Goal: Task Accomplishment & Management: Complete application form

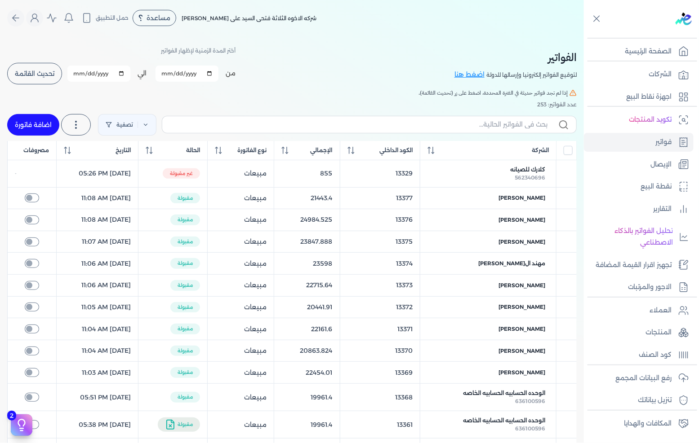
click at [43, 125] on link "اضافة فاتورة" at bounding box center [33, 125] width 52 height 22
select select "EGP"
select select "B"
select select "EGS"
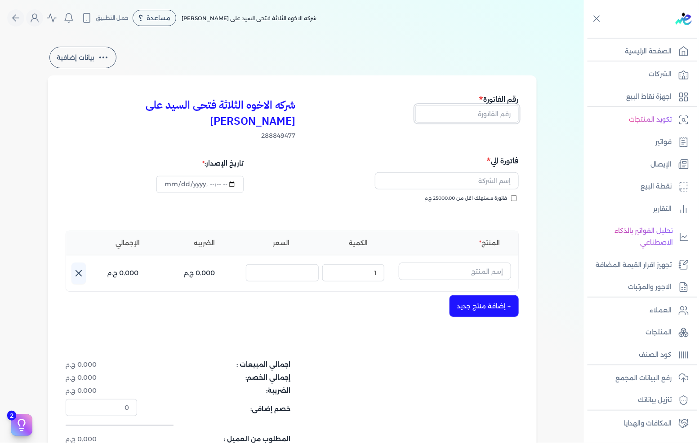
click at [500, 116] on input "text" at bounding box center [466, 113] width 103 height 17
click at [491, 110] on input "text" at bounding box center [466, 113] width 103 height 17
type input "13380"
click at [478, 173] on input "text" at bounding box center [447, 181] width 144 height 17
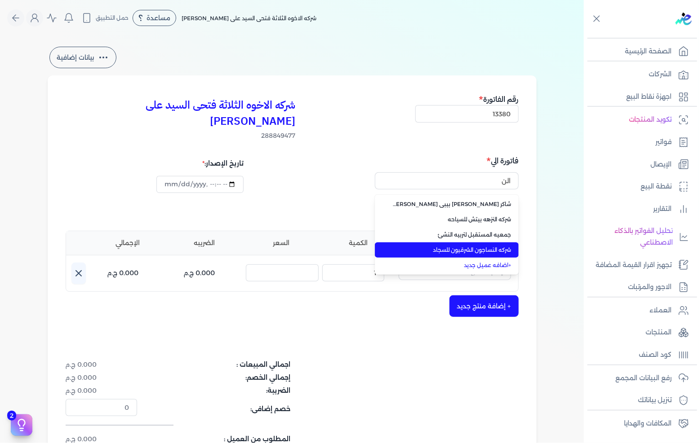
click at [463, 243] on li "شركه النساجون الشرقيون للسجاد" at bounding box center [447, 250] width 144 height 15
type input "شركه النساجون الشرقيون للسجاد"
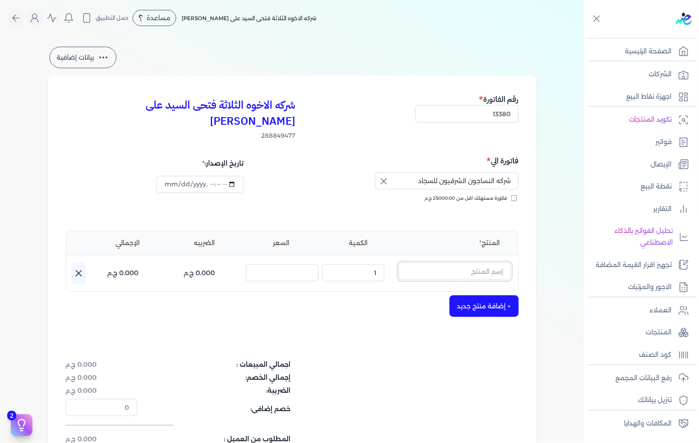
click at [456, 263] on input "text" at bounding box center [455, 271] width 112 height 17
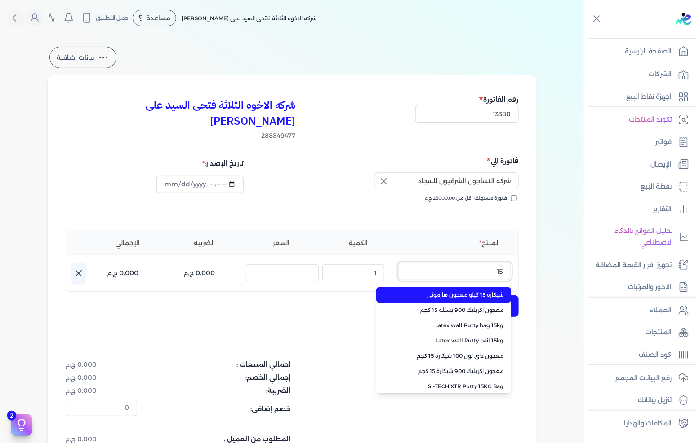
click at [399, 263] on button "15" at bounding box center [455, 273] width 112 height 21
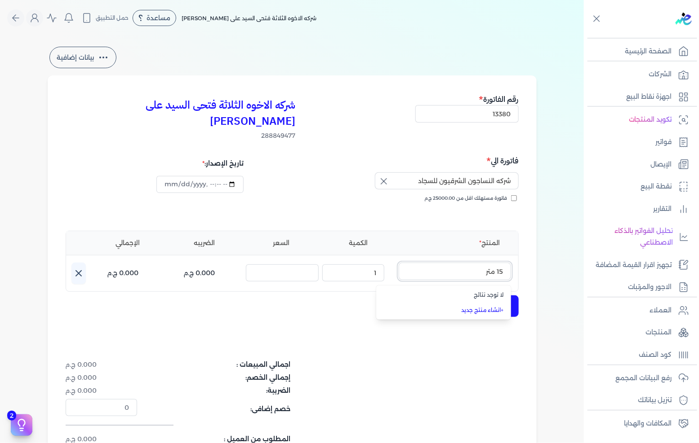
type input "15 متر"
click at [478, 306] on link "+ انشاء منتج جديد" at bounding box center [449, 310] width 110 height 8
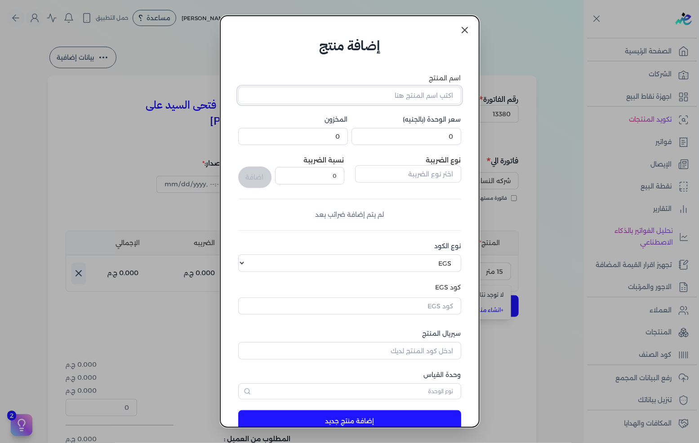
click at [421, 102] on input "اسم المنتج" at bounding box center [349, 95] width 223 height 17
type input "لفه سلك سماعه شفاف"
click at [445, 141] on input "0" at bounding box center [406, 136] width 110 height 17
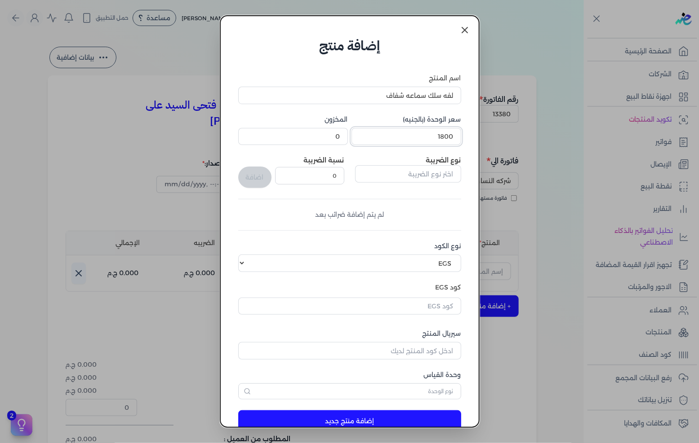
type input "1800"
click at [409, 169] on input "text" at bounding box center [408, 173] width 106 height 17
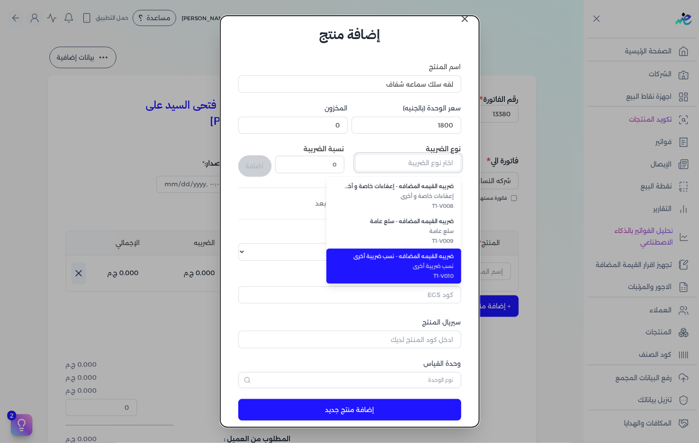
scroll to position [22, 0]
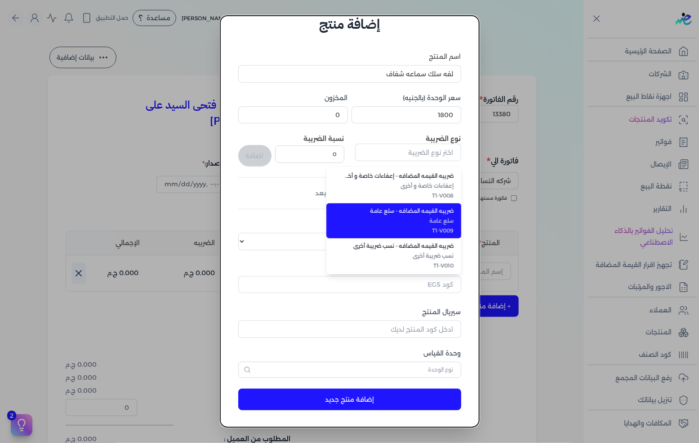
click at [419, 224] on li "ضريبه القيمه المضافه - سلع عامة سلع عامة T1-V009" at bounding box center [393, 221] width 135 height 35
type input "ضريبه القيمه المضافه - سلع عامة"
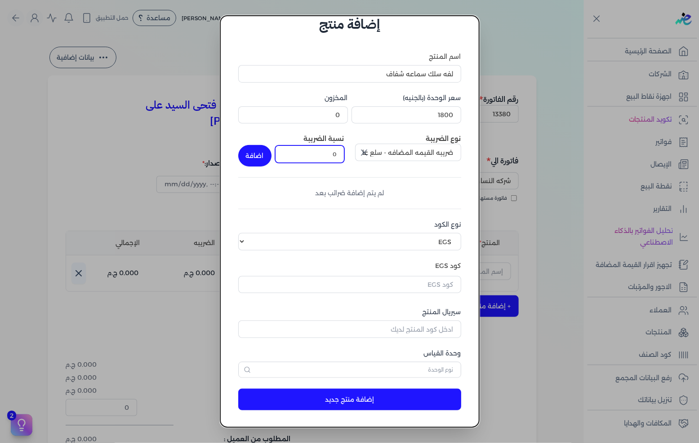
click at [333, 151] on input "0" at bounding box center [309, 154] width 69 height 17
type input "14"
click at [268, 153] on button "اضافة" at bounding box center [254, 156] width 33 height 22
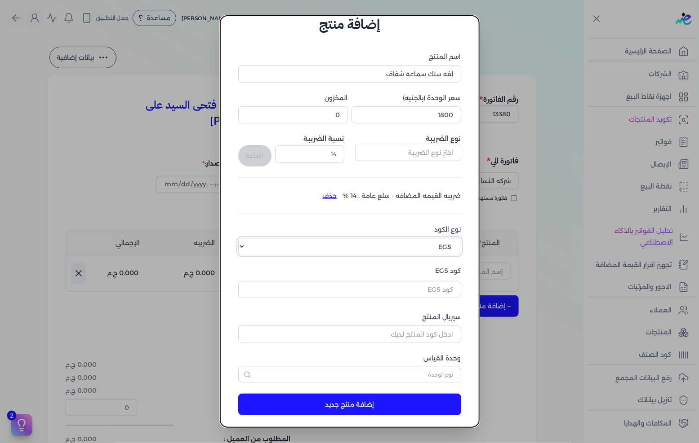
click at [404, 241] on select "اختر نوع الكود EGS GS1" at bounding box center [349, 246] width 223 height 17
click at [245, 238] on select "اختر نوع الكود EGS GS1" at bounding box center [349, 246] width 223 height 17
click at [430, 250] on select "اختر نوع الكود EGS GS1" at bounding box center [349, 246] width 223 height 17
select select "GS1"
click at [245, 238] on select "اختر نوع الكود EGS GS1" at bounding box center [349, 246] width 223 height 17
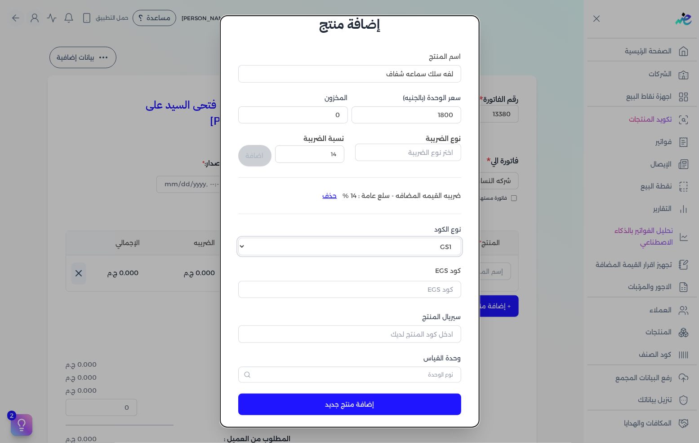
scroll to position [21, 0]
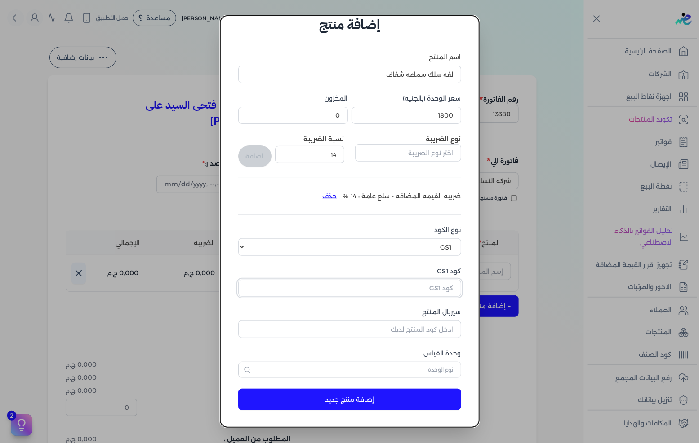
click at [428, 285] on input "كود GS1" at bounding box center [349, 288] width 223 height 17
paste input "10006896"
type input "10006896"
click at [422, 328] on input "سيريال المنتج" at bounding box center [349, 329] width 223 height 17
type input "5001"
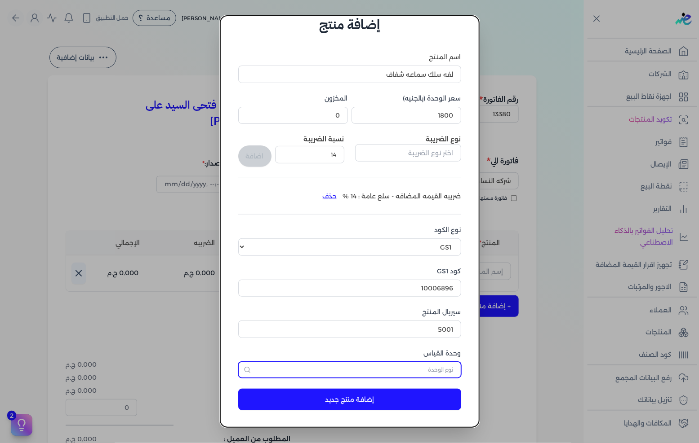
click at [434, 370] on input "text" at bounding box center [349, 370] width 223 height 16
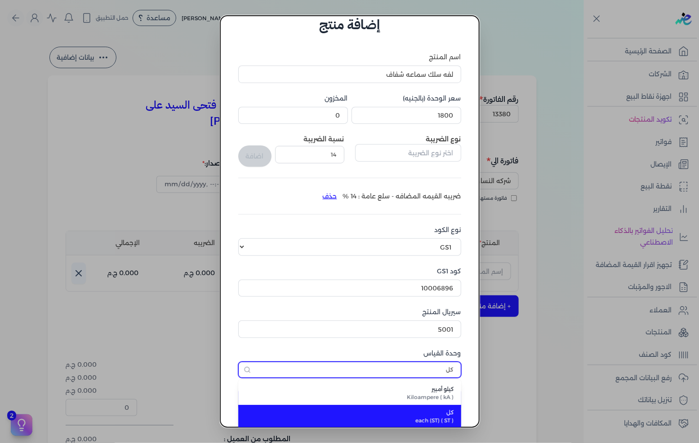
type input "كل"
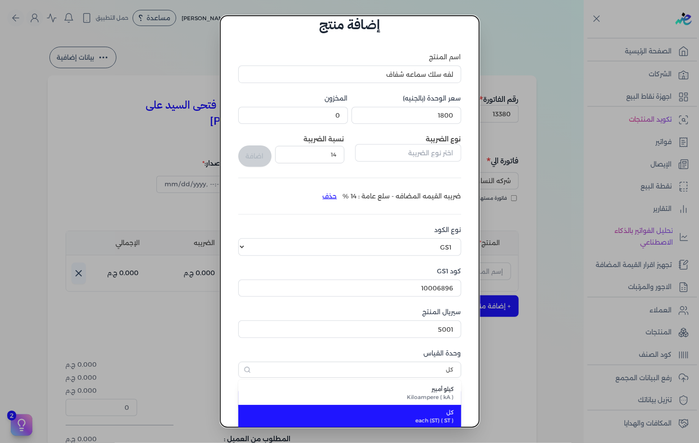
click at [438, 416] on div "كل each (ST) ( ST )" at bounding box center [355, 417] width 198 height 16
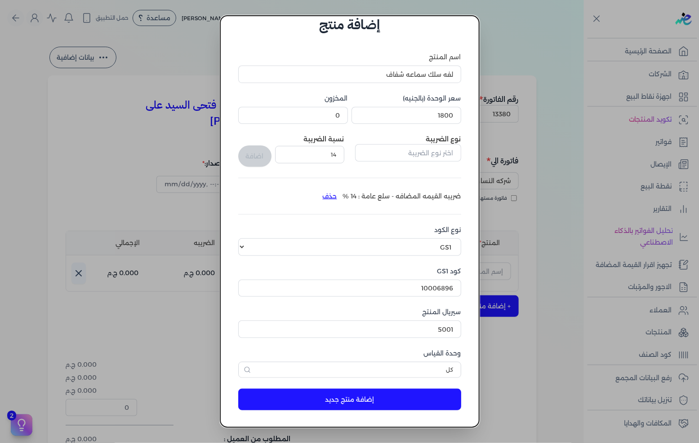
click at [420, 402] on button "إضافة منتج جديد" at bounding box center [349, 400] width 223 height 22
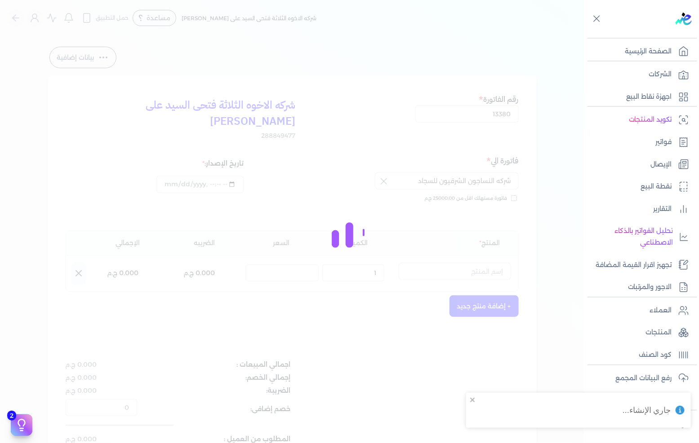
select select "EGS"
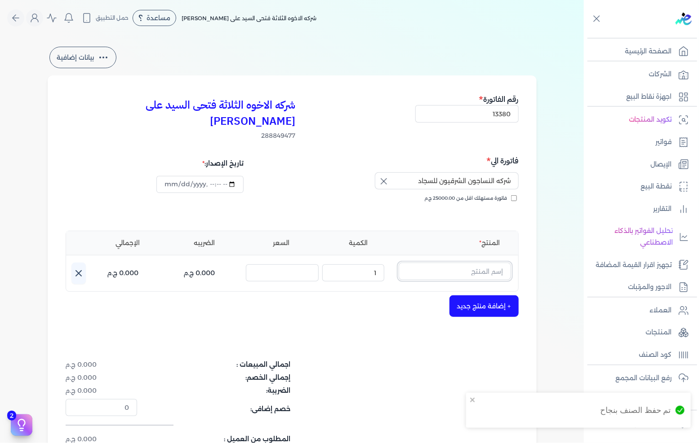
click at [479, 263] on input "text" at bounding box center [455, 271] width 112 height 17
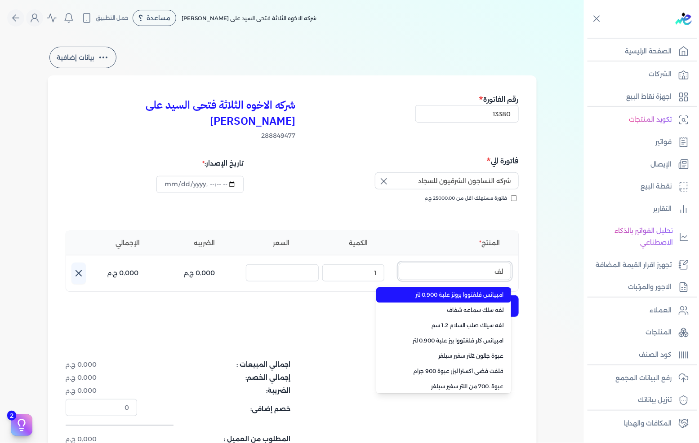
type input "لفه"
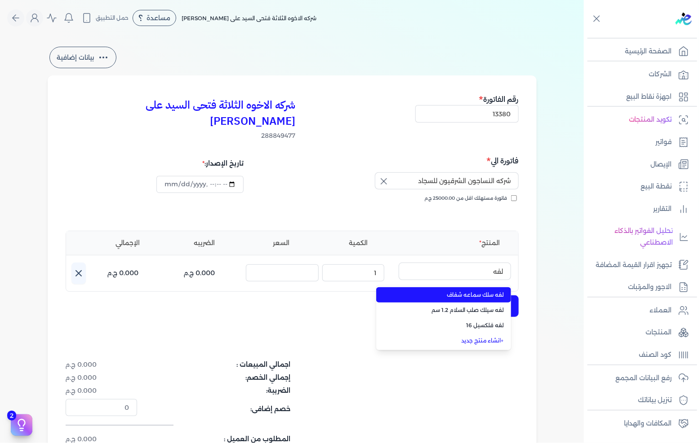
click at [479, 291] on span "لفه سلك سماعه شفاف" at bounding box center [449, 295] width 110 height 8
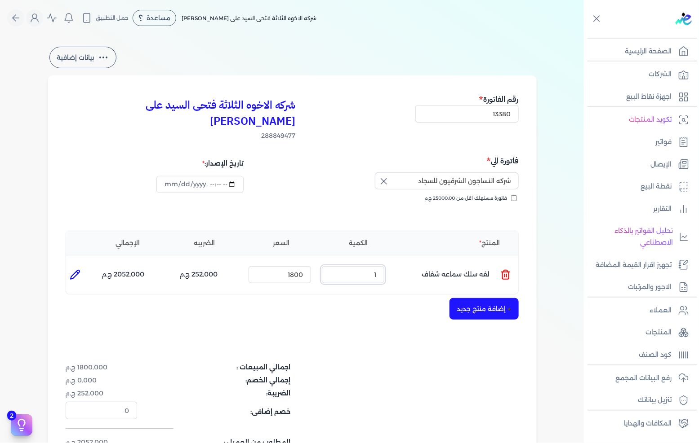
click at [363, 266] on input "1" at bounding box center [353, 274] width 62 height 17
type input "15"
click at [273, 268] on div "السعر : 1800" at bounding box center [280, 275] width 70 height 24
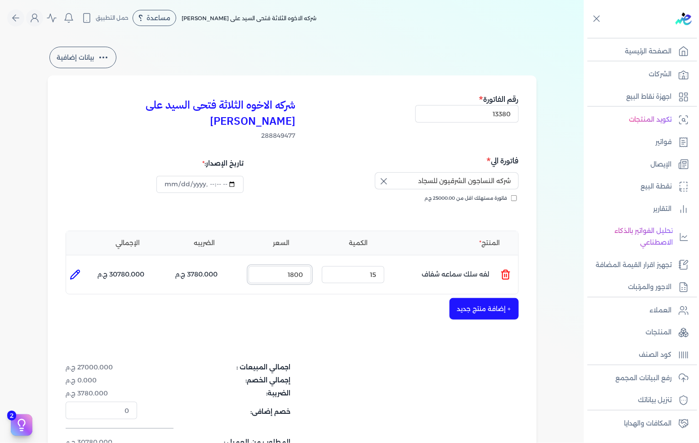
click at [279, 266] on input "1800" at bounding box center [279, 274] width 62 height 17
type input "18"
click at [500, 298] on button "+ إضافة منتج جديد" at bounding box center [483, 309] width 69 height 22
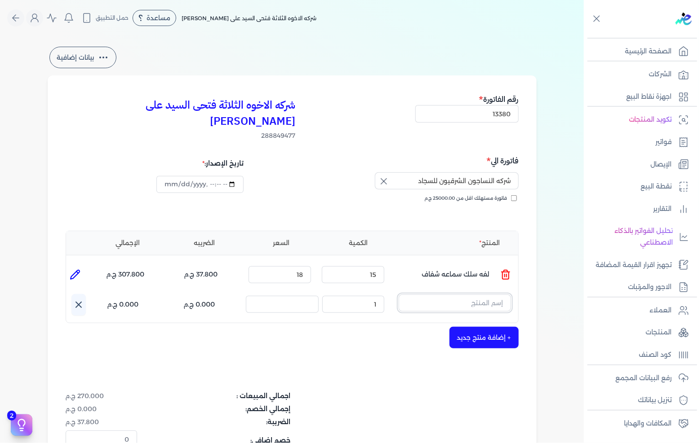
click at [505, 295] on input "text" at bounding box center [455, 303] width 112 height 17
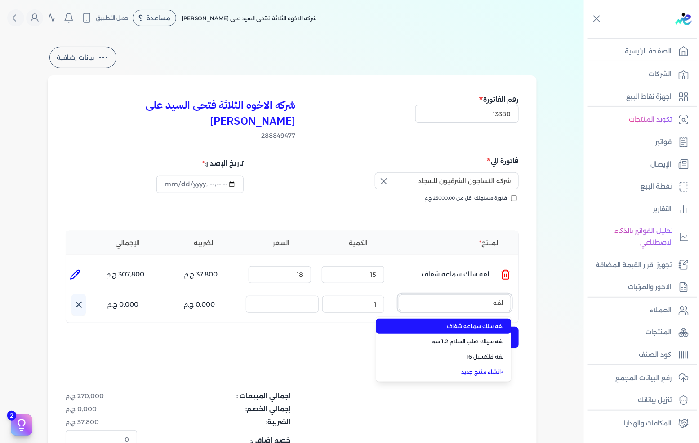
click at [399, 295] on button "لفه" at bounding box center [455, 305] width 112 height 21
type input "لفه سك"
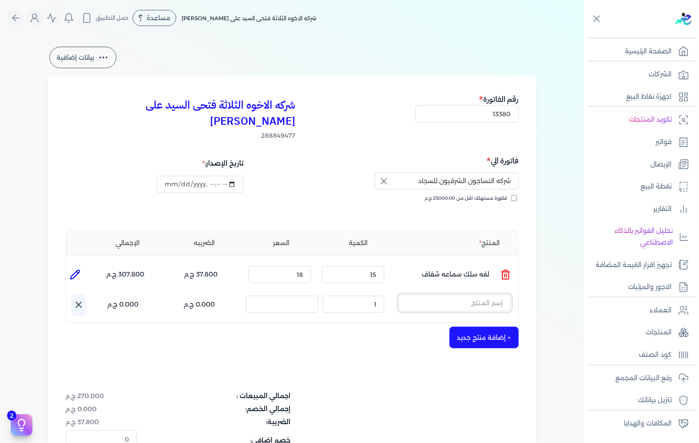
click at [479, 295] on input "text" at bounding box center [455, 303] width 112 height 17
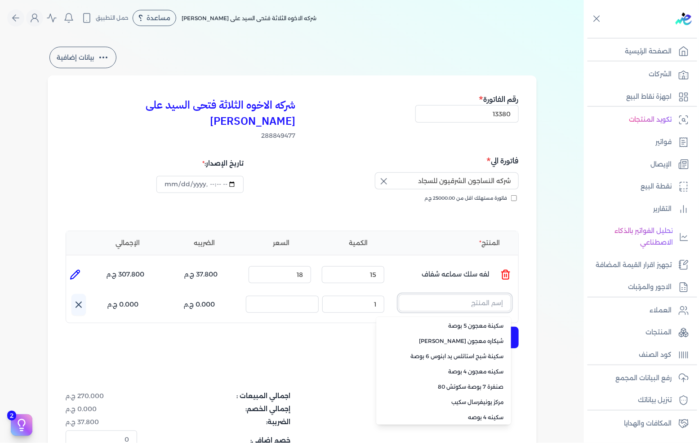
scroll to position [124, 0]
click at [476, 412] on link "+ انشاء منتج جديد" at bounding box center [449, 416] width 110 height 8
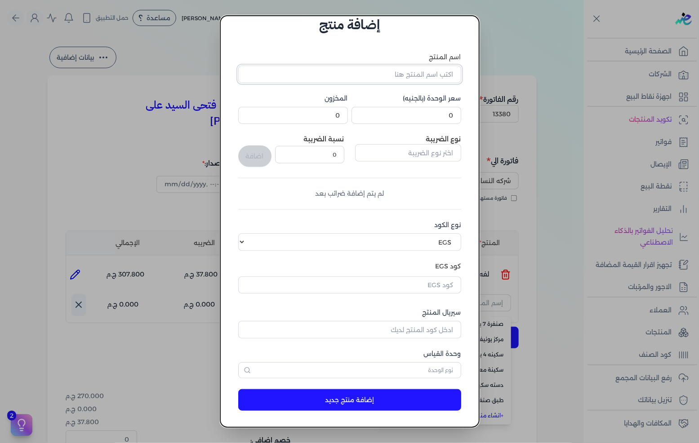
click at [410, 77] on input "اسم المنتج" at bounding box center [349, 74] width 223 height 17
type input "لفه سلك 2*2 ترمو"
click at [420, 145] on input "text" at bounding box center [408, 152] width 106 height 17
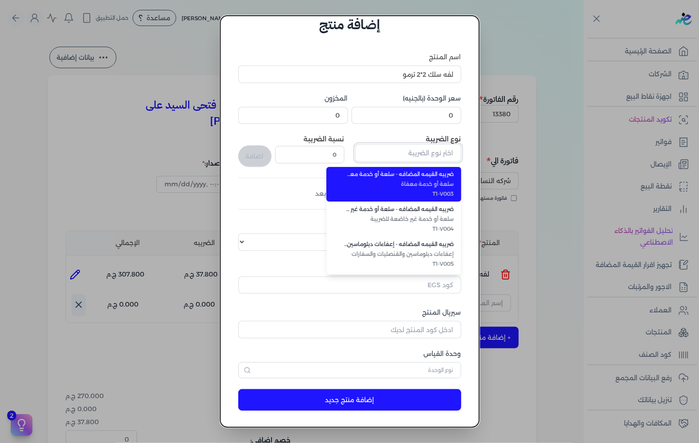
scroll to position [245, 0]
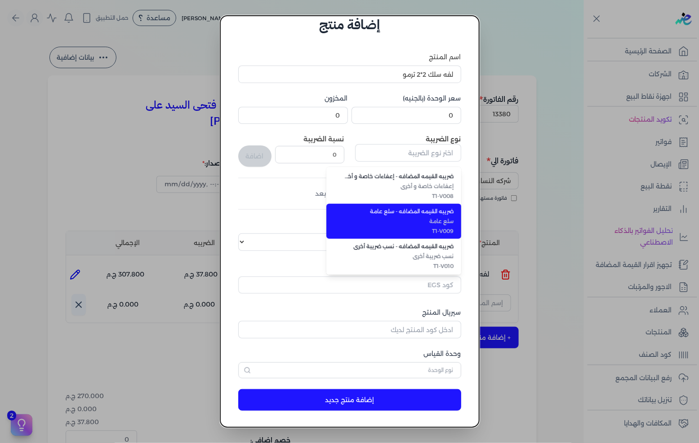
click at [424, 222] on span "سلع عامة" at bounding box center [399, 221] width 110 height 8
type input "ضريبه القيمه المضافه - سلع عامة"
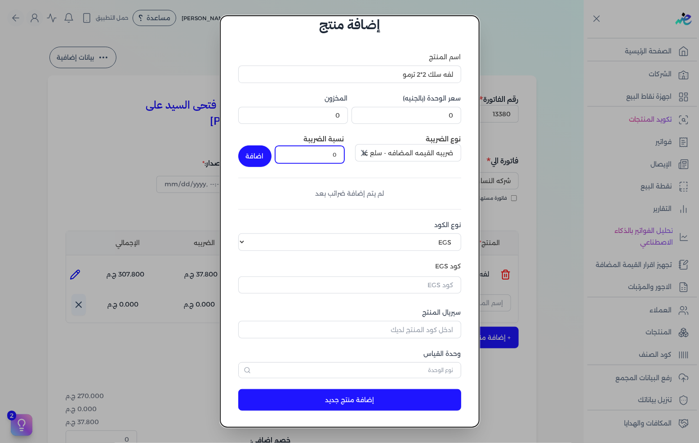
click at [338, 148] on input "0" at bounding box center [309, 154] width 69 height 17
type input "14"
click at [264, 147] on button "اضافة" at bounding box center [254, 157] width 33 height 22
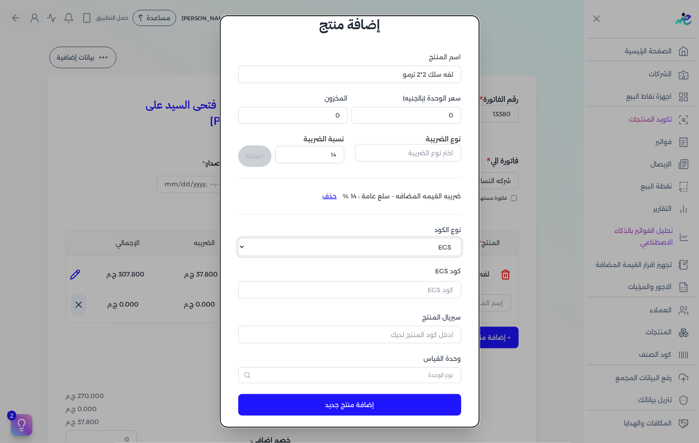
click at [383, 249] on select "اختر نوع الكود EGS GS1" at bounding box center [349, 247] width 223 height 17
select select "GS1"
click at [245, 239] on select "اختر نوع الكود EGS GS1" at bounding box center [349, 247] width 223 height 17
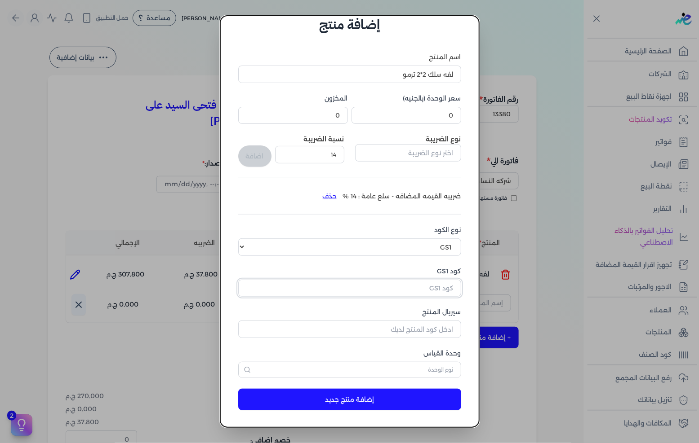
click at [411, 286] on input "كود GS1" at bounding box center [349, 288] width 223 height 17
paste input "10006896"
type input "10006896"
click at [435, 330] on input "سيريال المنتج" at bounding box center [349, 329] width 223 height 17
type input "5002"
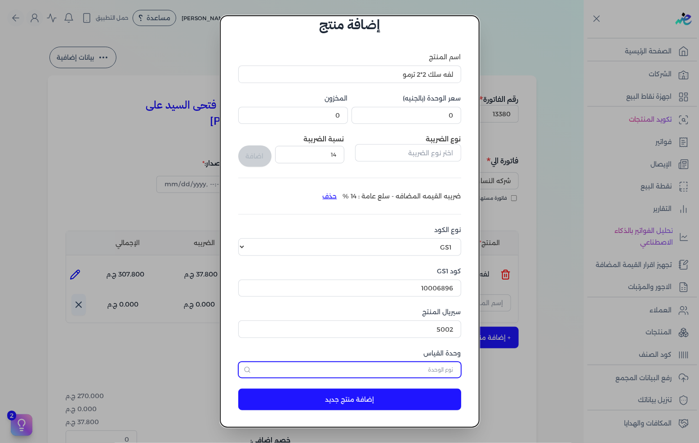
click at [417, 369] on input "text" at bounding box center [349, 370] width 223 height 16
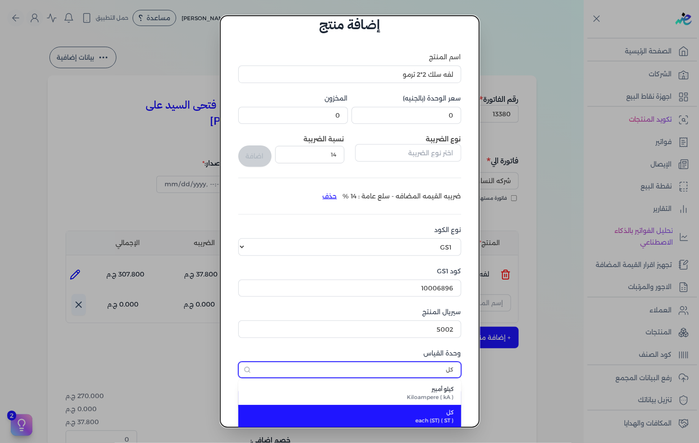
type input "كل"
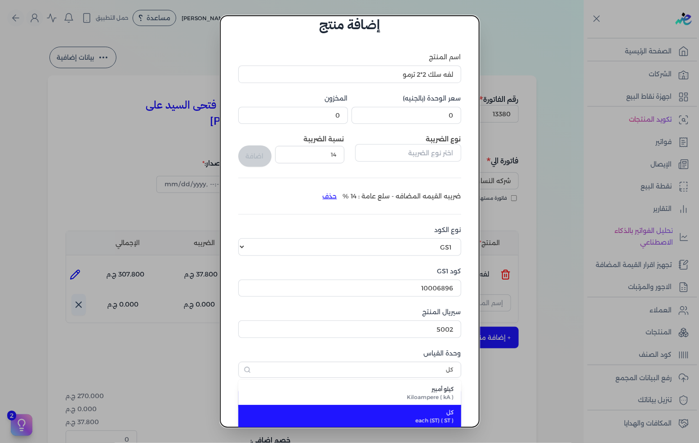
click at [426, 412] on span "كل" at bounding box center [355, 413] width 198 height 8
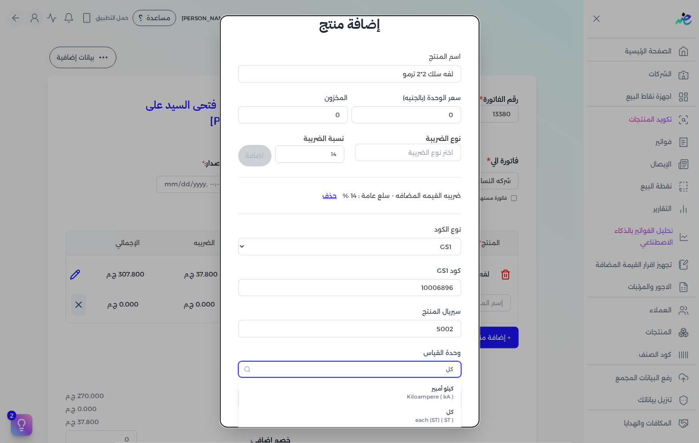
scroll to position [21, 0]
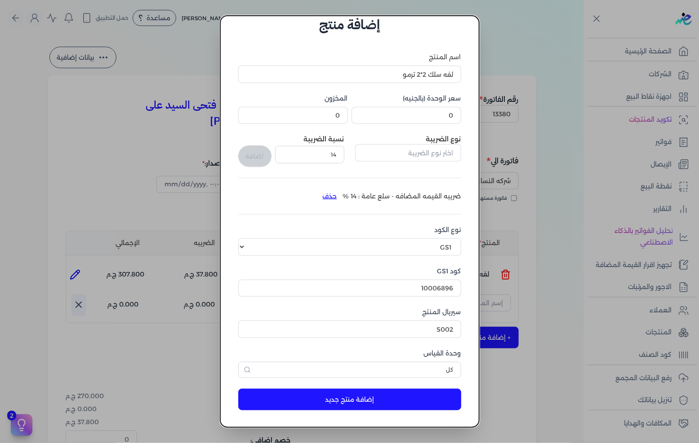
click at [407, 400] on button "إضافة منتج جديد" at bounding box center [349, 400] width 223 height 22
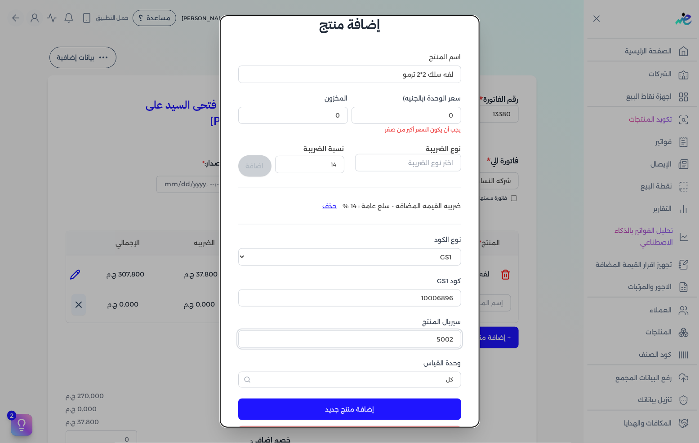
click at [417, 336] on input "5002" at bounding box center [349, 339] width 223 height 17
type input "5002"
click at [433, 114] on input "0" at bounding box center [406, 115] width 110 height 17
drag, startPoint x: 433, startPoint y: 114, endPoint x: 484, endPoint y: 101, distance: 53.2
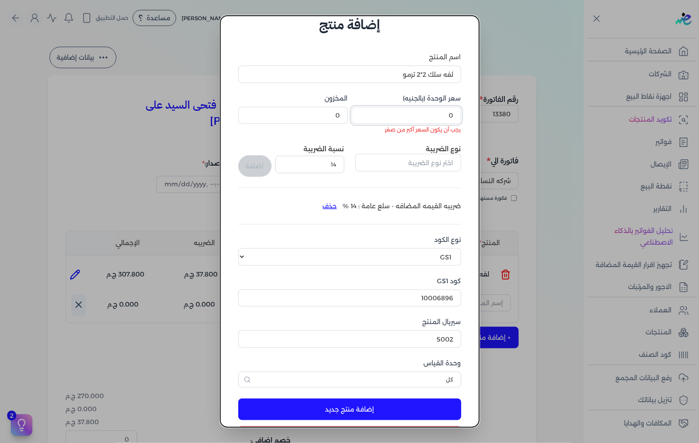
click at [436, 113] on input "0" at bounding box center [406, 115] width 110 height 17
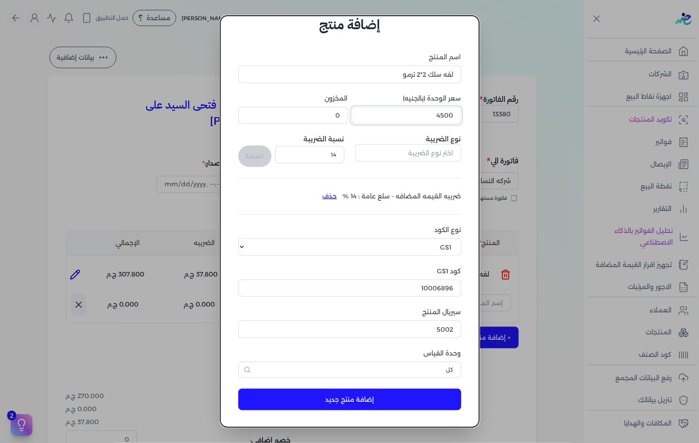
type input "4500"
click at [369, 394] on button "إضافة منتج جديد" at bounding box center [349, 400] width 223 height 22
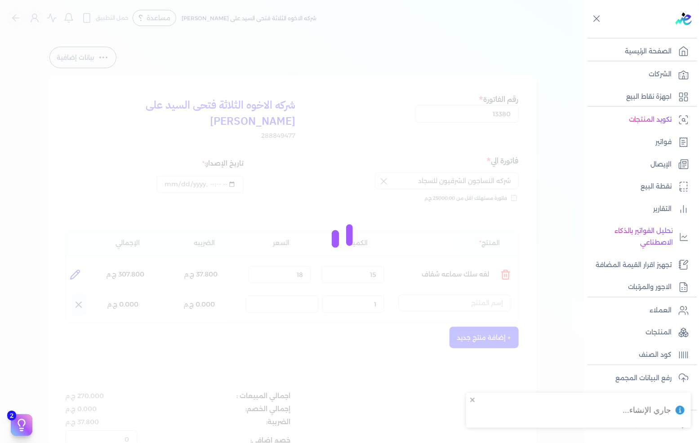
select select "EGS"
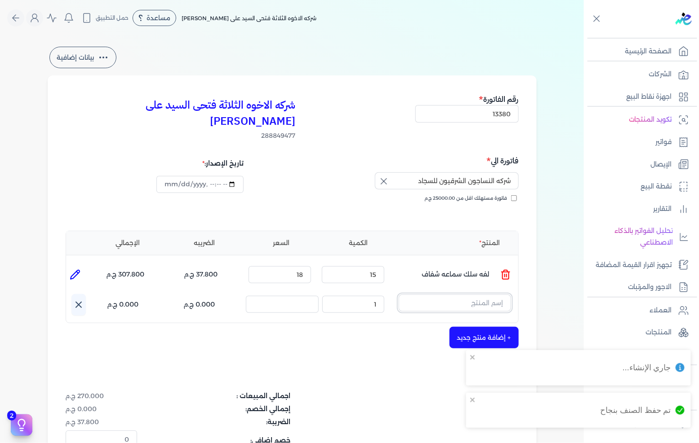
click at [480, 295] on input "text" at bounding box center [455, 303] width 112 height 17
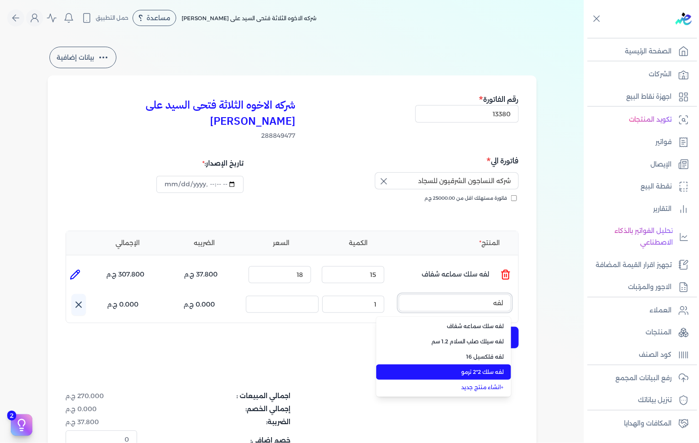
type input "لفه"
click at [469, 365] on li "لفه سلك 2*2 ترمو" at bounding box center [443, 372] width 135 height 15
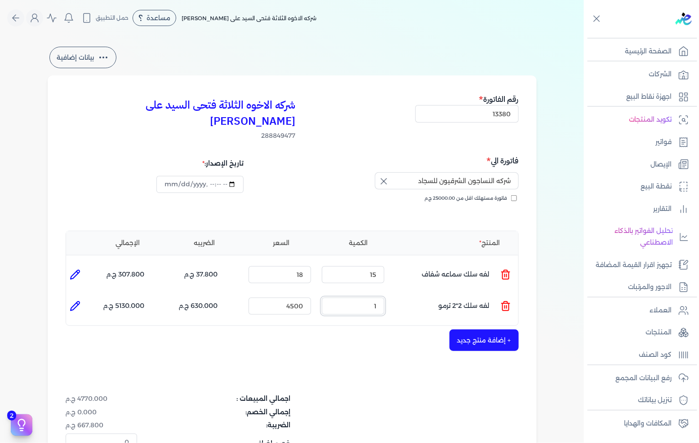
click at [375, 298] on input "1" at bounding box center [353, 306] width 62 height 17
type input "8"
click at [306, 302] on div "السعر : 4500" at bounding box center [280, 306] width 70 height 24
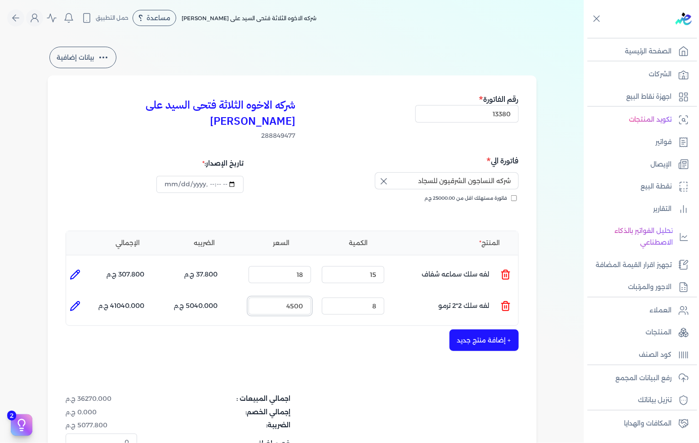
click at [300, 298] on input "4500" at bounding box center [279, 306] width 62 height 17
type input "45"
click at [492, 330] on button "+ إضافة منتج جديد" at bounding box center [483, 341] width 69 height 22
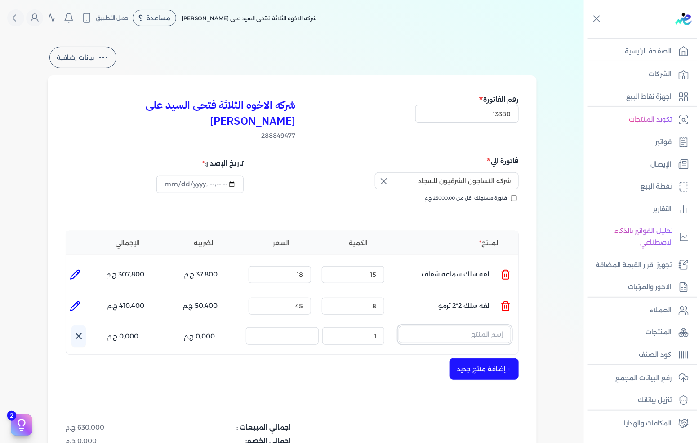
click at [489, 326] on input "text" at bounding box center [455, 334] width 112 height 17
click at [399, 326] on button "علبه" at bounding box center [455, 336] width 112 height 21
type input "علبه ما"
click at [461, 370] on link "+ انشاء منتج جديد" at bounding box center [449, 374] width 110 height 8
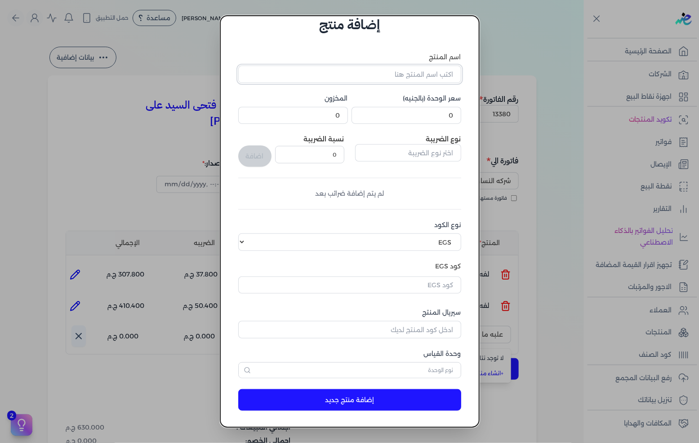
click at [436, 73] on input "اسم المنتج" at bounding box center [349, 74] width 223 height 17
type input "علبه ماجيك خارج"
click at [441, 115] on input "0" at bounding box center [406, 115] width 110 height 17
drag, startPoint x: 441, startPoint y: 115, endPoint x: 698, endPoint y: 131, distance: 257.9
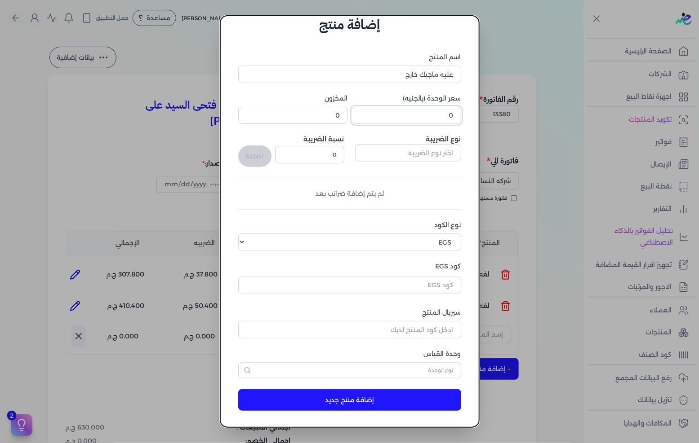
click at [443, 115] on input "0" at bounding box center [406, 115] width 110 height 17
type input "10"
click at [451, 153] on input "text" at bounding box center [408, 152] width 106 height 17
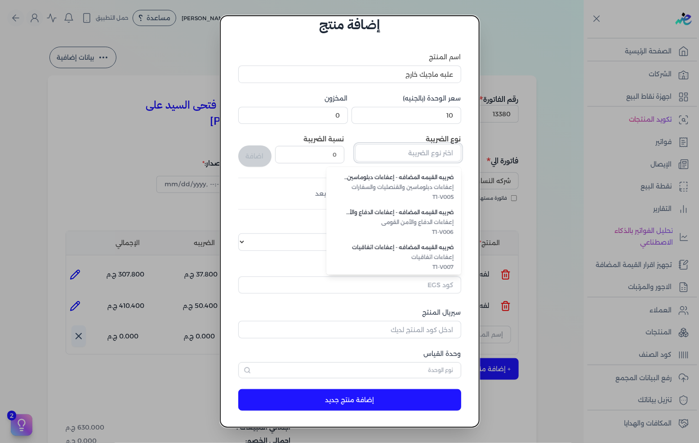
scroll to position [245, 0]
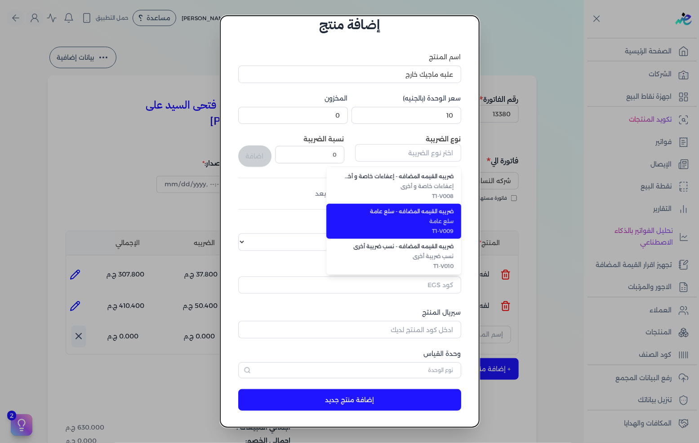
click at [428, 218] on span "سلع عامة" at bounding box center [399, 221] width 110 height 8
type input "ضريبه القيمه المضافه - سلع عامة"
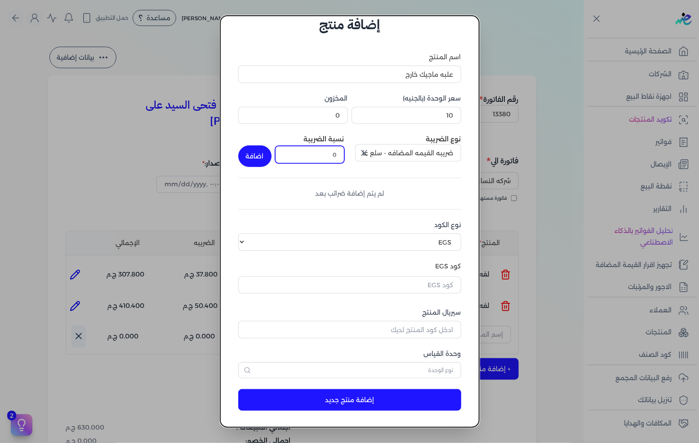
click at [333, 149] on input "0" at bounding box center [309, 154] width 69 height 17
type input "14"
click at [257, 151] on button "اضافة" at bounding box center [254, 157] width 33 height 22
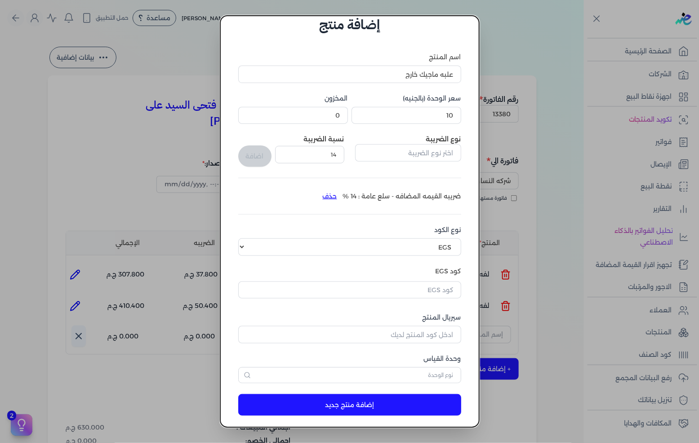
click at [436, 237] on div "نوع الكود اختر نوع الكود EGS GS1" at bounding box center [349, 241] width 223 height 31
drag, startPoint x: 438, startPoint y: 238, endPoint x: 436, endPoint y: 243, distance: 4.8
click at [438, 239] on select "اختر نوع الكود EGS GS1" at bounding box center [349, 247] width 223 height 17
select select "GS1"
click at [245, 239] on select "اختر نوع الكود EGS GS1" at bounding box center [349, 247] width 223 height 17
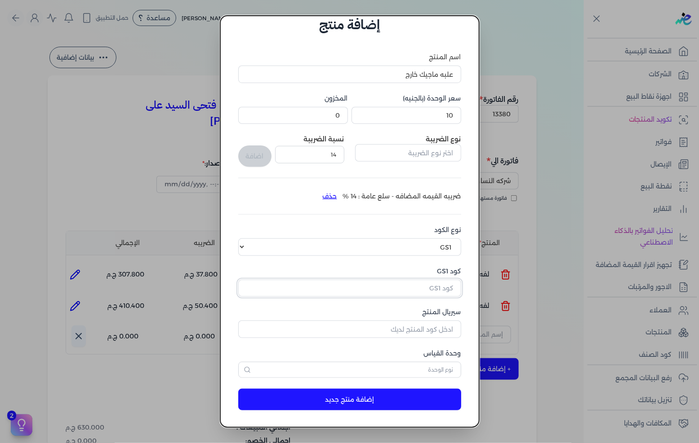
click at [433, 289] on input "كود GS1" at bounding box center [349, 288] width 223 height 17
paste input "10006896"
type input "10006896"
click at [434, 324] on input "سيريال المنتج" at bounding box center [349, 329] width 223 height 17
type input "5003"
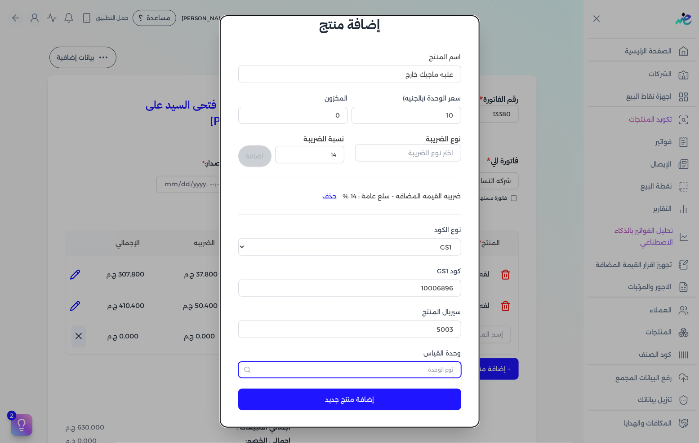
click at [418, 370] on input "text" at bounding box center [349, 370] width 223 height 16
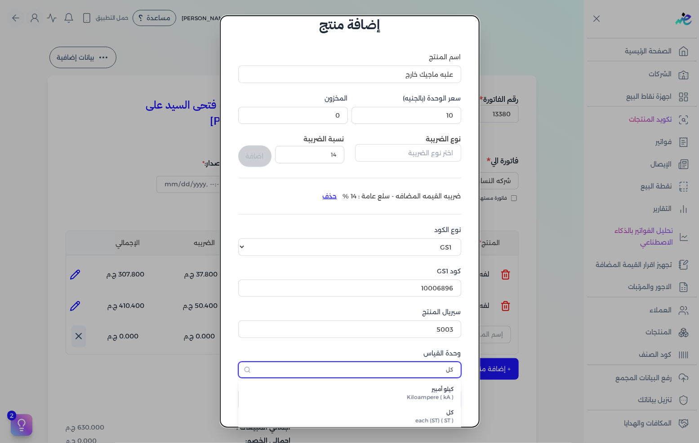
type input "كل"
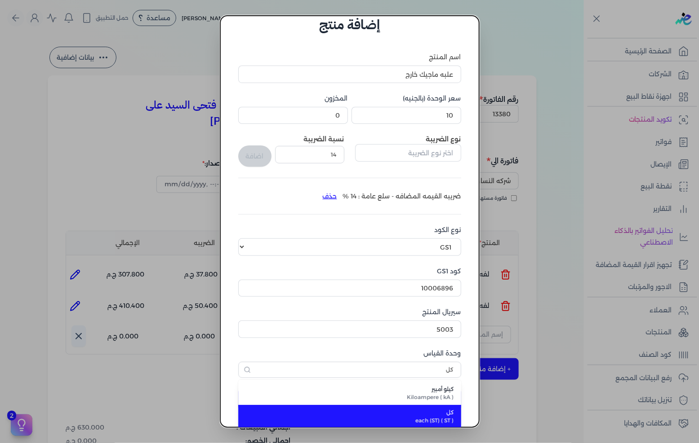
click at [423, 421] on span "each (ST) ( ST )" at bounding box center [355, 421] width 198 height 8
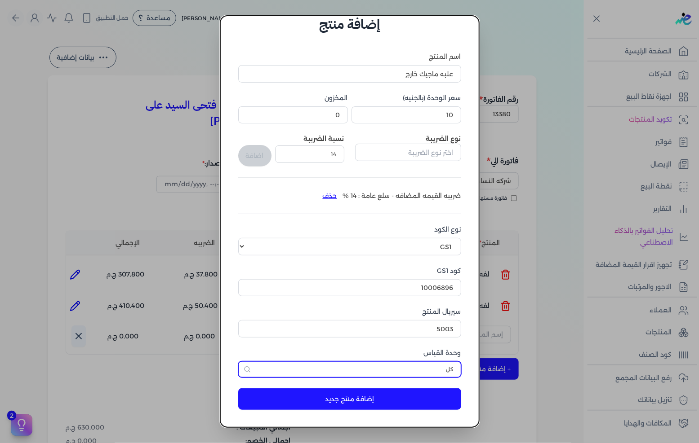
scroll to position [21, 0]
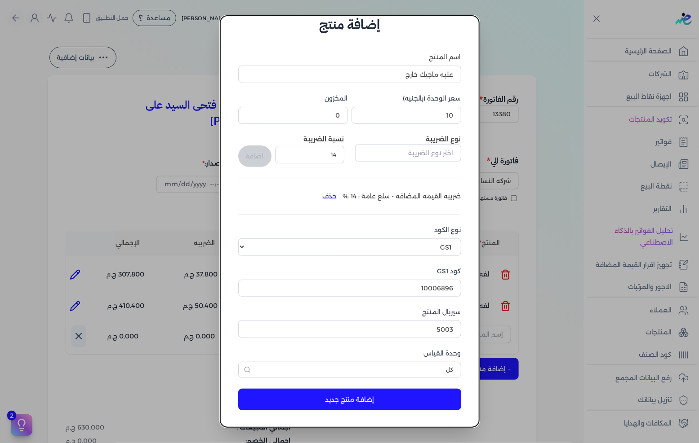
click at [414, 396] on button "إضافة منتج جديد" at bounding box center [349, 400] width 223 height 22
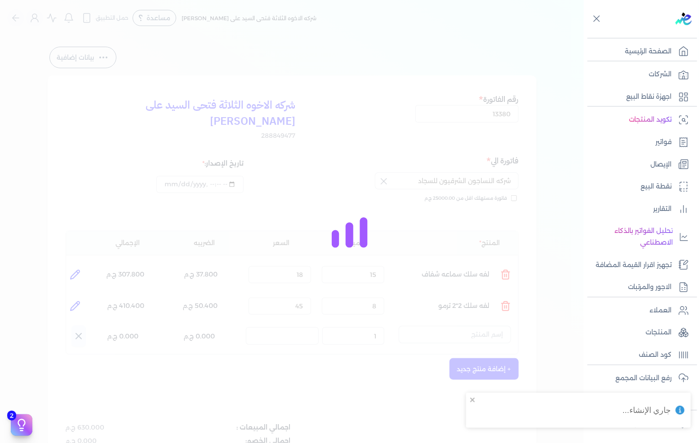
select select "EGS"
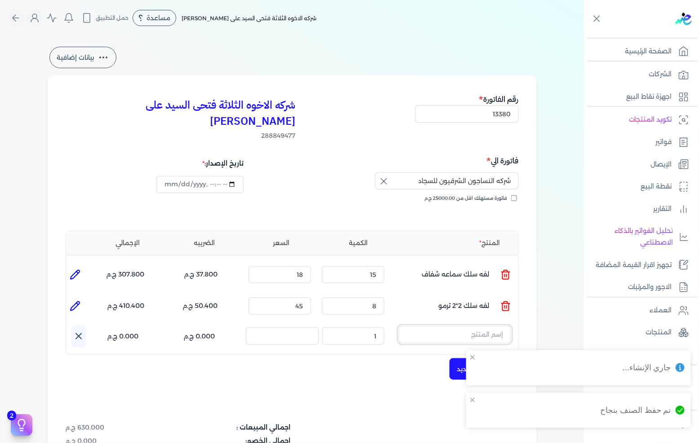
click at [483, 326] on input "text" at bounding box center [455, 334] width 112 height 17
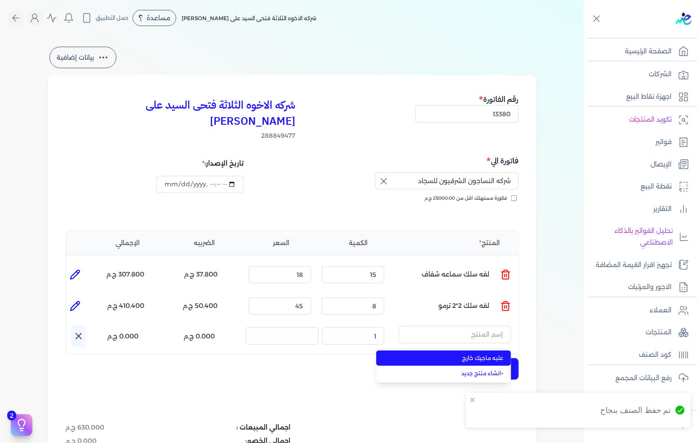
click at [479, 351] on li "علبه ماجيك خارج" at bounding box center [443, 358] width 135 height 15
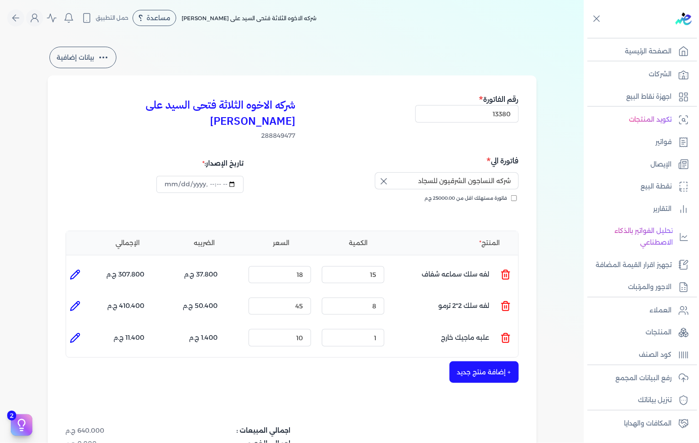
click at [467, 362] on button "+ إضافة منتج جديد" at bounding box center [483, 373] width 69 height 22
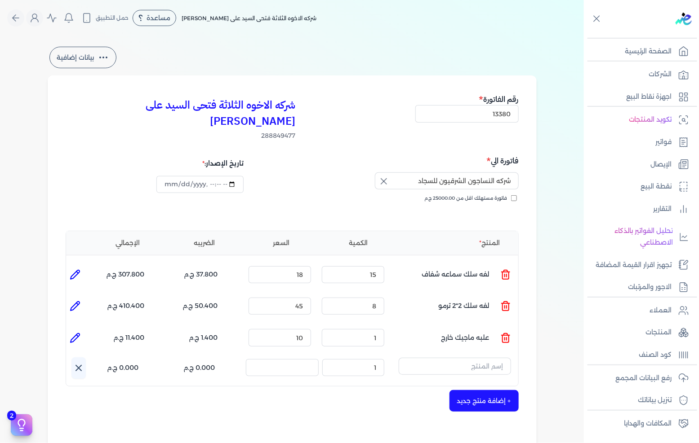
scroll to position [50, 0]
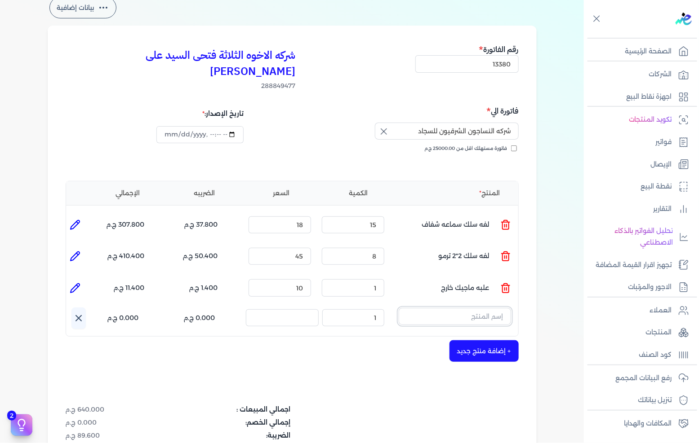
click at [471, 308] on input "text" at bounding box center [455, 316] width 112 height 17
type input "لقمه"
click at [478, 350] on link "+ انشاء منتج جديد" at bounding box center [449, 354] width 110 height 8
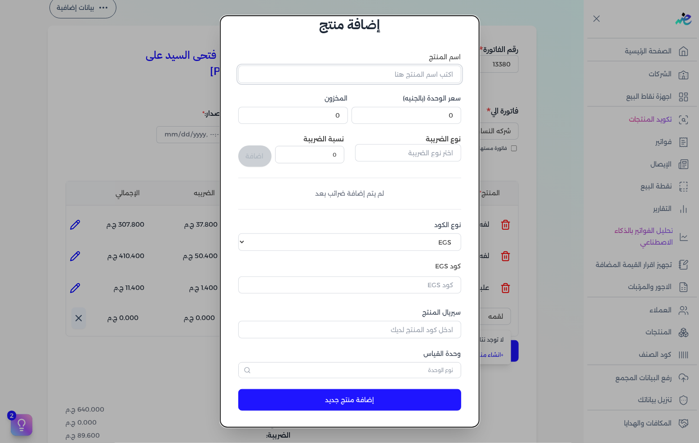
click at [423, 73] on input "اسم المنتج" at bounding box center [349, 74] width 223 height 17
type input "لقمه بريزه فينوس"
click at [423, 109] on input "0" at bounding box center [406, 115] width 110 height 17
drag, startPoint x: 423, startPoint y: 109, endPoint x: 698, endPoint y: 97, distance: 275.2
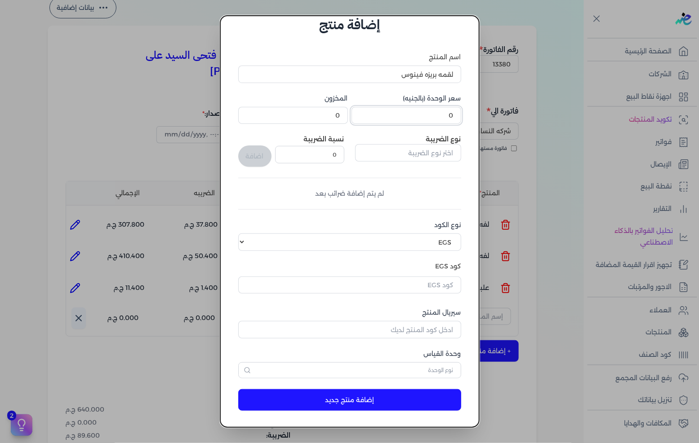
click at [425, 109] on input "0" at bounding box center [406, 115] width 110 height 17
type input "30"
click at [418, 162] on button "button" at bounding box center [408, 154] width 106 height 21
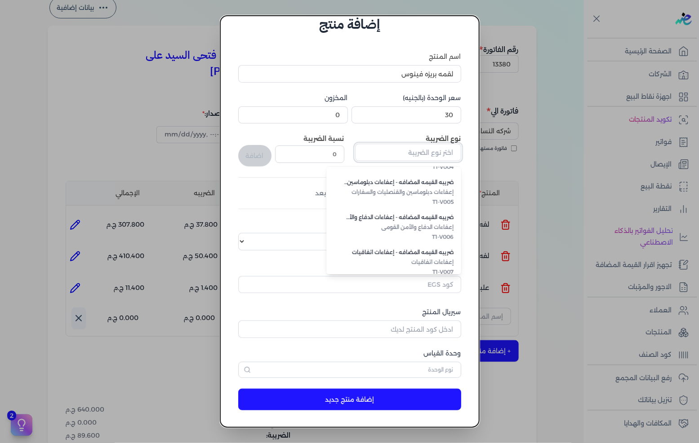
scroll to position [245, 0]
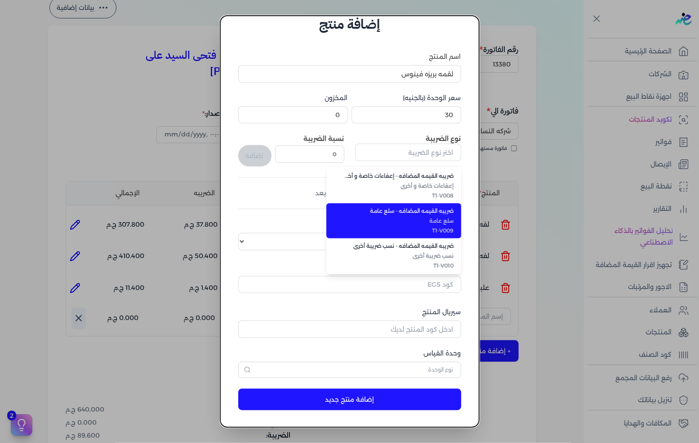
click at [419, 230] on span "T1-V009" at bounding box center [399, 231] width 110 height 8
type input "ضريبه القيمه المضافه - سلع عامة"
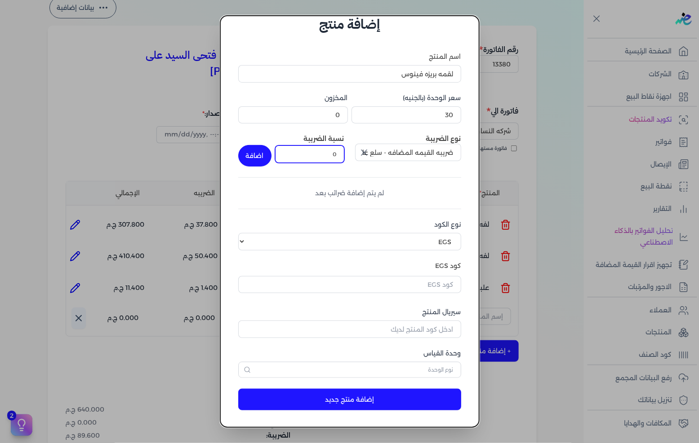
click at [335, 155] on input "0" at bounding box center [309, 154] width 69 height 17
type input "14"
click at [271, 154] on button "اضافة" at bounding box center [254, 156] width 33 height 22
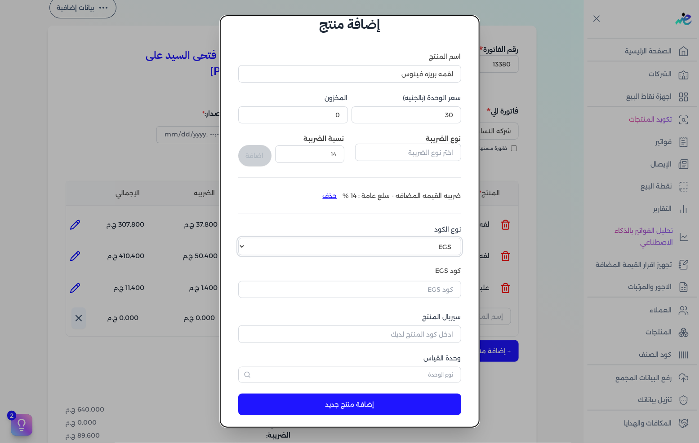
click at [415, 242] on select "اختر نوع الكود EGS GS1" at bounding box center [349, 246] width 223 height 17
select select "GS1"
click at [245, 238] on select "اختر نوع الكود EGS GS1" at bounding box center [349, 246] width 223 height 17
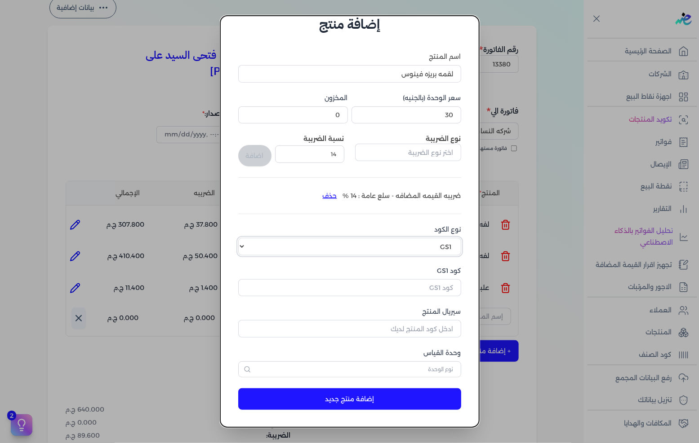
scroll to position [21, 0]
click at [432, 284] on input "كود GS1" at bounding box center [349, 288] width 223 height 17
paste input "10006896"
type input "10006896"
click at [432, 330] on input "سيريال المنتج" at bounding box center [349, 329] width 223 height 17
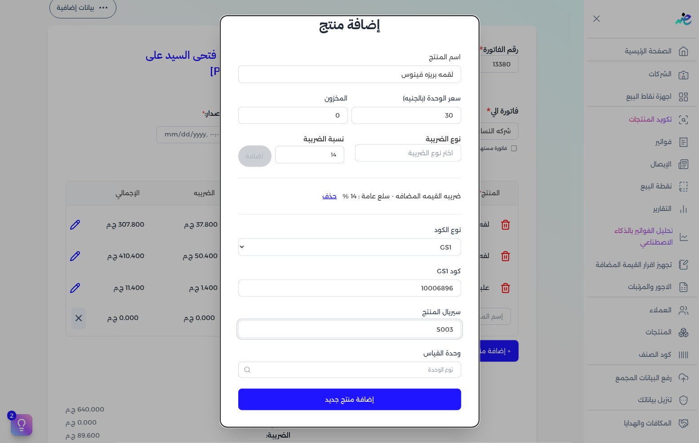
type input "5003"
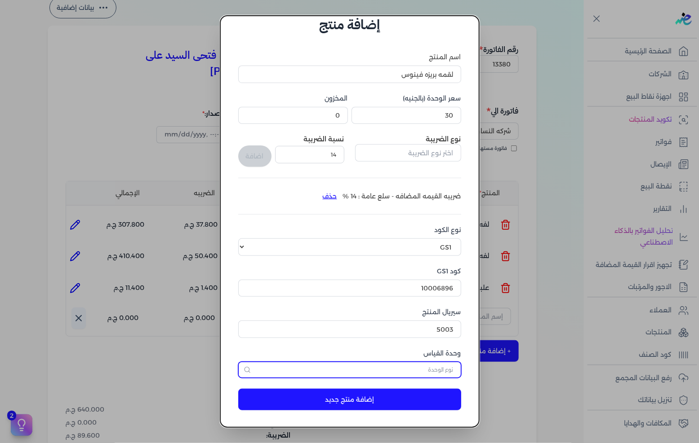
click at [456, 369] on input "text" at bounding box center [349, 370] width 223 height 16
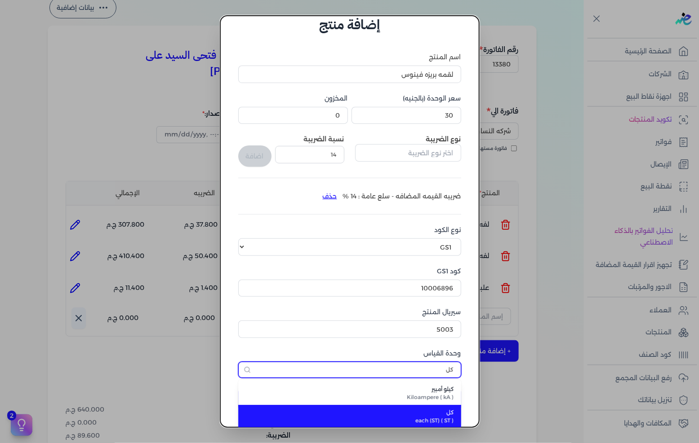
type input "كل"
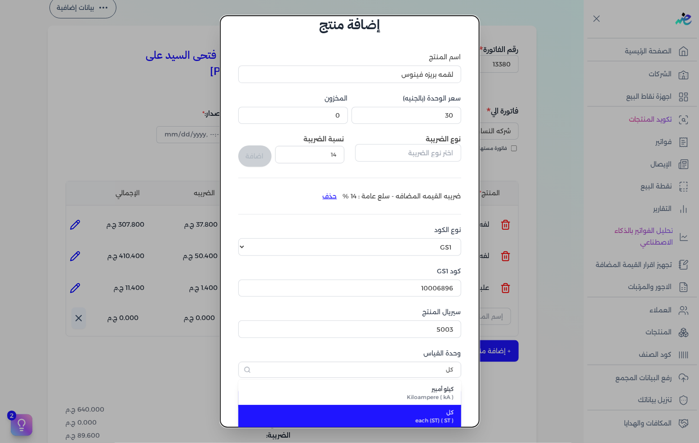
click at [439, 411] on span "كل" at bounding box center [355, 413] width 198 height 8
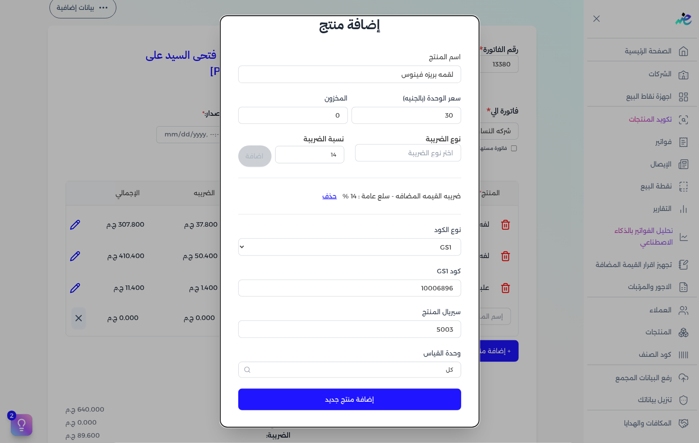
click at [421, 401] on button "إضافة منتج جديد" at bounding box center [349, 400] width 223 height 22
click at [407, 335] on input "5003" at bounding box center [349, 329] width 223 height 17
type input "5004"
click at [393, 396] on button "إضافة منتج جديد" at bounding box center [349, 400] width 223 height 22
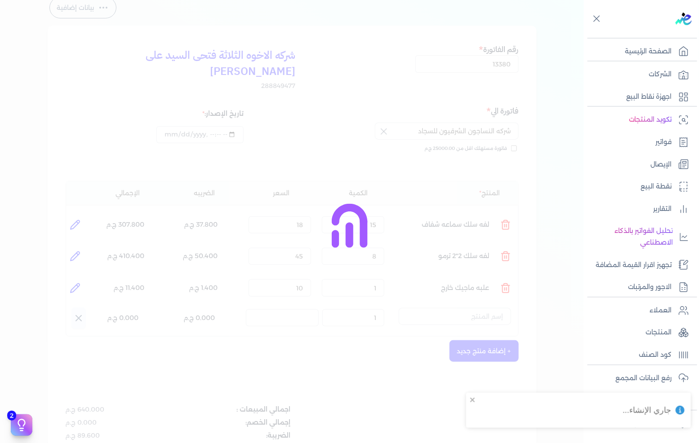
select select "EGS"
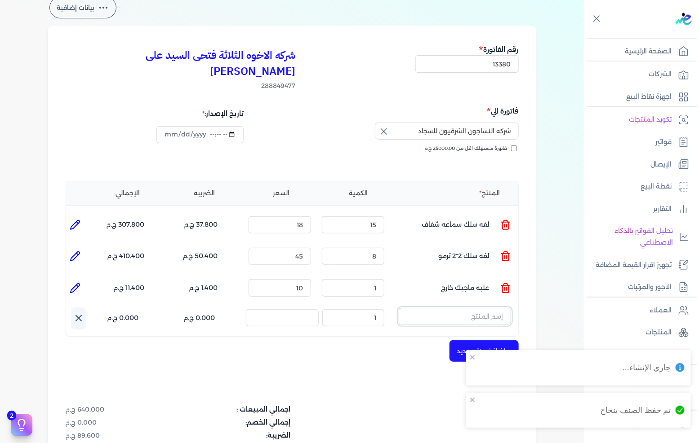
click at [479, 308] on input "text" at bounding box center [455, 316] width 112 height 17
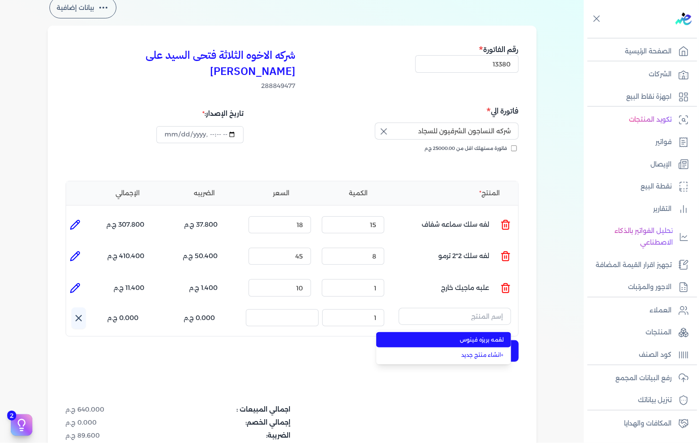
click at [492, 336] on span "لقمه بريزه فينوس" at bounding box center [449, 340] width 110 height 8
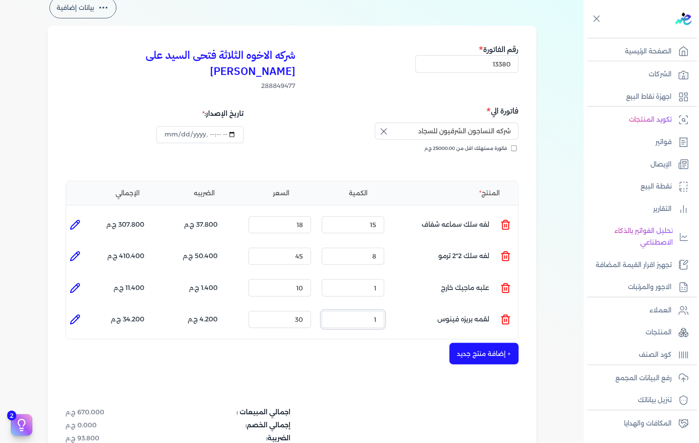
click at [373, 311] on input "1" at bounding box center [353, 319] width 62 height 17
type input "2"
click at [477, 343] on button "+ إضافة منتج جديد" at bounding box center [483, 354] width 69 height 22
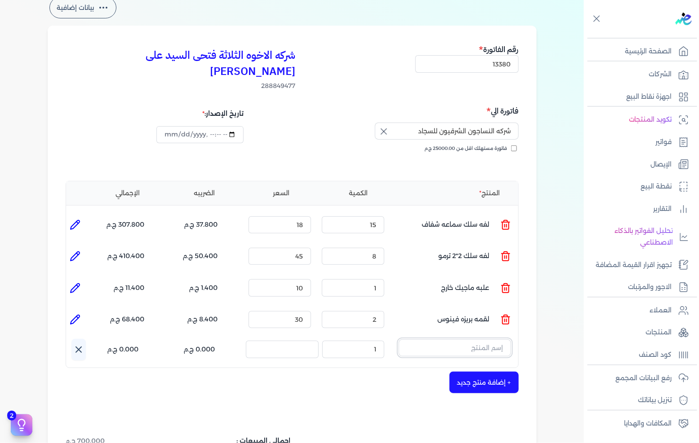
click at [477, 340] on input "text" at bounding box center [455, 348] width 112 height 17
type input "شاس"
click at [474, 383] on link "+ انشاء منتج جديد" at bounding box center [449, 387] width 110 height 8
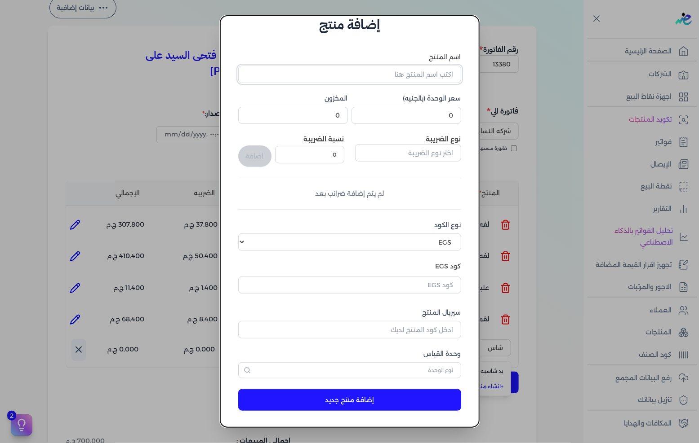
click at [431, 77] on input "اسم المنتج" at bounding box center [349, 74] width 223 height 17
type input "شاسيه فينوس"
click at [434, 120] on input "0" at bounding box center [406, 115] width 110 height 17
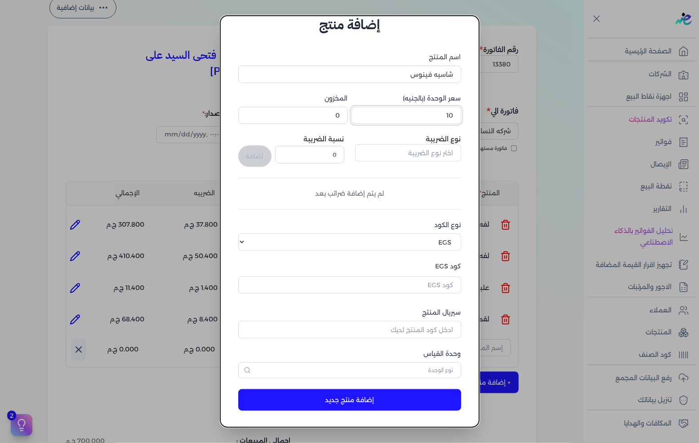
type input "10"
click at [438, 150] on input "text" at bounding box center [408, 152] width 106 height 17
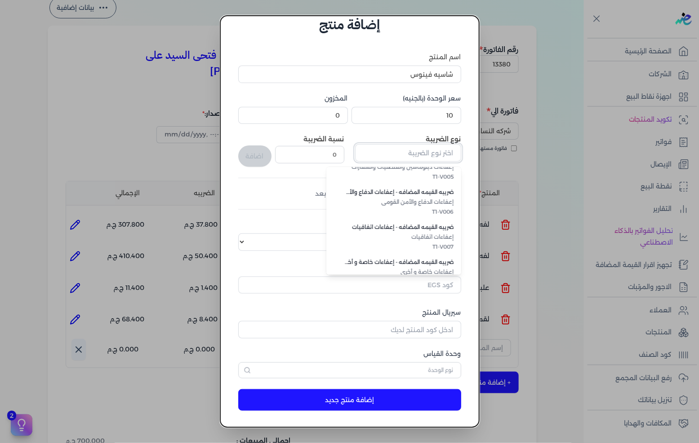
scroll to position [245, 0]
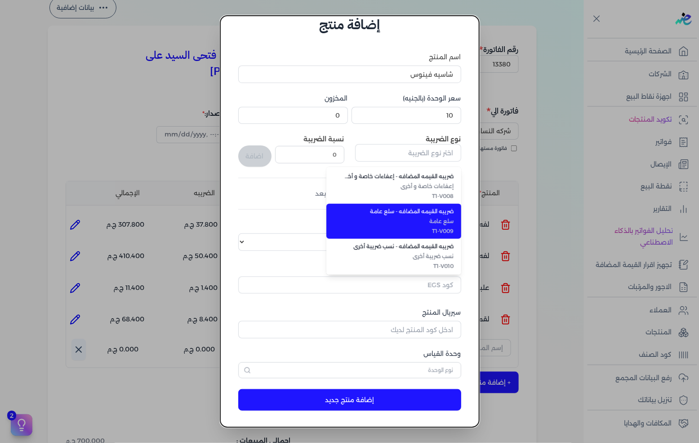
click at [425, 225] on li "ضريبه القيمه المضافه - سلع عامة سلع عامة T1-V009" at bounding box center [393, 221] width 135 height 35
type input "ضريبه القيمه المضافه - سلع عامة"
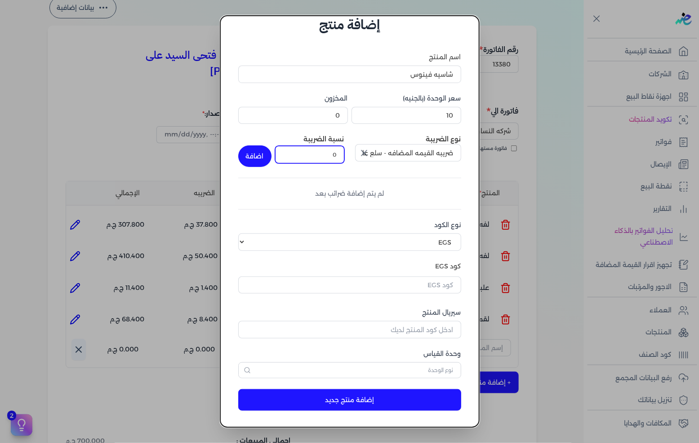
click at [329, 163] on input "0" at bounding box center [309, 154] width 69 height 17
type input "14"
click at [270, 153] on button "اضافة" at bounding box center [254, 157] width 33 height 22
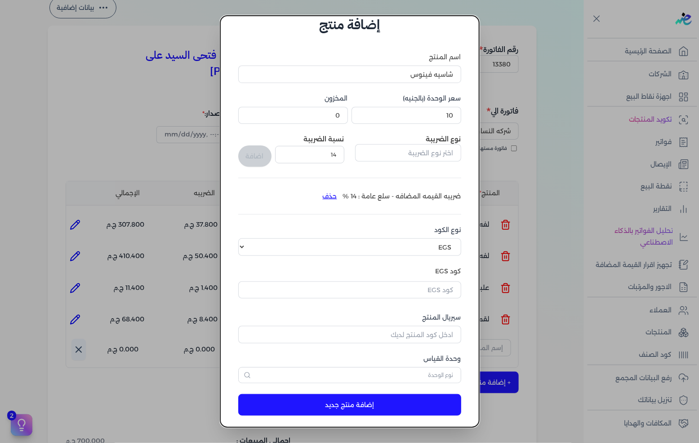
click at [377, 236] on div "نوع الكود اختر نوع الكود EGS GS1" at bounding box center [349, 241] width 223 height 31
click at [389, 240] on select "اختر نوع الكود EGS GS1" at bounding box center [349, 247] width 223 height 17
select select "GS1"
click at [245, 239] on select "اختر نوع الكود EGS GS1" at bounding box center [349, 247] width 223 height 17
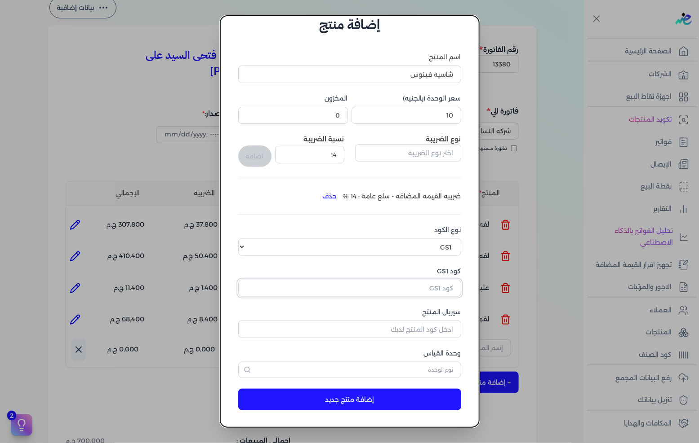
click at [425, 282] on input "كود GS1" at bounding box center [349, 288] width 223 height 17
paste input "10006896"
type input "10006896"
drag, startPoint x: 428, startPoint y: 328, endPoint x: 698, endPoint y: 340, distance: 270.3
click at [429, 328] on input "سيريال المنتج" at bounding box center [349, 329] width 223 height 17
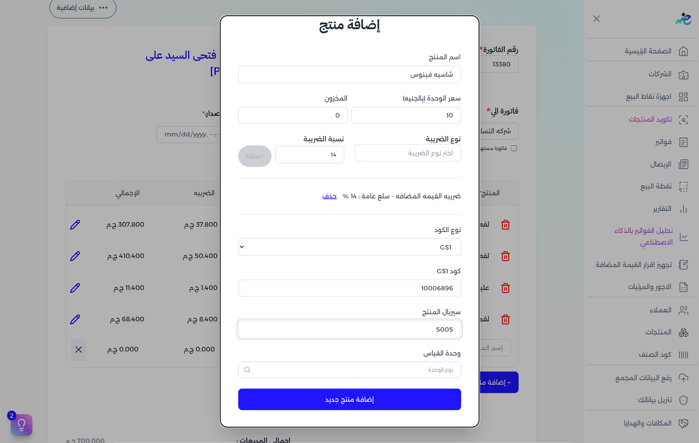
type input "5005"
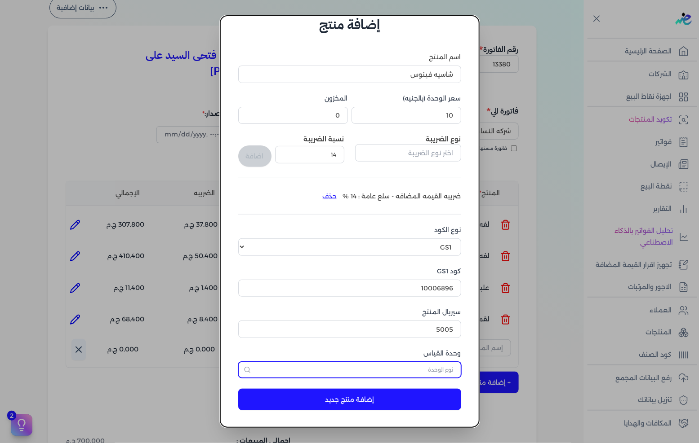
drag, startPoint x: 444, startPoint y: 373, endPoint x: 452, endPoint y: 368, distance: 8.9
click at [444, 373] on input "text" at bounding box center [349, 370] width 223 height 16
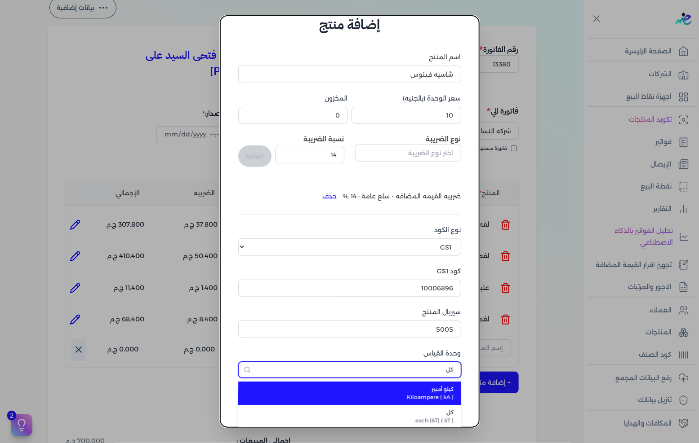
type input "كل"
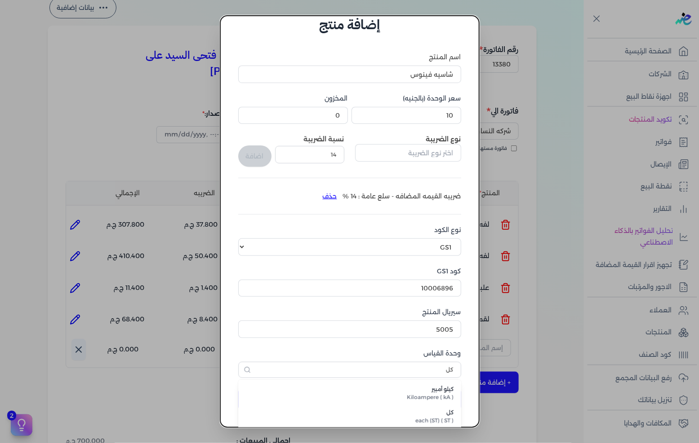
click at [424, 419] on span "each (ST) ( ST )" at bounding box center [355, 421] width 198 height 8
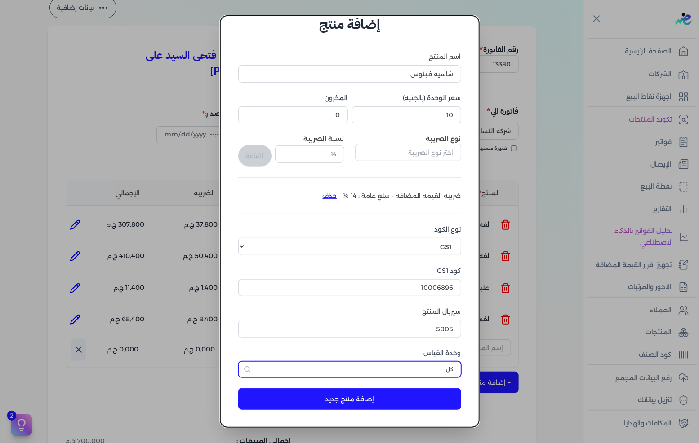
scroll to position [21, 0]
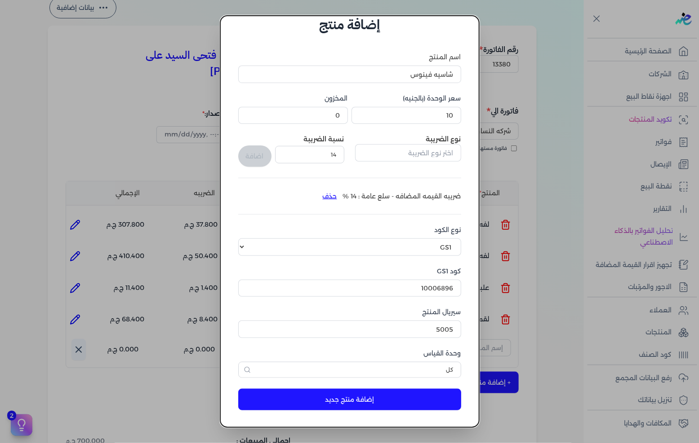
click at [411, 405] on button "إضافة منتج جديد" at bounding box center [349, 400] width 223 height 22
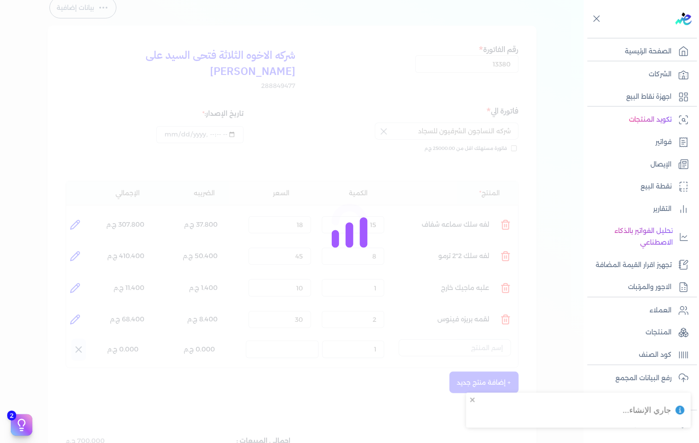
select select "EGS"
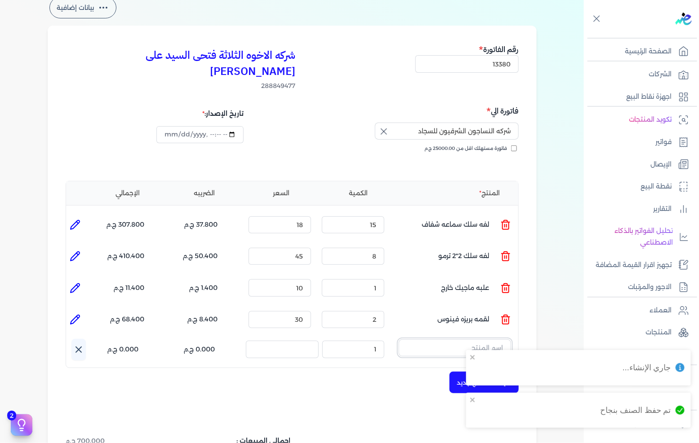
click at [482, 340] on input "text" at bounding box center [455, 348] width 112 height 17
click at [448, 368] on span "شاسيه فينوس" at bounding box center [449, 372] width 110 height 8
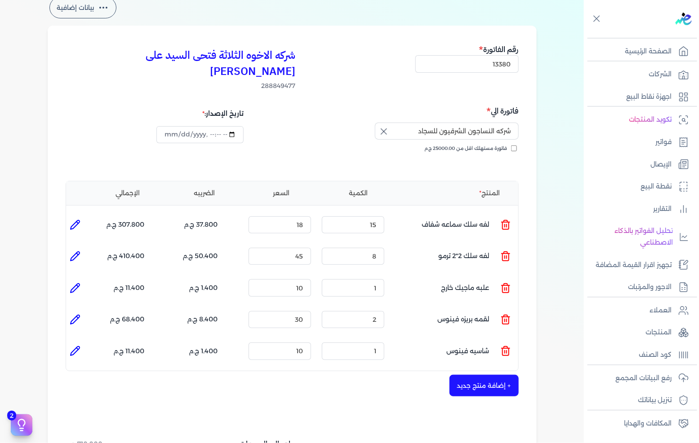
click at [475, 375] on button "+ إضافة منتج جديد" at bounding box center [483, 386] width 69 height 22
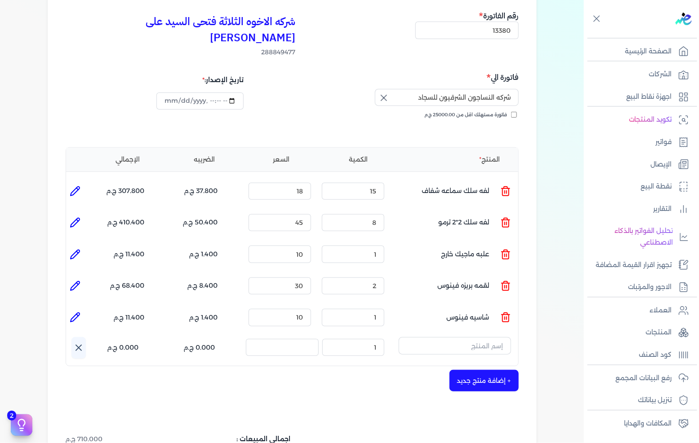
scroll to position [100, 0]
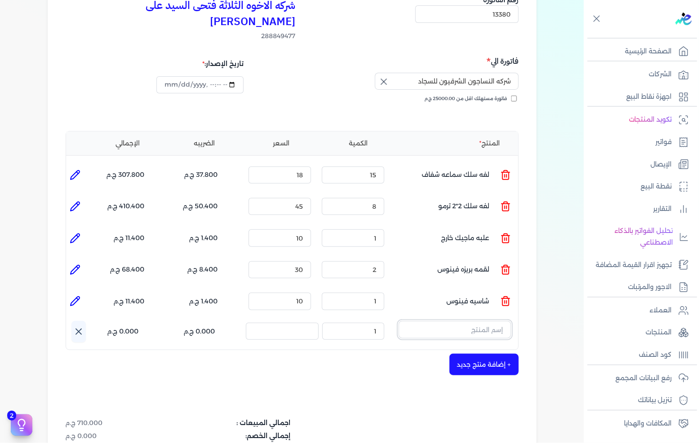
click at [485, 321] on input "text" at bounding box center [455, 329] width 112 height 17
type input "سداده"
click at [477, 365] on link "+ انشاء منتج جديد" at bounding box center [449, 369] width 110 height 8
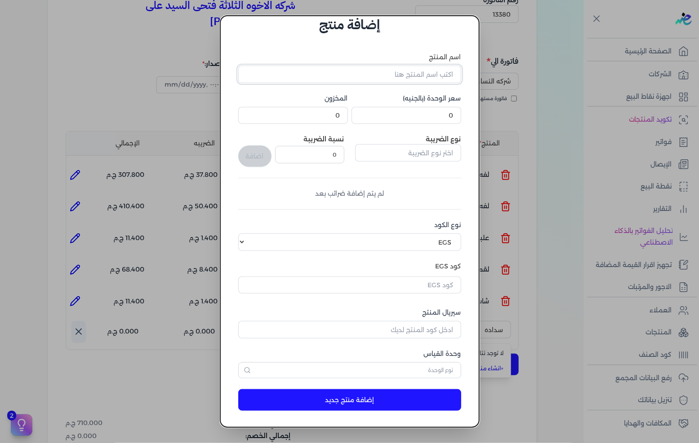
click at [434, 72] on input "اسم المنتج" at bounding box center [349, 74] width 223 height 17
type input "سداده فينوس"
click at [435, 117] on input "0" at bounding box center [406, 115] width 110 height 17
click at [436, 115] on input "0" at bounding box center [406, 115] width 110 height 17
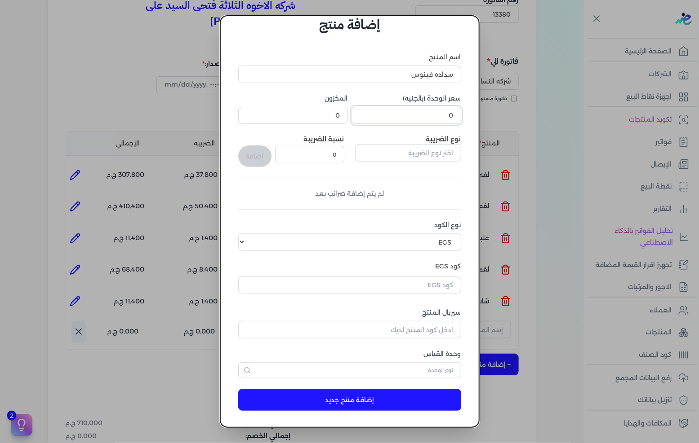
click at [436, 115] on input "0" at bounding box center [406, 115] width 110 height 17
type input "10"
click at [422, 155] on input "text" at bounding box center [408, 152] width 106 height 17
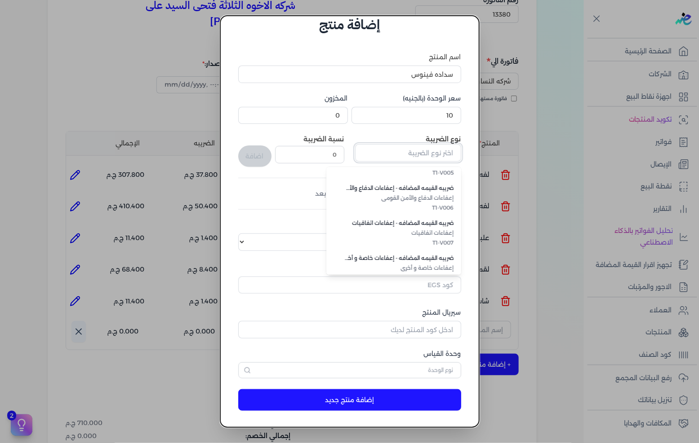
scroll to position [245, 0]
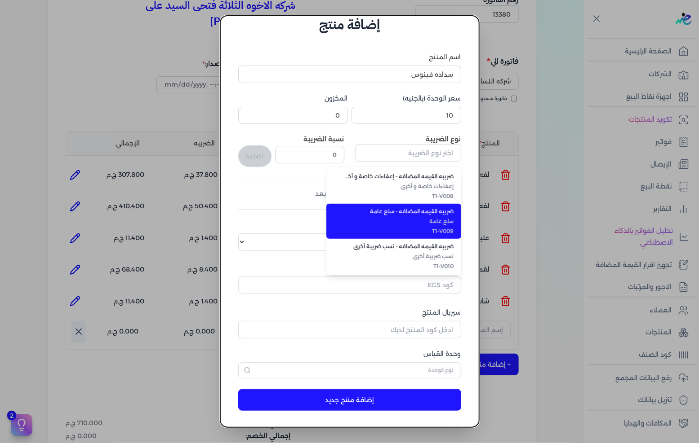
click at [428, 226] on li "ضريبه القيمه المضافه - سلع عامة سلع عامة T1-V009" at bounding box center [393, 221] width 135 height 35
type input "ضريبه القيمه المضافه - سلع عامة"
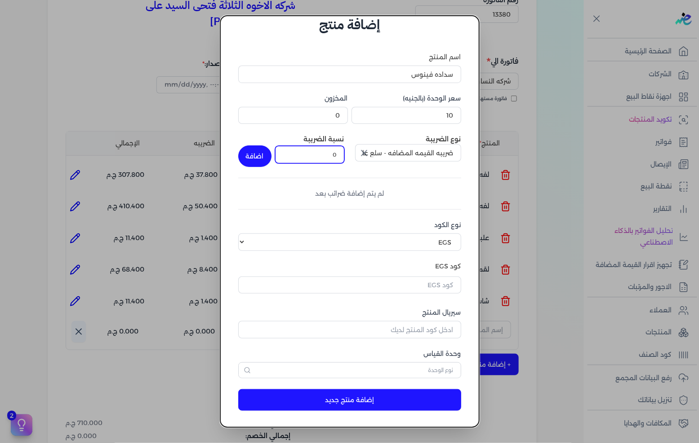
click at [334, 159] on input "0" at bounding box center [309, 154] width 69 height 17
type input "10"
click at [271, 154] on button "اضافة" at bounding box center [254, 157] width 33 height 22
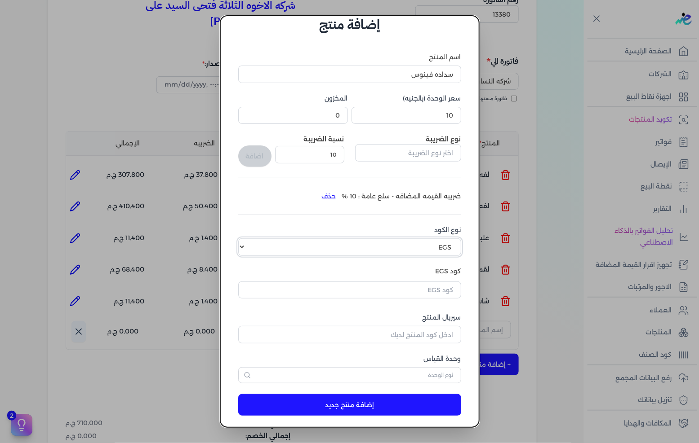
click at [424, 250] on select "اختر نوع الكود EGS GS1" at bounding box center [349, 247] width 223 height 17
select select "GS1"
click at [245, 239] on select "اختر نوع الكود EGS GS1" at bounding box center [349, 247] width 223 height 17
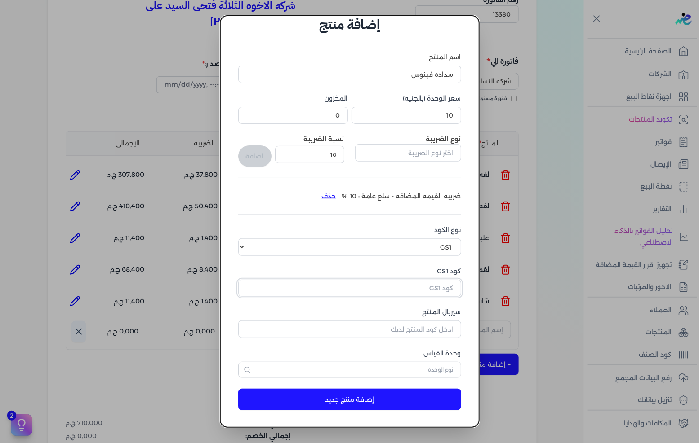
click at [421, 289] on input "كود GS1" at bounding box center [349, 288] width 223 height 17
paste input "10006896"
type input "10006896"
drag, startPoint x: 433, startPoint y: 324, endPoint x: 465, endPoint y: 319, distance: 32.3
click at [433, 324] on input "سيريال المنتج" at bounding box center [349, 329] width 223 height 17
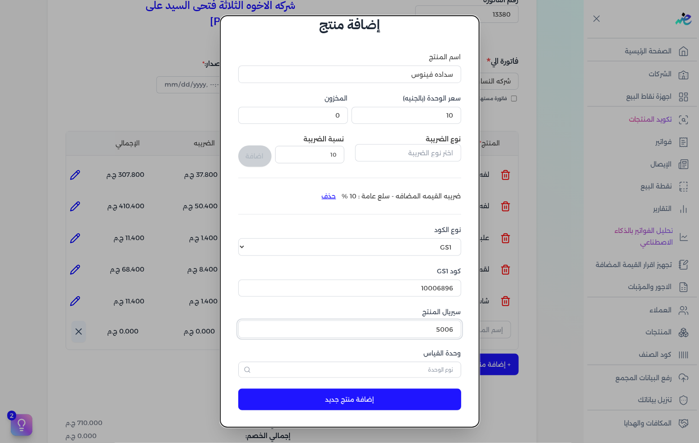
type input "5006"
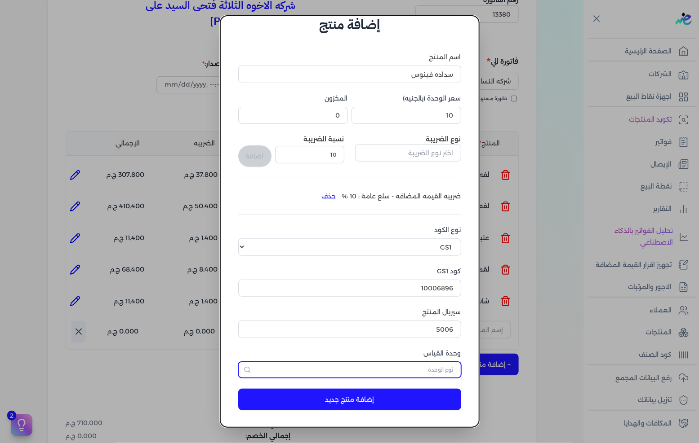
click at [419, 368] on input "text" at bounding box center [349, 370] width 223 height 16
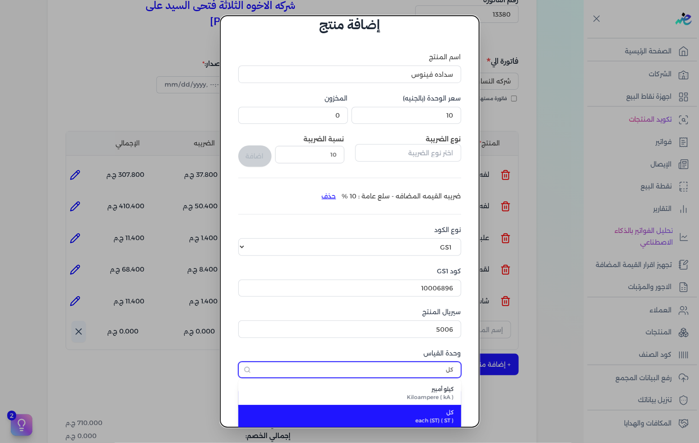
type input "كل"
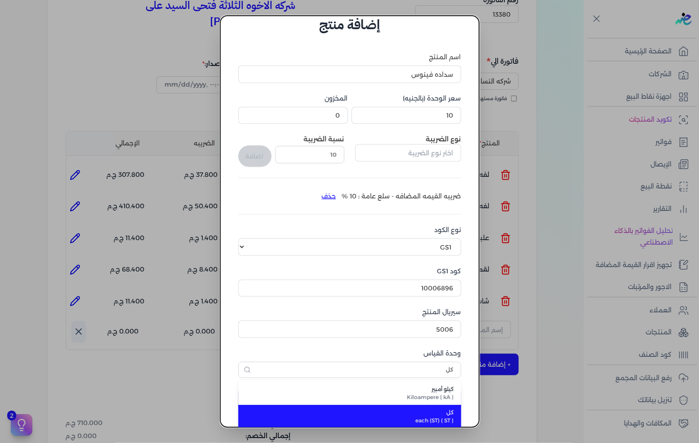
drag, startPoint x: 428, startPoint y: 419, endPoint x: 426, endPoint y: 412, distance: 6.7
click at [428, 418] on span "each (ST) ( ST )" at bounding box center [355, 421] width 198 height 8
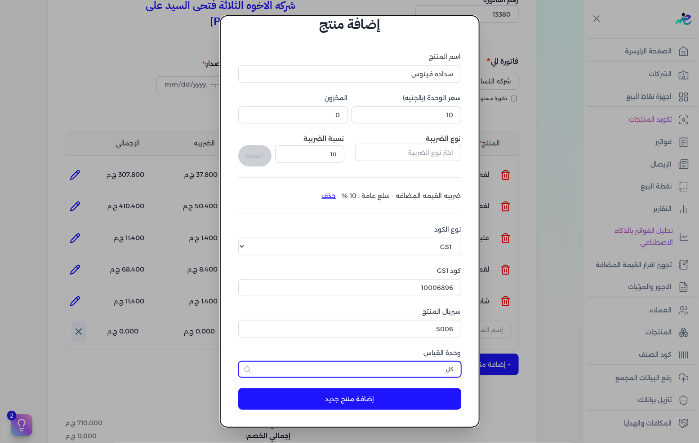
scroll to position [21, 0]
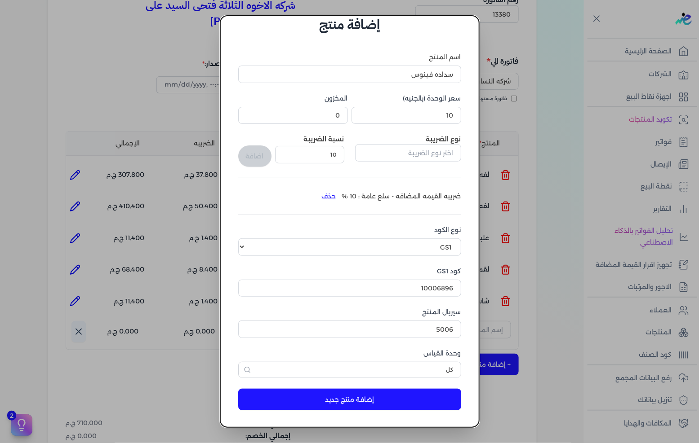
click at [422, 403] on button "إضافة منتج جديد" at bounding box center [349, 400] width 223 height 22
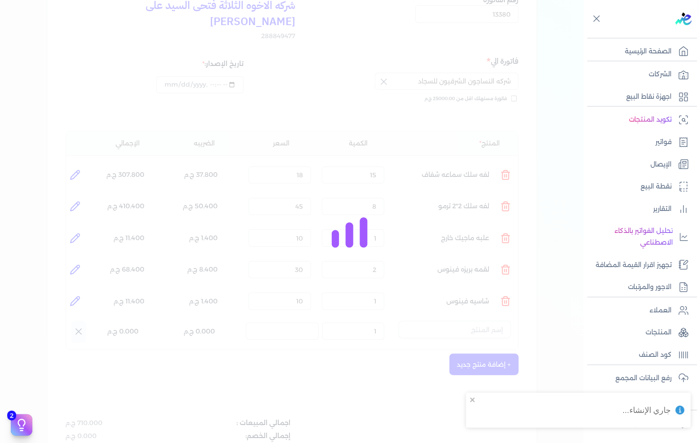
select select "EGS"
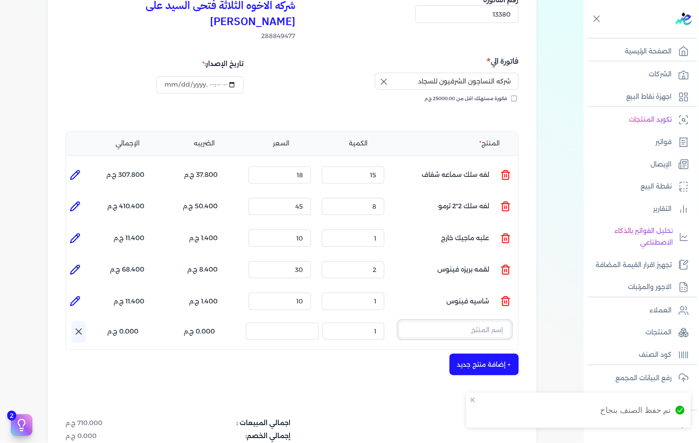
click at [455, 321] on input "text" at bounding box center [455, 329] width 112 height 17
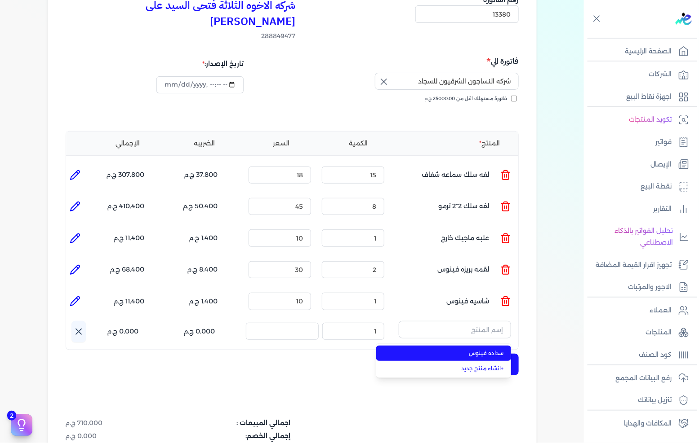
click at [459, 350] on span "سداده فينوس" at bounding box center [449, 354] width 110 height 8
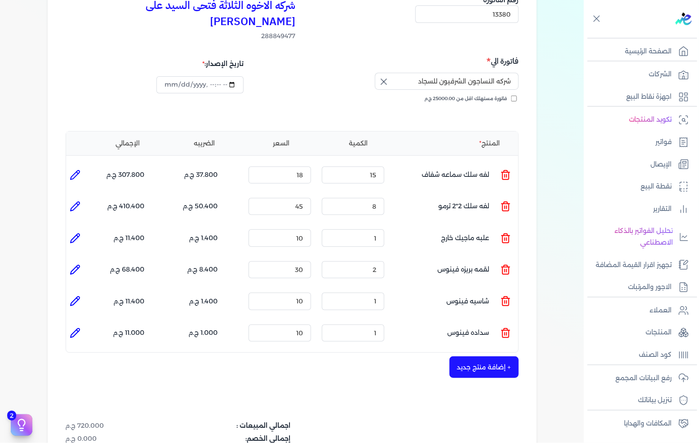
click at [84, 324] on li at bounding box center [75, 333] width 18 height 18
type input "سداده فينوس"
type input "10"
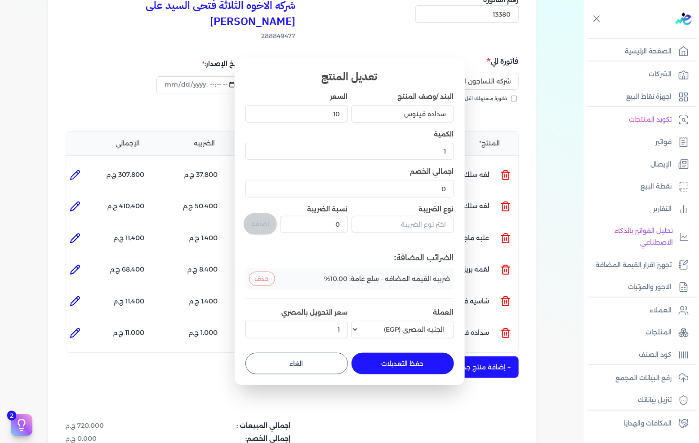
click at [272, 277] on button "حذف" at bounding box center [262, 279] width 26 height 14
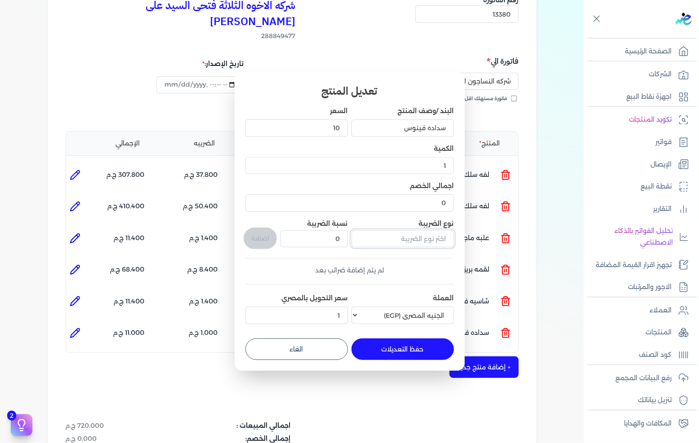
click at [398, 237] on input "text" at bounding box center [402, 238] width 102 height 17
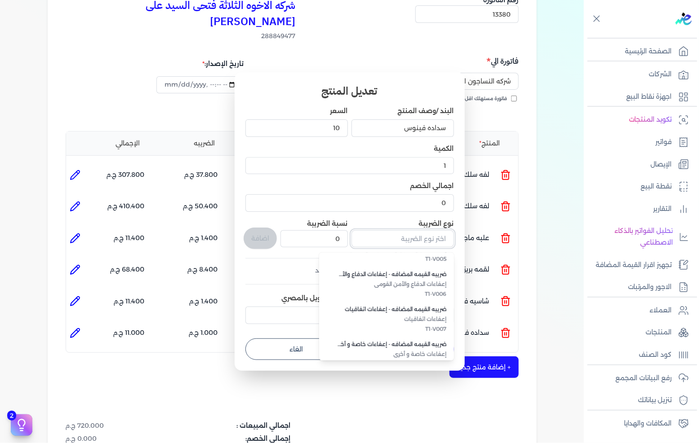
scroll to position [245, 0]
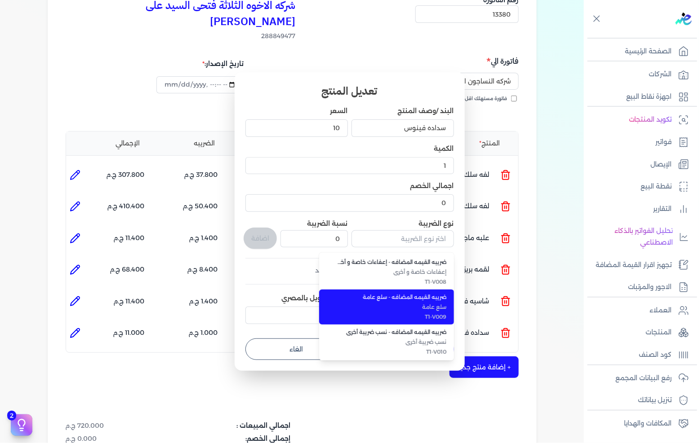
click at [428, 316] on span "T1-V009" at bounding box center [392, 317] width 110 height 8
type input "ضريبه القيمه المضافه - سلع عامة"
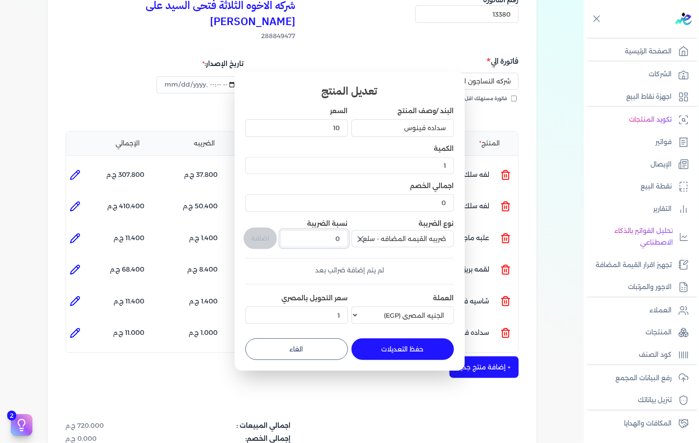
click at [330, 237] on input "0" at bounding box center [313, 238] width 67 height 17
type input "14"
click at [263, 238] on button "اضافة" at bounding box center [260, 239] width 33 height 22
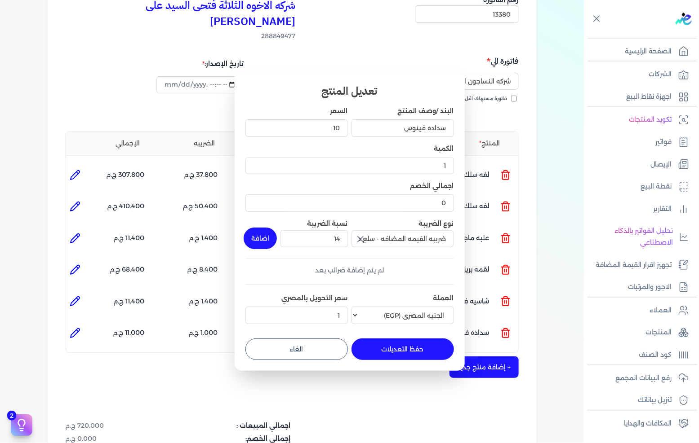
type input "0"
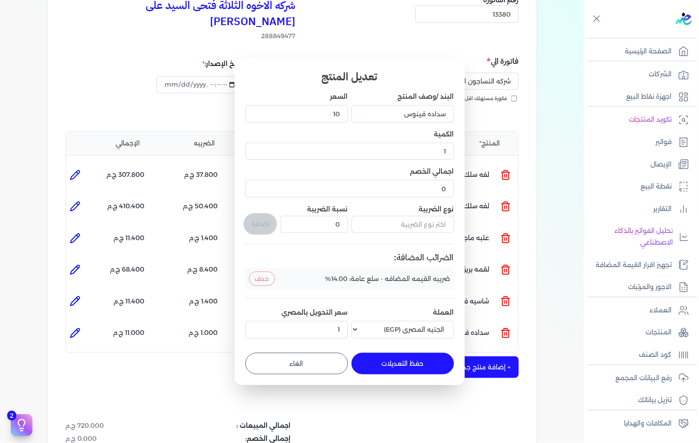
click at [394, 365] on button "حفظ التعديلات" at bounding box center [402, 364] width 102 height 22
type input "0"
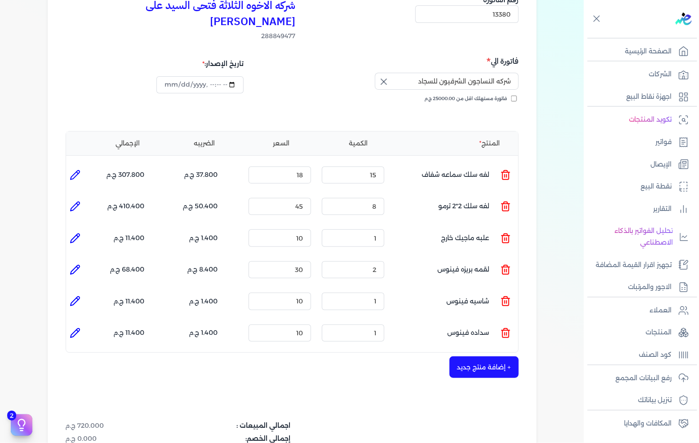
click at [75, 296] on icon at bounding box center [75, 301] width 11 height 11
type input "شاسيه فينوس"
type input "10"
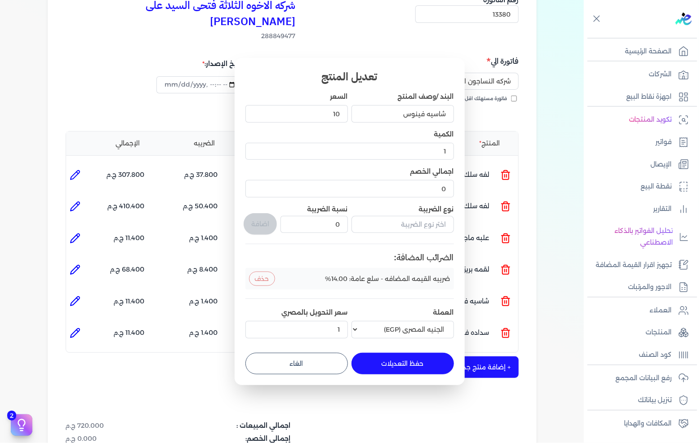
click at [367, 356] on button "حفظ التعديلات" at bounding box center [402, 364] width 102 height 22
type input "0"
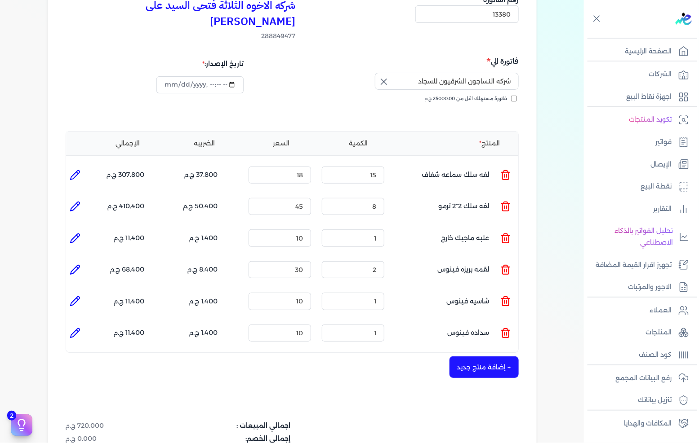
click at [80, 265] on icon at bounding box center [75, 270] width 11 height 11
type input "لقمه بريزه فينوس"
type input "30"
type input "2"
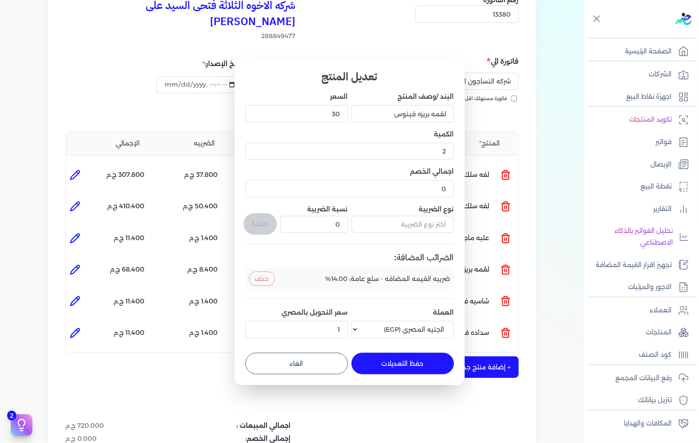
click at [405, 355] on button "حفظ التعديلات" at bounding box center [402, 364] width 102 height 22
type input "0"
type input "1"
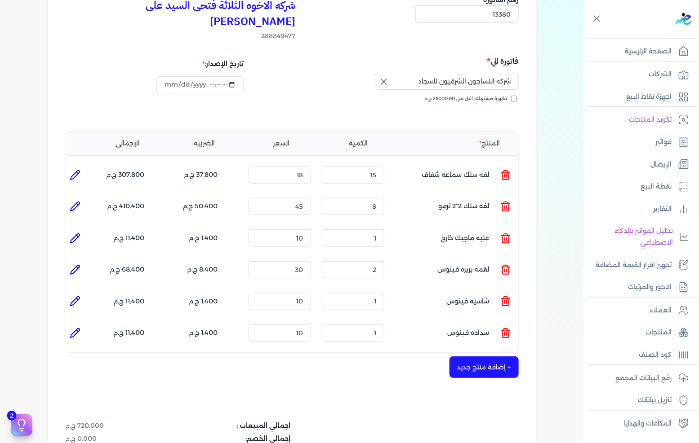
click at [73, 233] on icon at bounding box center [75, 238] width 11 height 11
type input "علبه ماجيك خارج"
type input "10"
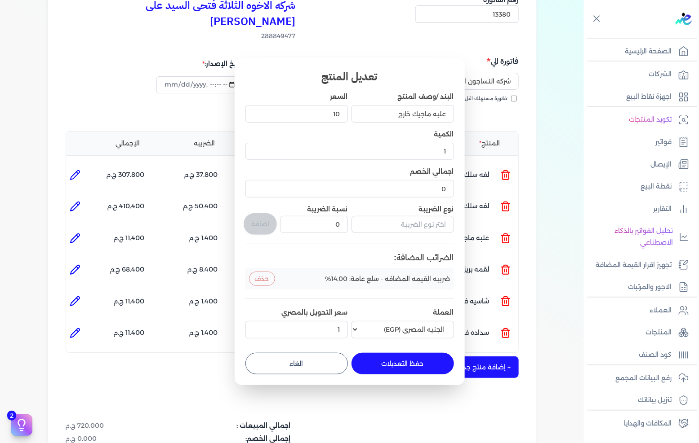
click at [386, 362] on button "حفظ التعديلات" at bounding box center [402, 364] width 102 height 22
type input "0"
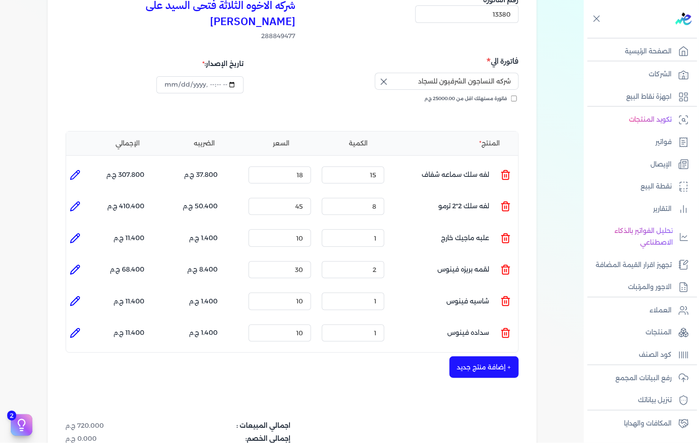
click at [77, 201] on icon at bounding box center [75, 206] width 11 height 11
type input "لفه سلك 2*2 ترمو"
type input "45"
type input "8"
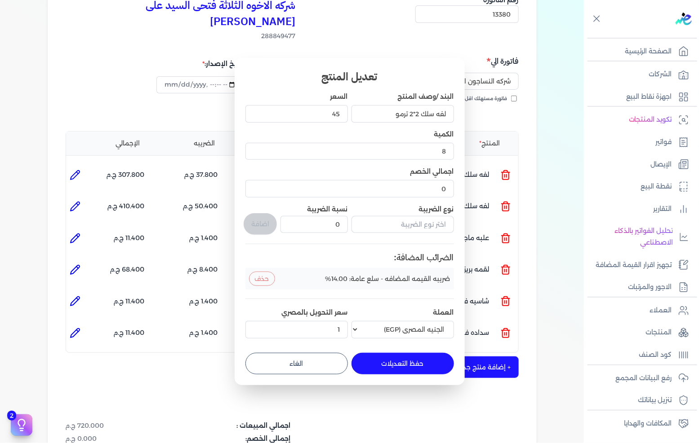
click at [392, 358] on button "حفظ التعديلات" at bounding box center [402, 364] width 102 height 22
type input "0"
type input "1"
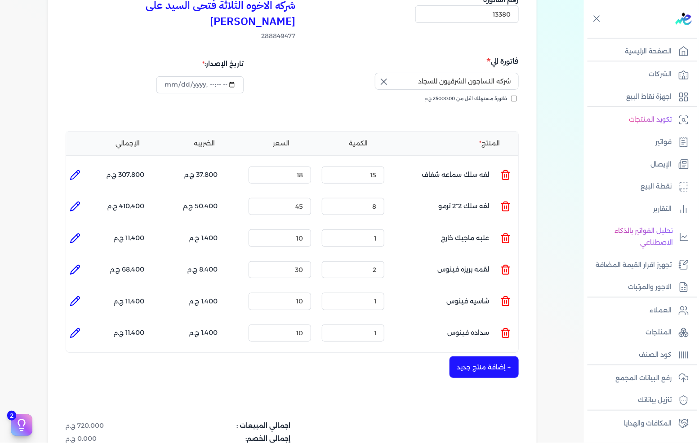
click at [83, 166] on li at bounding box center [75, 175] width 18 height 18
type input "لفه سلك سماعه شفاف"
type input "18"
type input "15"
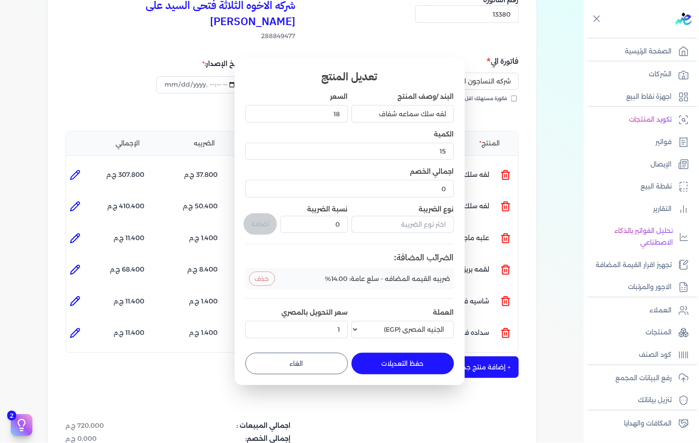
click at [401, 358] on button "حفظ التعديلات" at bounding box center [402, 364] width 102 height 22
type input "0"
type input "1"
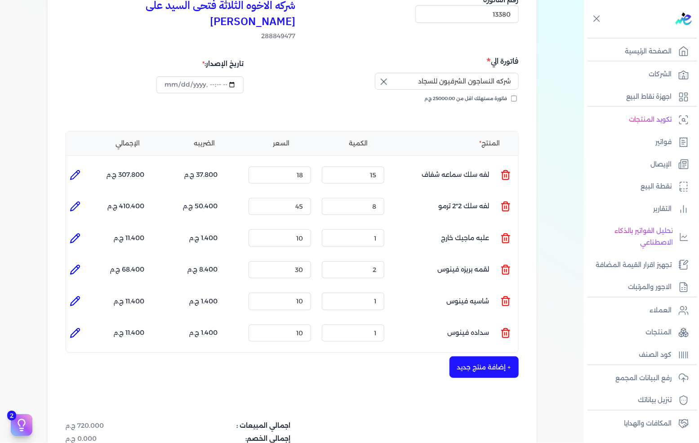
click at [473, 357] on button "+ إضافة منتج جديد" at bounding box center [483, 368] width 69 height 22
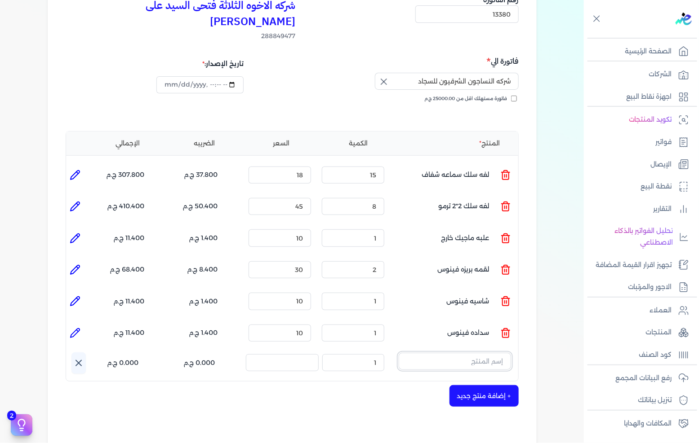
click at [481, 353] on input "text" at bounding box center [455, 361] width 112 height 17
type input "عود"
click at [486, 396] on link "+ انشاء منتج جديد" at bounding box center [449, 400] width 110 height 8
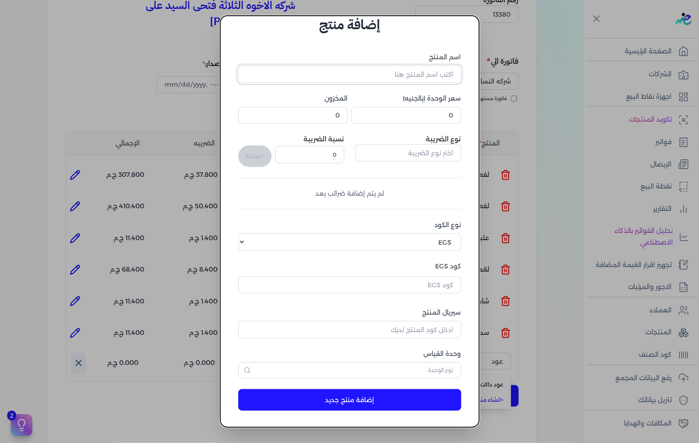
click at [420, 78] on input "اسم المنتج" at bounding box center [349, 74] width 223 height 17
type input "عود داكت 1.5*1.5"
click at [430, 111] on input "0" at bounding box center [406, 115] width 110 height 17
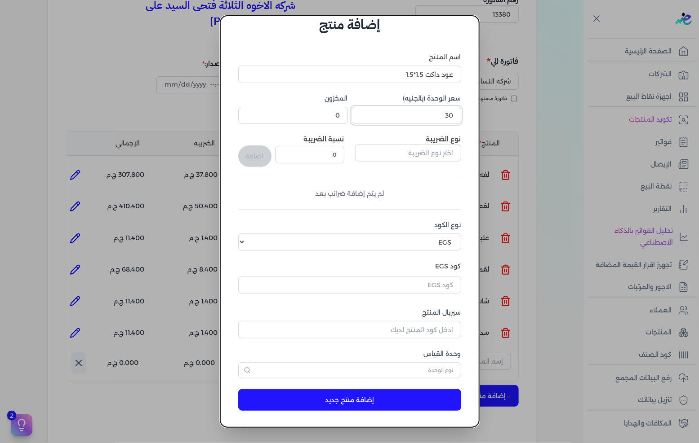
type input "30"
click at [421, 151] on input "text" at bounding box center [408, 152] width 106 height 17
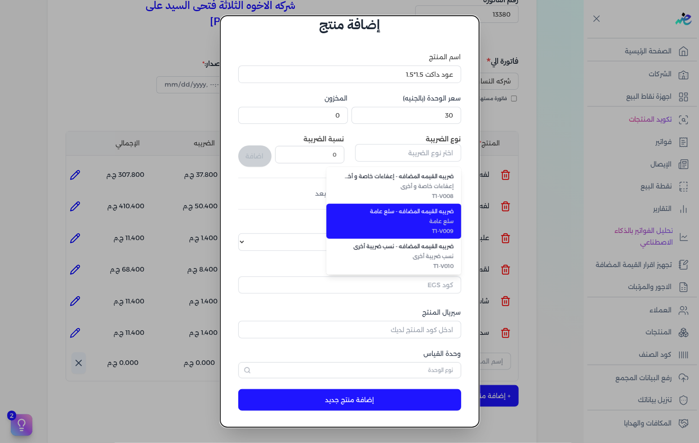
click at [437, 231] on span "T1-V009" at bounding box center [399, 231] width 110 height 8
type input "ضريبه القيمه المضافه - سلع عامة"
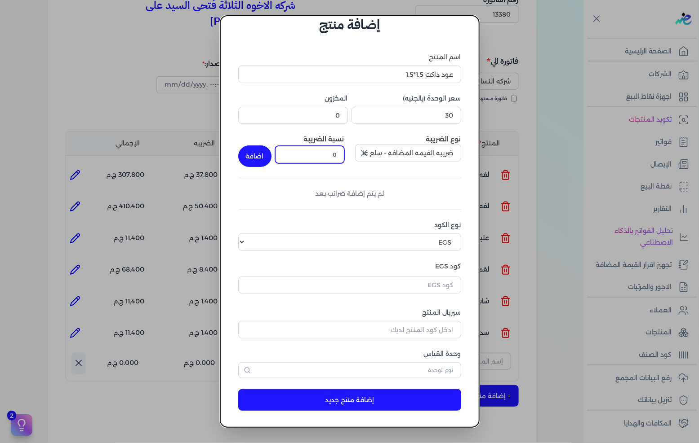
click at [316, 155] on input "0" at bounding box center [309, 154] width 69 height 17
type input "14"
click at [266, 156] on button "اضافة" at bounding box center [254, 157] width 33 height 22
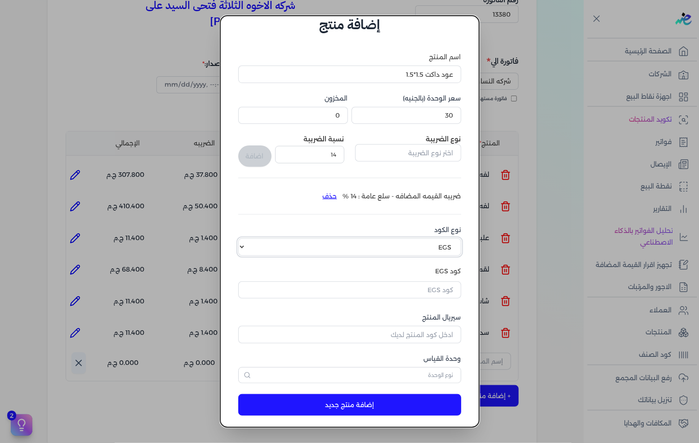
click at [434, 245] on select "اختر نوع الكود EGS GS1" at bounding box center [349, 247] width 223 height 17
click at [245, 239] on select "اختر نوع الكود EGS GS1" at bounding box center [349, 247] width 223 height 17
click at [448, 267] on label "كود EGS" at bounding box center [349, 271] width 223 height 9
click at [441, 243] on select "اختر نوع الكود EGS GS1" at bounding box center [349, 247] width 223 height 17
select select "GS1"
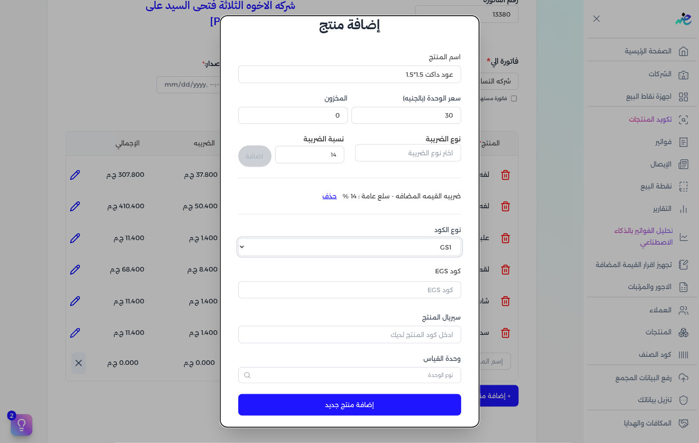
click at [245, 239] on select "اختر نوع الكود EGS GS1" at bounding box center [349, 247] width 223 height 17
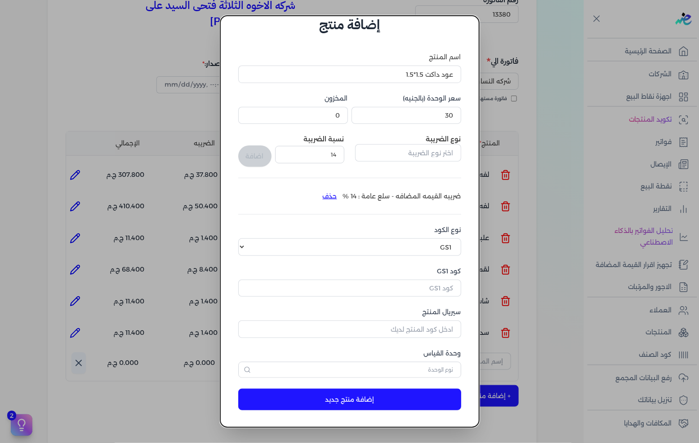
click at [437, 279] on div "كود GS1" at bounding box center [349, 282] width 223 height 31
click at [437, 283] on input "كود GS1" at bounding box center [349, 288] width 223 height 17
paste input "10006896"
type input "10006896"
drag, startPoint x: 430, startPoint y: 329, endPoint x: 497, endPoint y: 328, distance: 67.4
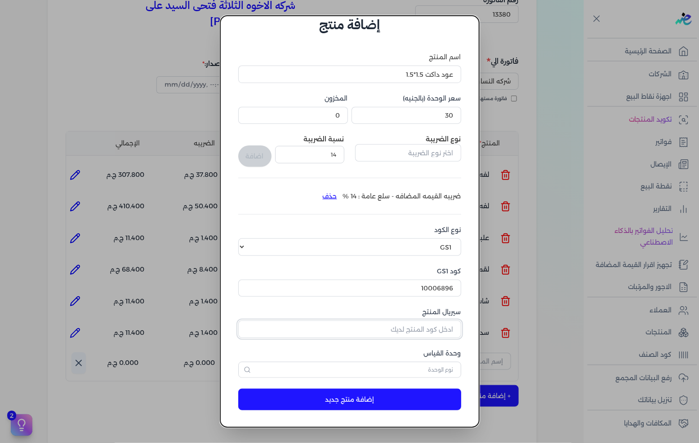
click at [430, 329] on input "سيريال المنتج" at bounding box center [349, 329] width 223 height 17
type input "5007"
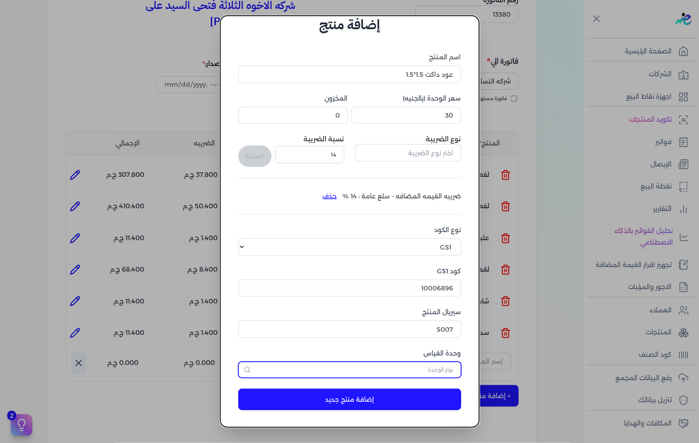
click at [456, 366] on input "text" at bounding box center [349, 370] width 223 height 16
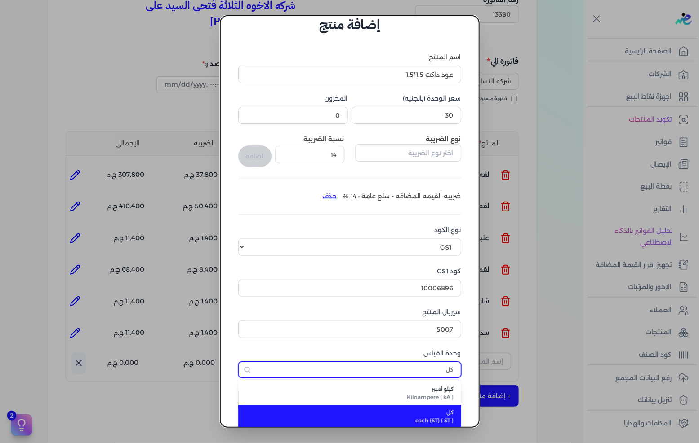
type input "كل"
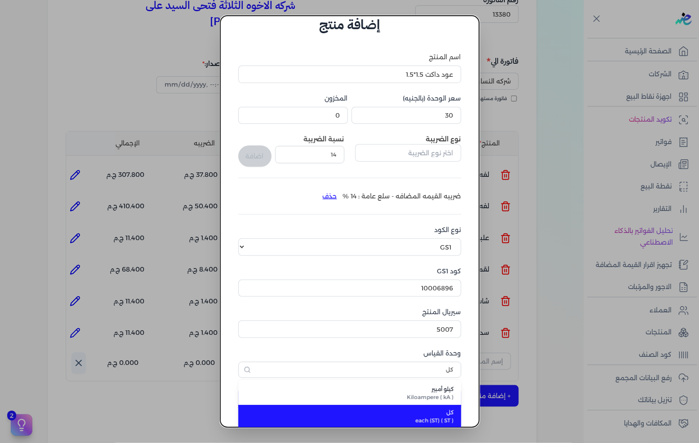
click at [430, 417] on span "each (ST) ( ST )" at bounding box center [355, 421] width 198 height 8
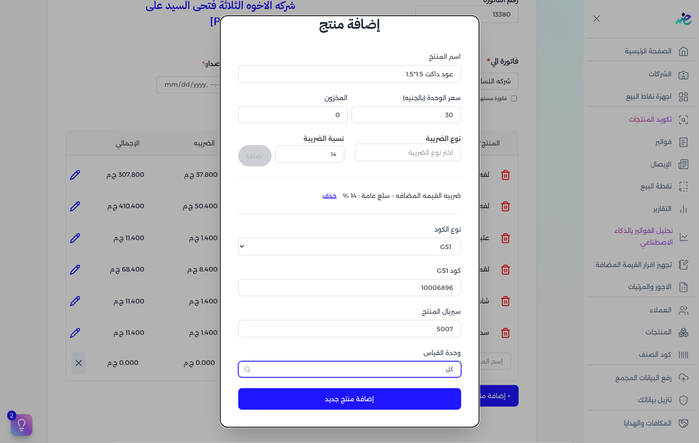
scroll to position [21, 0]
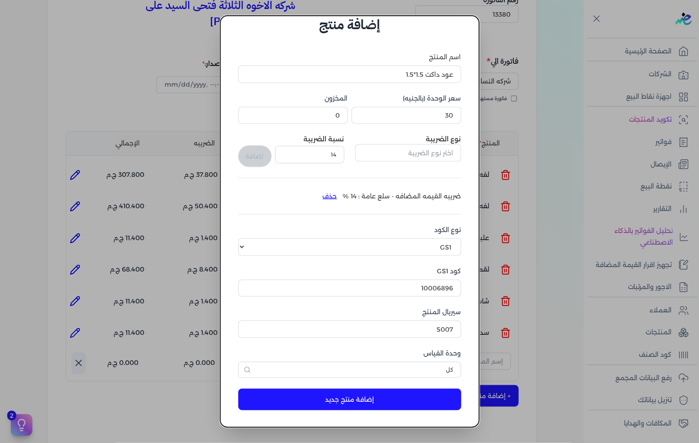
click at [425, 401] on button "إضافة منتج جديد" at bounding box center [349, 400] width 223 height 22
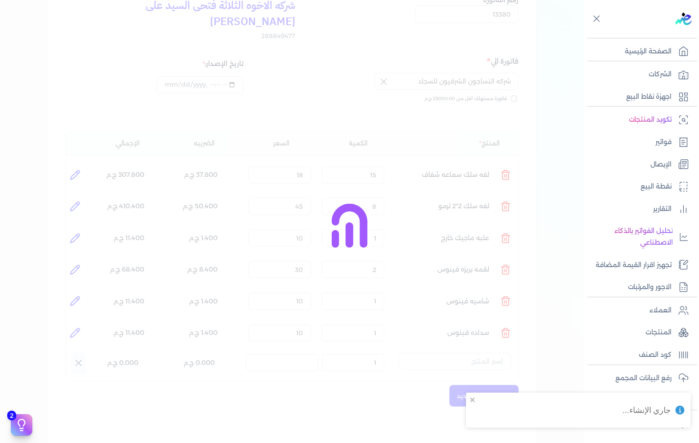
select select "EGS"
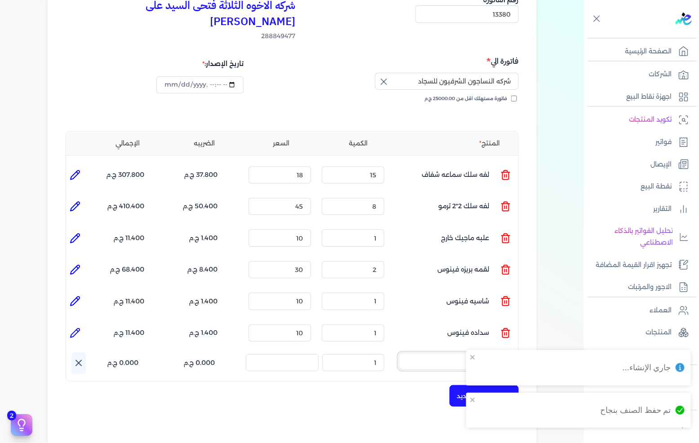
click at [451, 353] on input "text" at bounding box center [455, 361] width 112 height 17
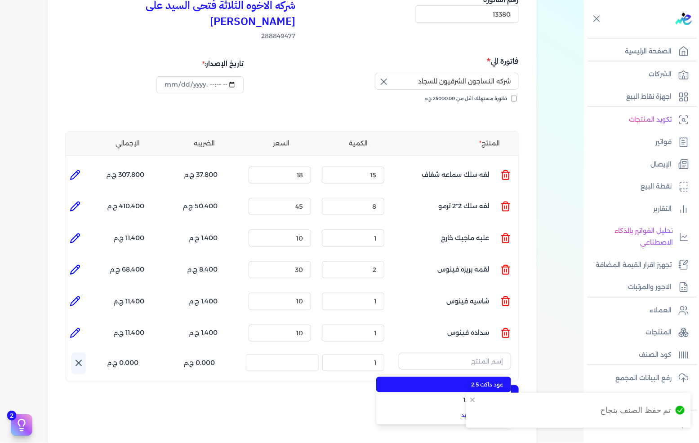
click at [441, 381] on span "عود داكت 2.5" at bounding box center [449, 385] width 110 height 8
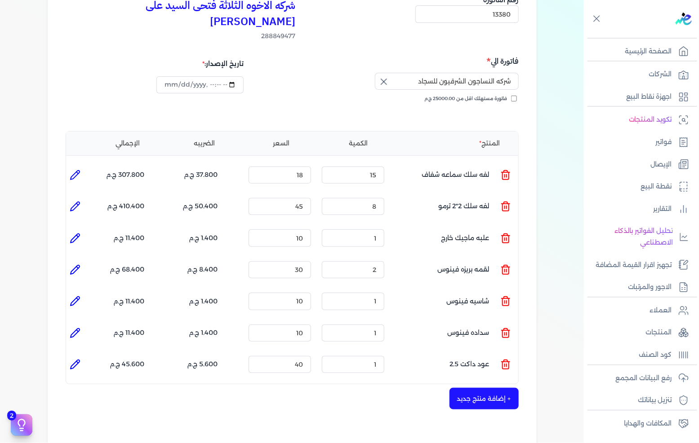
click at [495, 353] on ul "المنتج : عود داكت 2.5 الكمية : 1 السعر : 40 الضريبه : 5.600 ج.م الإجمالي : 45.6…" at bounding box center [292, 365] width 452 height 24
click at [502, 359] on icon at bounding box center [505, 364] width 11 height 11
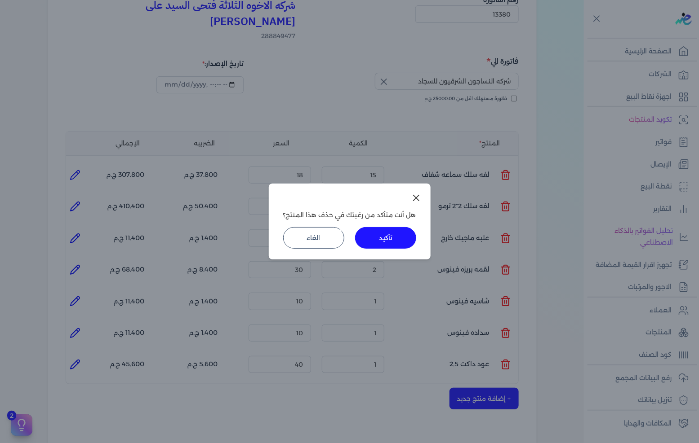
click at [392, 244] on button "تأكيد" at bounding box center [385, 238] width 61 height 22
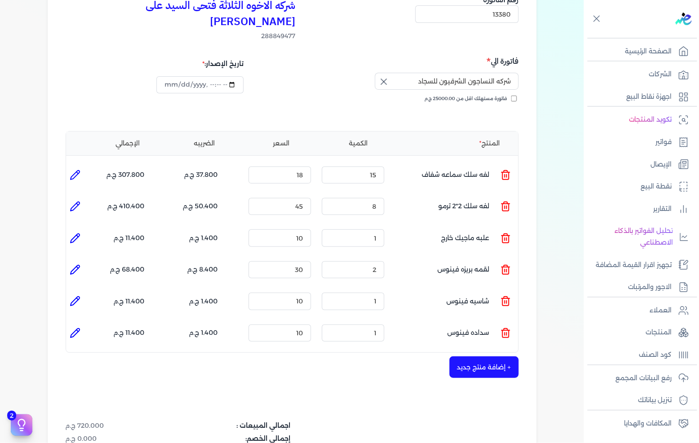
click at [479, 357] on button "+ إضافة منتج جديد" at bounding box center [483, 368] width 69 height 22
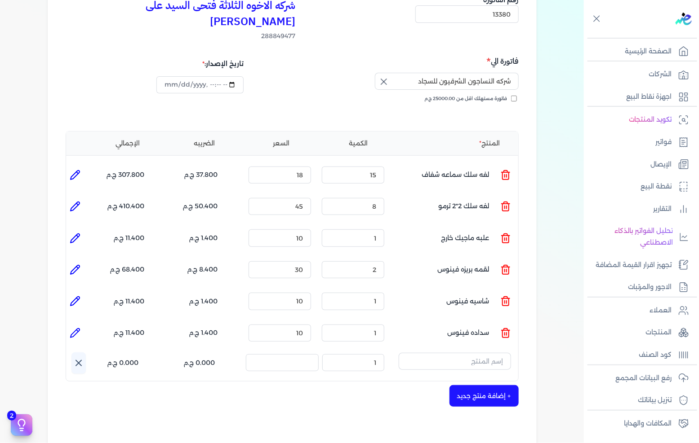
click at [482, 353] on input "text" at bounding box center [455, 361] width 112 height 17
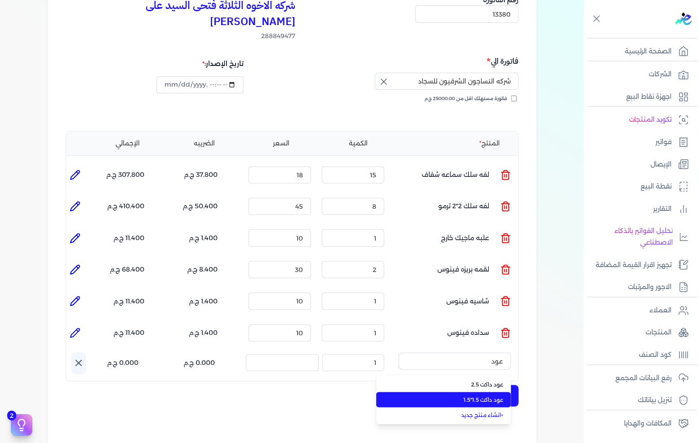
type input "عود"
click at [469, 396] on span "عود داكت 1.5*1.5" at bounding box center [449, 400] width 110 height 8
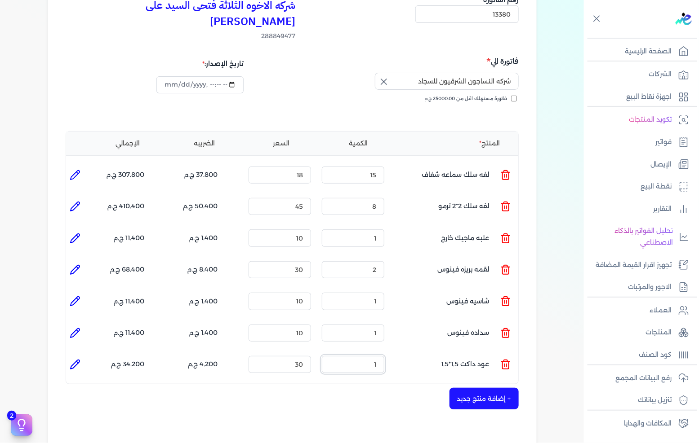
click at [364, 356] on input "1" at bounding box center [353, 364] width 62 height 17
type input "2"
click at [487, 388] on button "+ إضافة منتج جديد" at bounding box center [483, 399] width 69 height 22
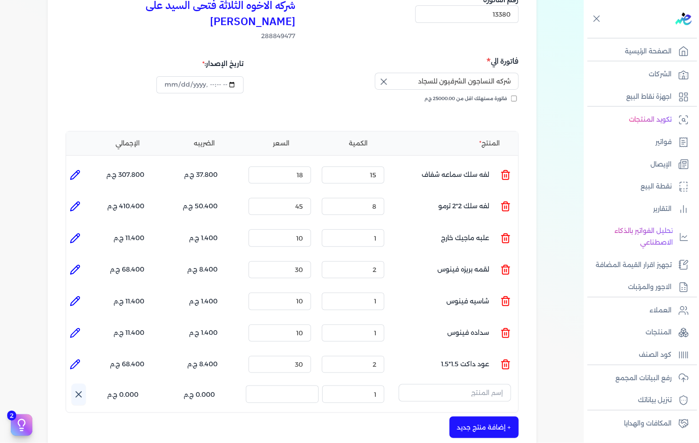
scroll to position [150, 0]
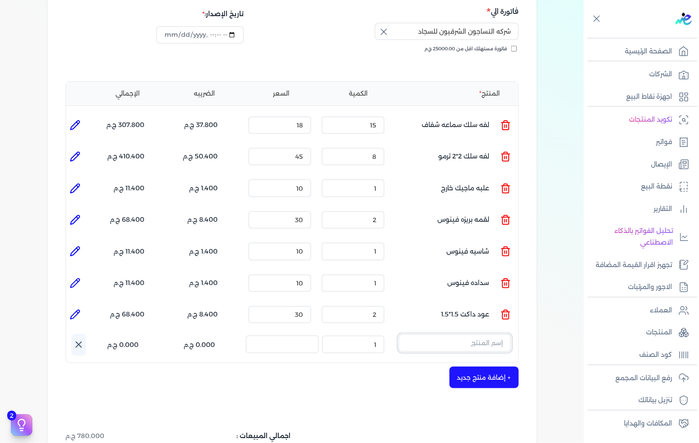
click at [493, 335] on input "text" at bounding box center [455, 343] width 112 height 17
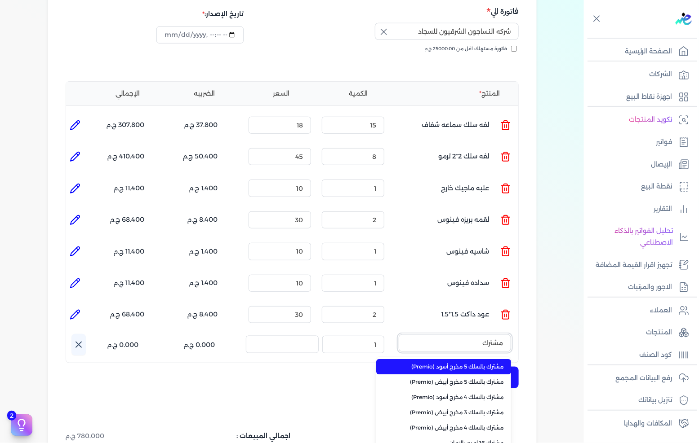
click at [399, 335] on button "مشترك" at bounding box center [455, 345] width 112 height 21
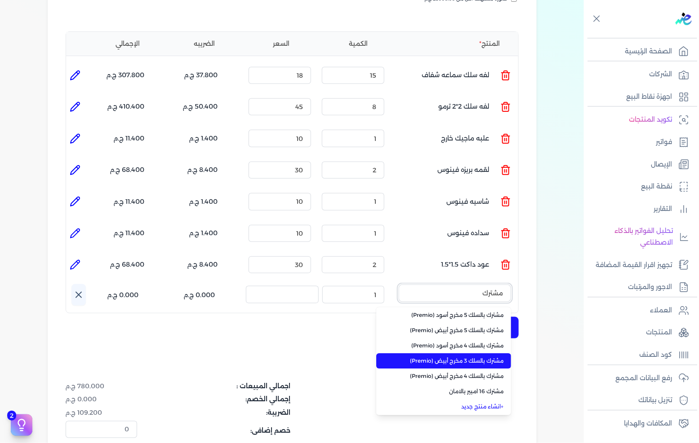
scroll to position [2, 0]
type input "مشترك"
click at [491, 403] on link "+ انشاء منتج جديد" at bounding box center [449, 407] width 110 height 8
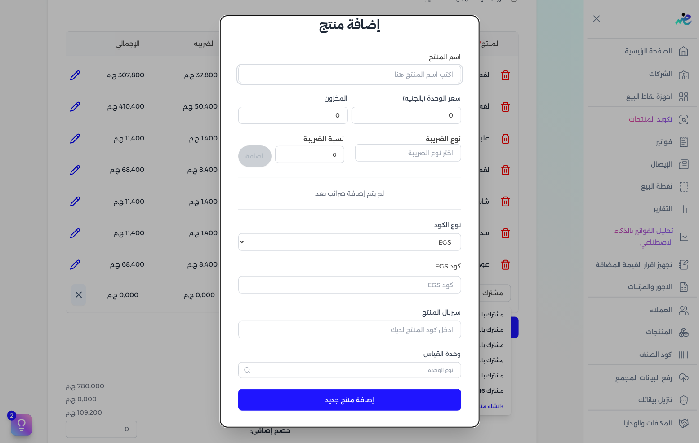
drag, startPoint x: 420, startPoint y: 81, endPoint x: 415, endPoint y: 84, distance: 6.1
click at [420, 81] on input "اسم المنتج" at bounding box center [349, 74] width 223 height 17
type input "مشترك 5 مخرج اليوس"
click at [411, 113] on input "0" at bounding box center [406, 115] width 110 height 17
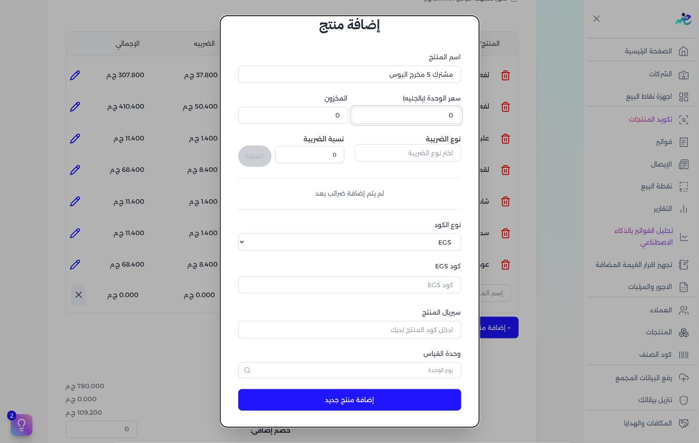
click at [411, 113] on input "0" at bounding box center [406, 115] width 110 height 17
type input "310"
click at [411, 156] on input "text" at bounding box center [408, 152] width 106 height 17
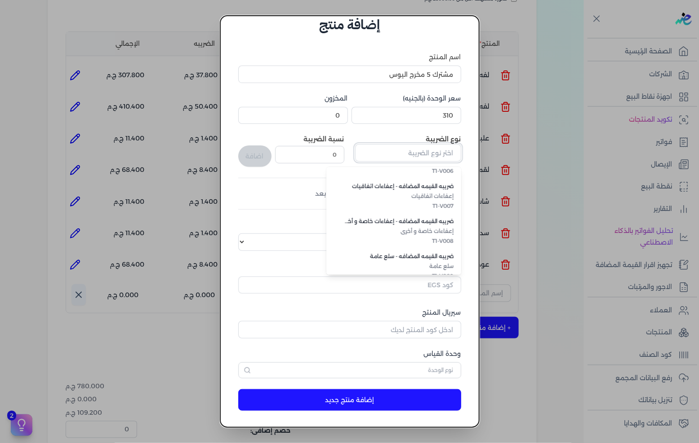
scroll to position [245, 0]
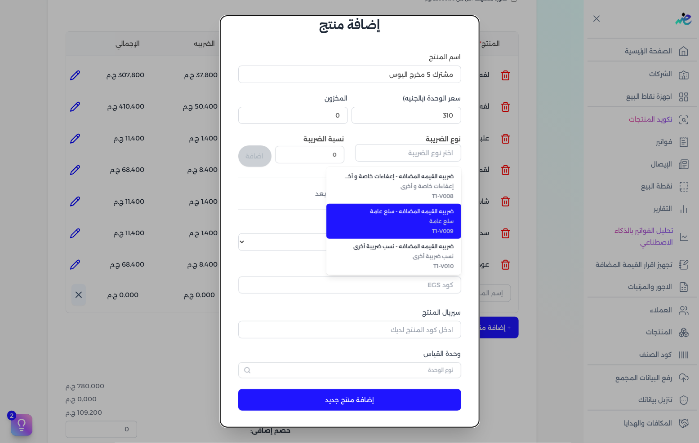
click at [428, 223] on span "سلع عامة" at bounding box center [399, 221] width 110 height 8
type input "ضريبه القيمه المضافه - سلع عامة"
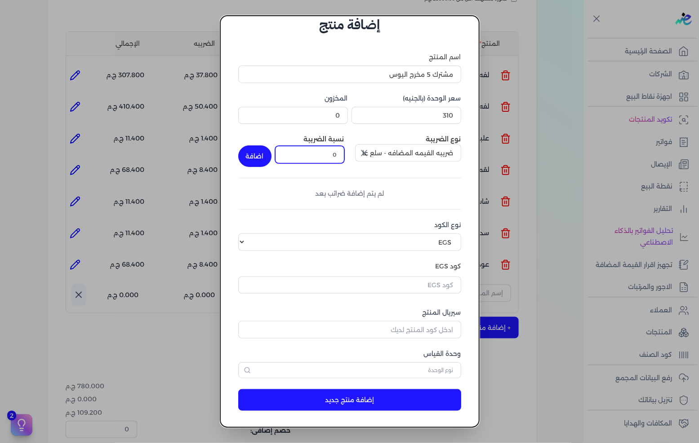
click at [334, 156] on input "0" at bounding box center [309, 154] width 69 height 17
type input "14"
click at [252, 153] on button "اضافة" at bounding box center [254, 157] width 33 height 22
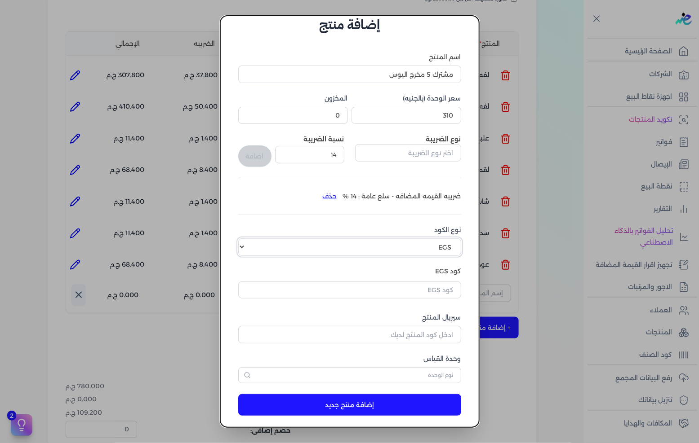
click at [400, 239] on select "اختر نوع الكود EGS GS1" at bounding box center [349, 247] width 223 height 17
select select "GS1"
click at [245, 239] on select "اختر نوع الكود EGS GS1" at bounding box center [349, 247] width 223 height 17
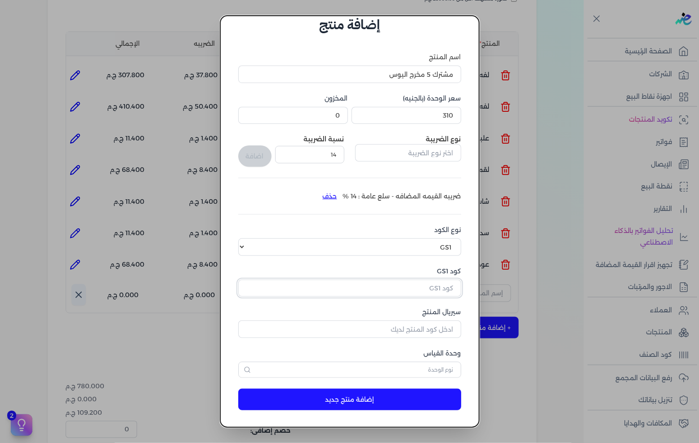
click at [419, 282] on input "كود GS1" at bounding box center [349, 288] width 223 height 17
paste input "10006896"
type input "10006896"
click at [427, 330] on input "سيريال المنتج" at bounding box center [349, 329] width 223 height 17
type input "5007"
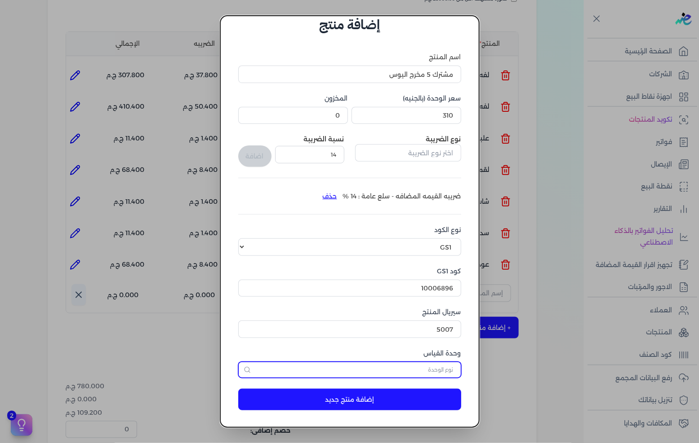
drag, startPoint x: 418, startPoint y: 377, endPoint x: 421, endPoint y: 360, distance: 17.0
click at [418, 376] on input "text" at bounding box center [349, 370] width 223 height 16
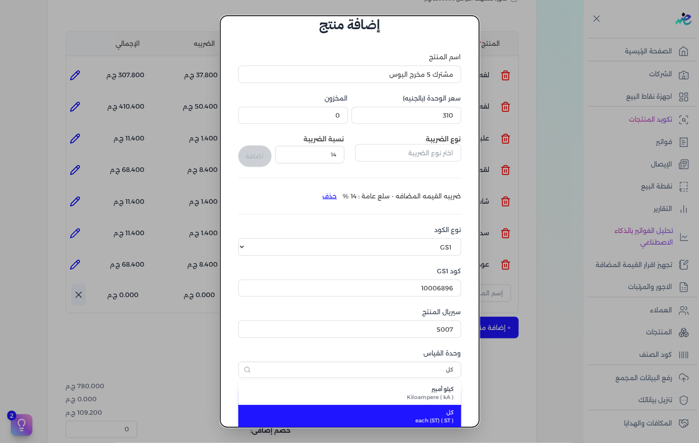
click at [417, 415] on span "كل" at bounding box center [355, 413] width 198 height 8
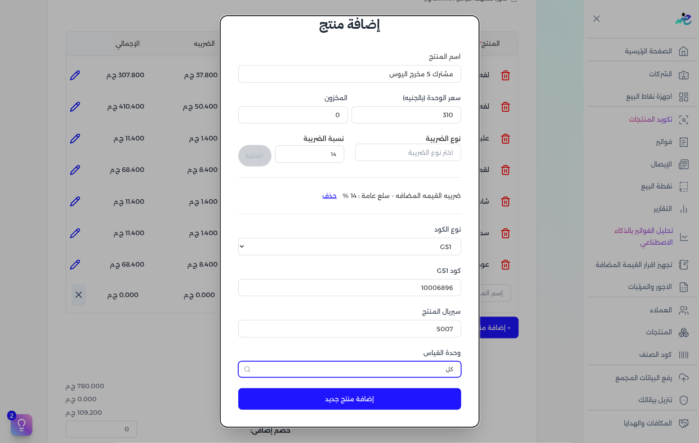
scroll to position [21, 0]
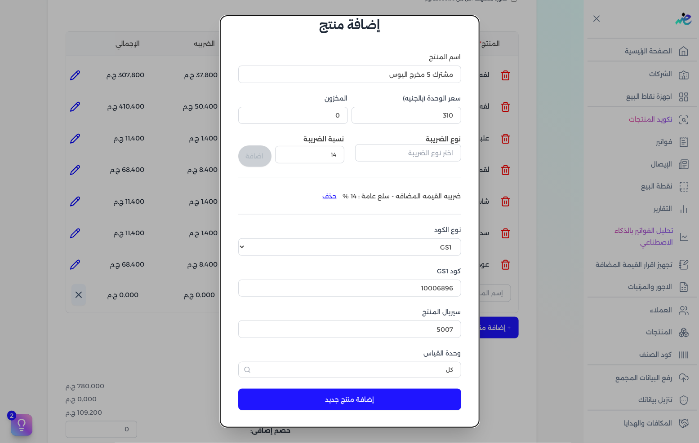
click at [412, 392] on button "إضافة منتج جديد" at bounding box center [349, 400] width 223 height 22
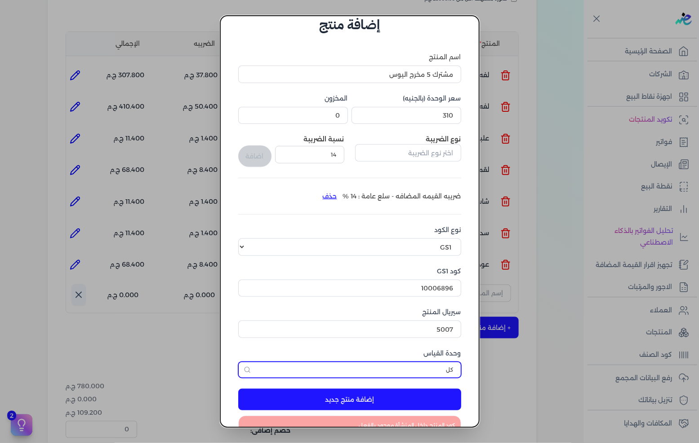
click at [419, 375] on input "كل" at bounding box center [349, 370] width 223 height 16
type input "كل"
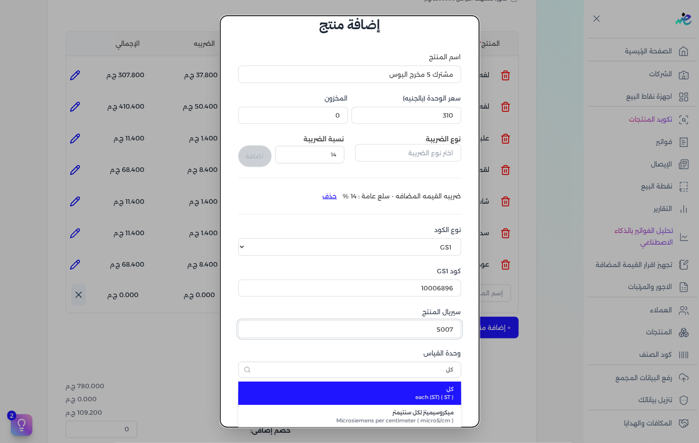
click at [410, 330] on input "5007" at bounding box center [349, 329] width 223 height 17
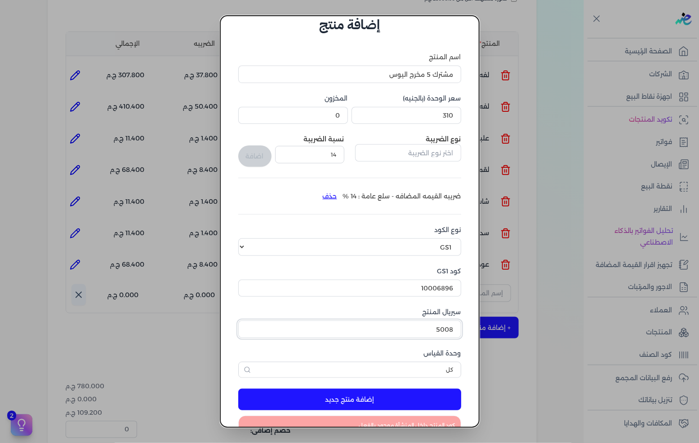
type input "5008"
click at [406, 396] on button "إضافة منتج جديد" at bounding box center [349, 400] width 223 height 22
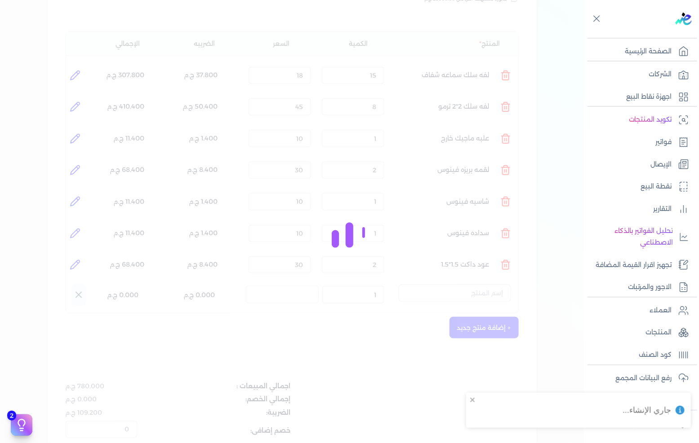
select select "EGS"
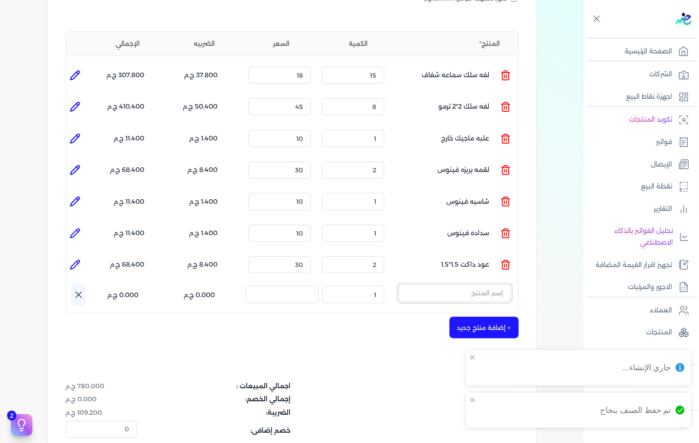
click at [472, 285] on input "text" at bounding box center [455, 293] width 112 height 17
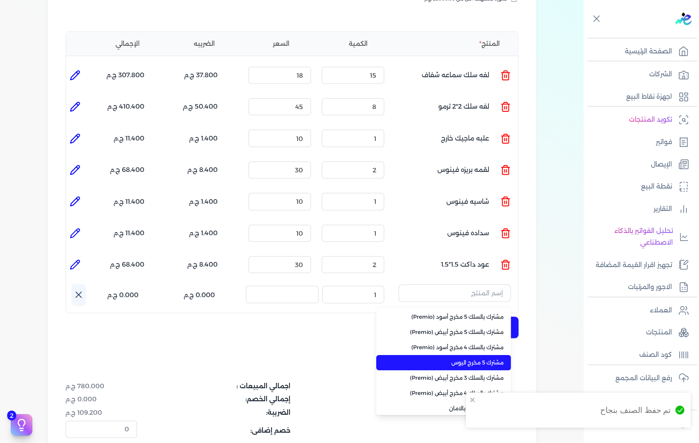
click at [451, 359] on span "مشترك 5 مخرج اليوس" at bounding box center [449, 363] width 110 height 8
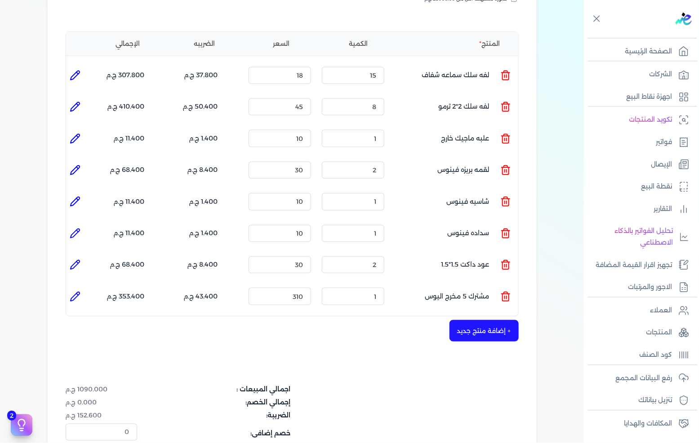
click at [482, 320] on button "+ إضافة منتج جديد" at bounding box center [483, 331] width 69 height 22
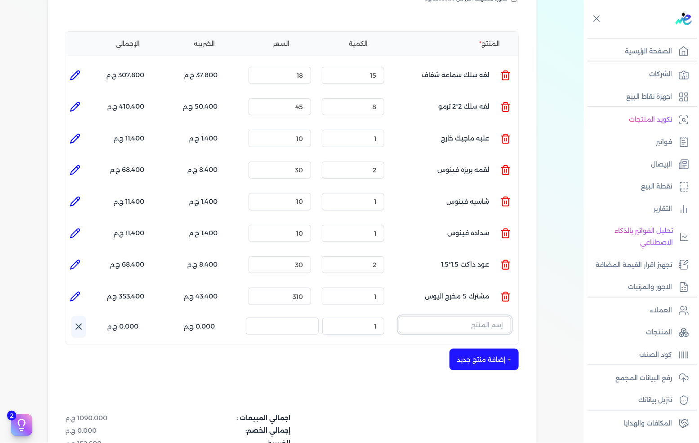
click at [487, 317] on input "text" at bounding box center [455, 325] width 112 height 17
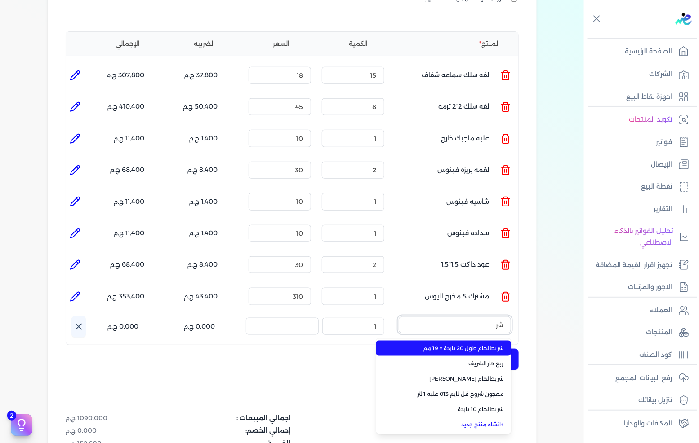
type input "شري"
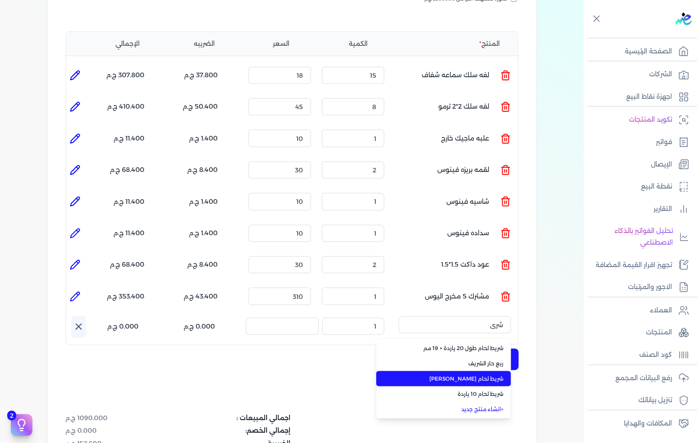
click at [486, 375] on span "شريط لحام [PERSON_NAME]" at bounding box center [449, 379] width 110 height 8
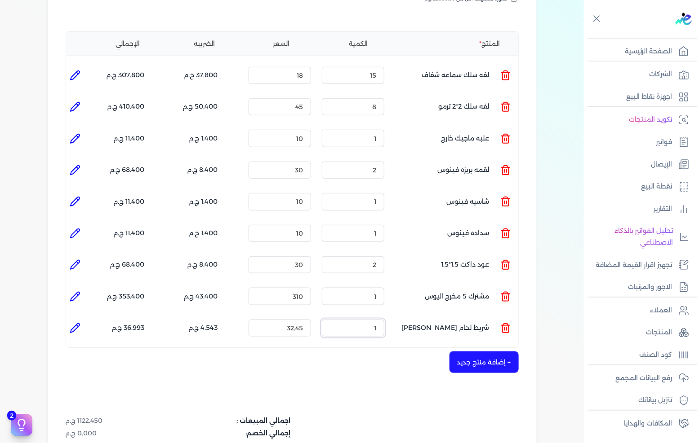
click at [369, 320] on input "1" at bounding box center [353, 328] width 62 height 17
type input "4"
click at [284, 320] on input "32.45" at bounding box center [279, 328] width 62 height 17
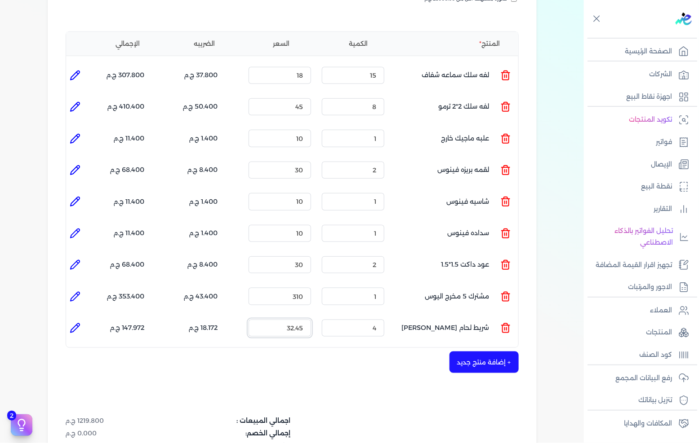
click at [284, 320] on input "32.45" at bounding box center [279, 328] width 62 height 17
type input "30"
click at [475, 352] on button "+ إضافة منتج جديد" at bounding box center [483, 363] width 69 height 22
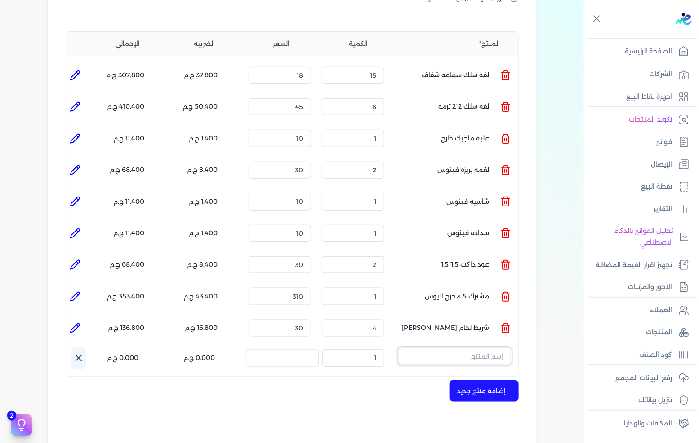
click at [471, 348] on input "text" at bounding box center [455, 356] width 112 height 17
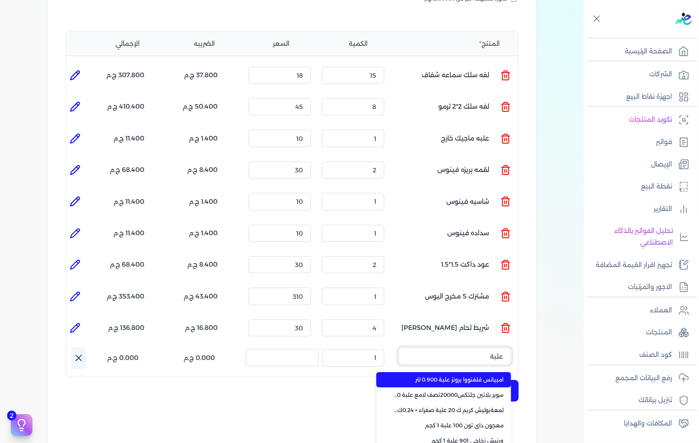
click at [399, 348] on button "علبة" at bounding box center [455, 358] width 112 height 21
type input "ع"
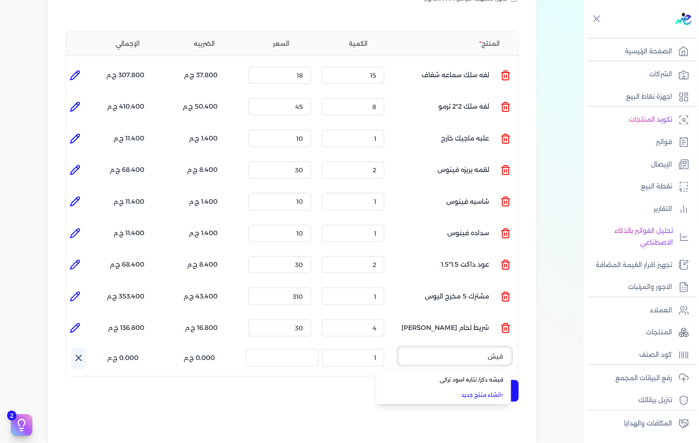
type input "فيش"
click at [498, 391] on link "+ انشاء منتج جديد" at bounding box center [449, 395] width 110 height 8
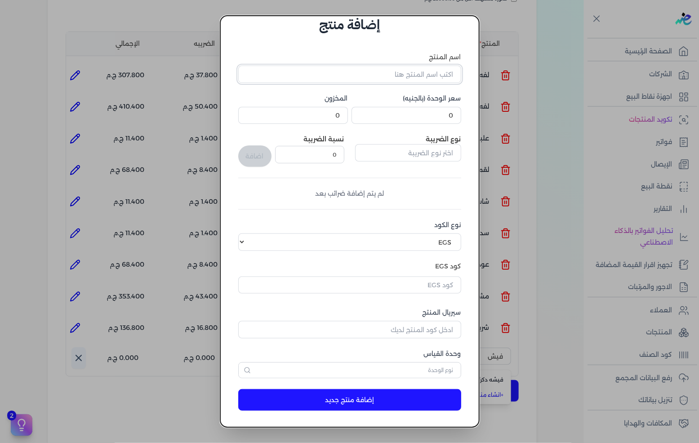
click at [417, 77] on input "اسم المنتج" at bounding box center [349, 74] width 223 height 17
type input "علبه فيشر 6 مم"
click at [413, 109] on input "0" at bounding box center [406, 115] width 110 height 17
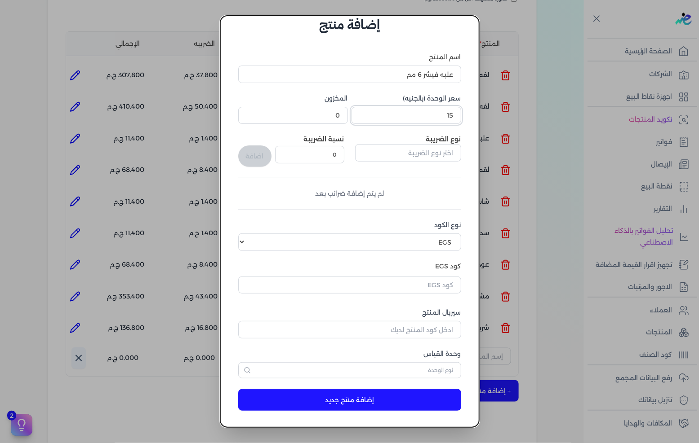
type input "15"
click at [434, 144] on input "text" at bounding box center [408, 152] width 106 height 17
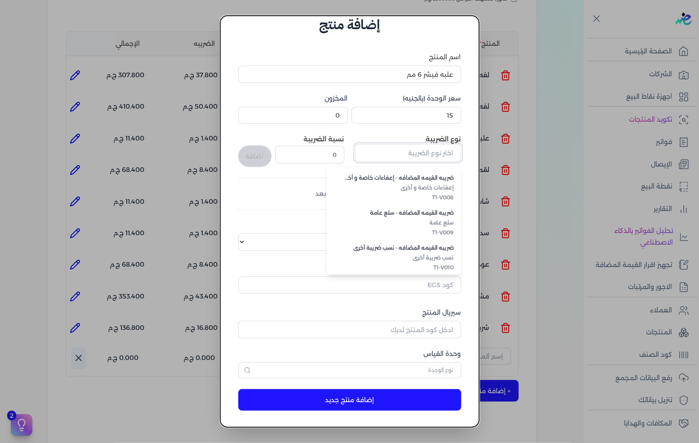
scroll to position [245, 0]
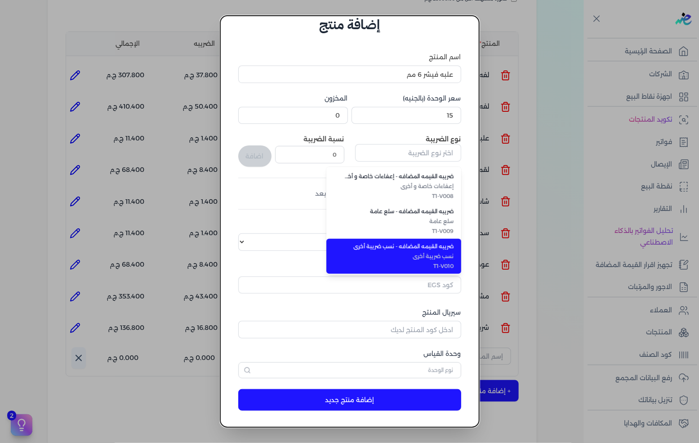
click at [430, 232] on span "T1-V009" at bounding box center [399, 231] width 110 height 8
type input "ضريبه القيمه المضافه - سلع عامة"
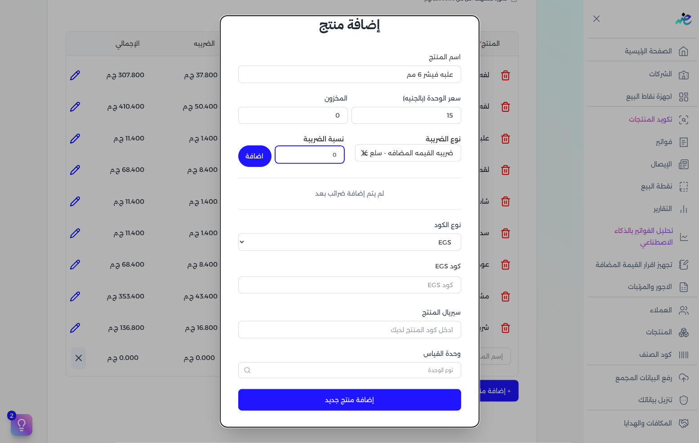
click at [339, 154] on input "0" at bounding box center [309, 154] width 69 height 17
type input "14"
click at [265, 156] on button "اضافة" at bounding box center [254, 157] width 33 height 22
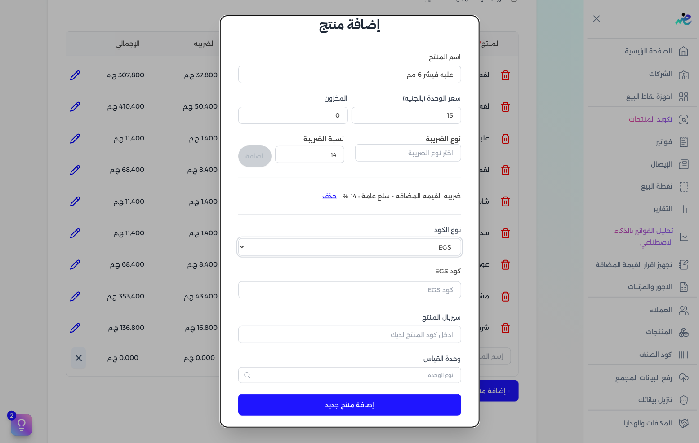
click at [435, 247] on select "اختر نوع الكود EGS GS1" at bounding box center [349, 247] width 223 height 17
select select "GS1"
click at [245, 239] on select "اختر نوع الكود EGS GS1" at bounding box center [349, 247] width 223 height 17
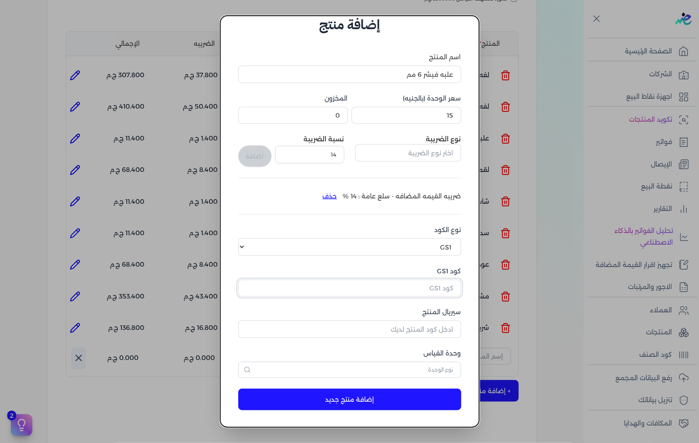
click at [441, 282] on input "كود GS1" at bounding box center [349, 288] width 223 height 17
paste input "10006896"
type input "10006896"
click at [442, 321] on input "سيريال المنتج" at bounding box center [349, 329] width 223 height 17
type input "5009"
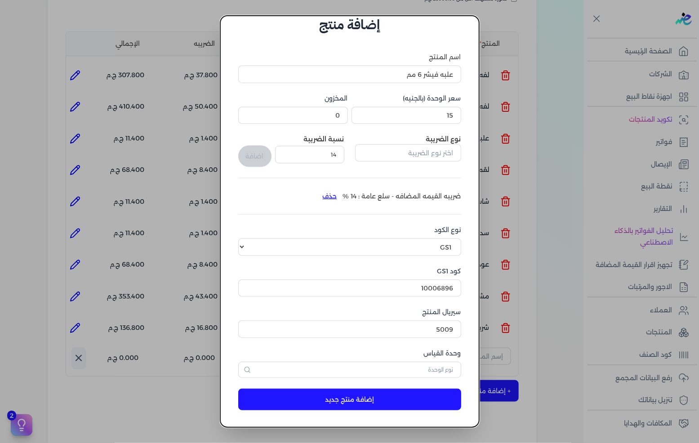
click at [430, 358] on label "وحدة القياس" at bounding box center [349, 353] width 223 height 9
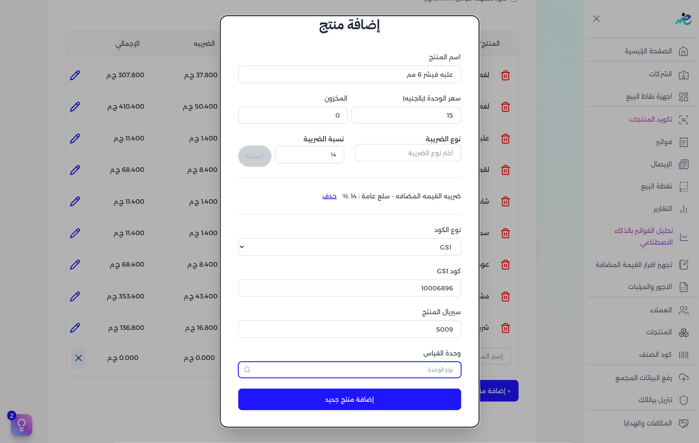
click at [432, 364] on input "text" at bounding box center [349, 370] width 223 height 16
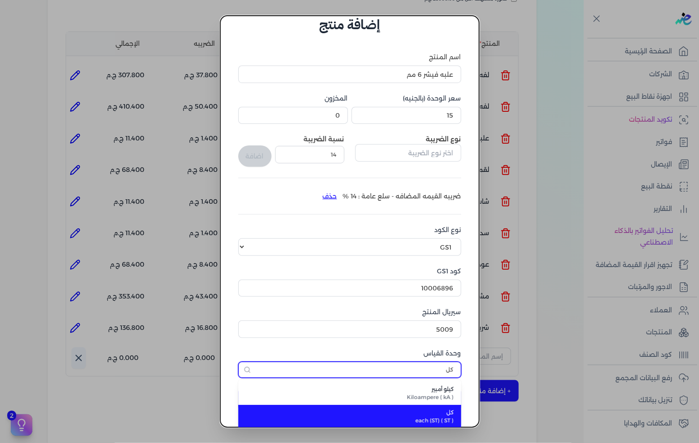
type input "كل"
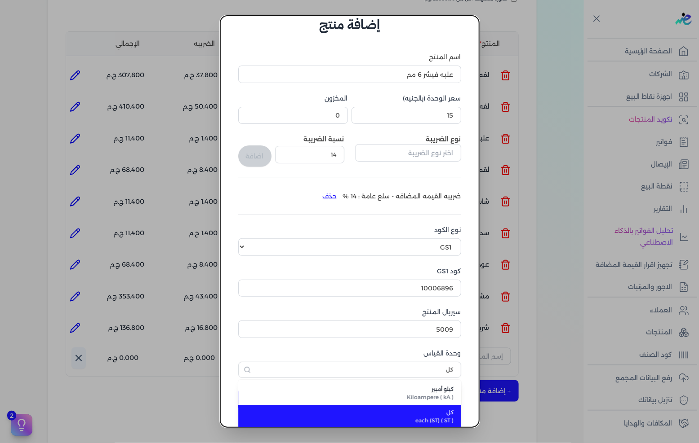
click at [421, 409] on span "كل" at bounding box center [355, 413] width 198 height 8
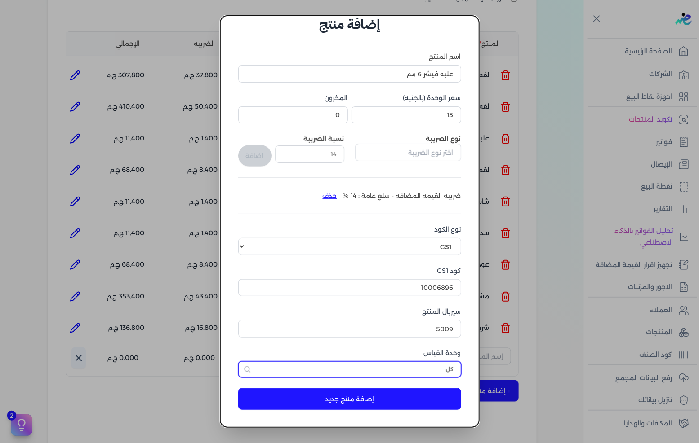
scroll to position [21, 0]
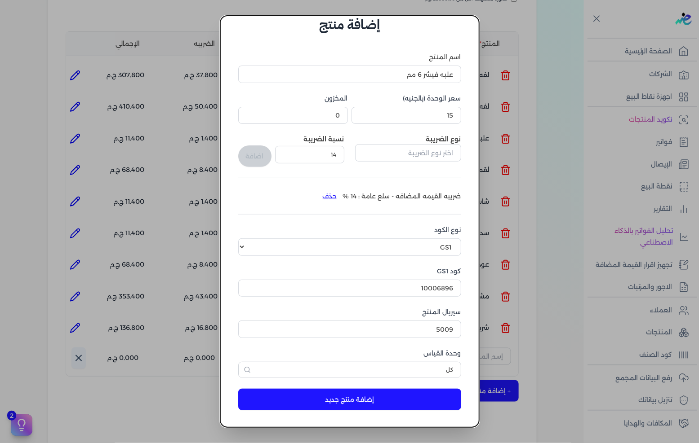
click at [413, 394] on button "إضافة منتج جديد" at bounding box center [349, 400] width 223 height 22
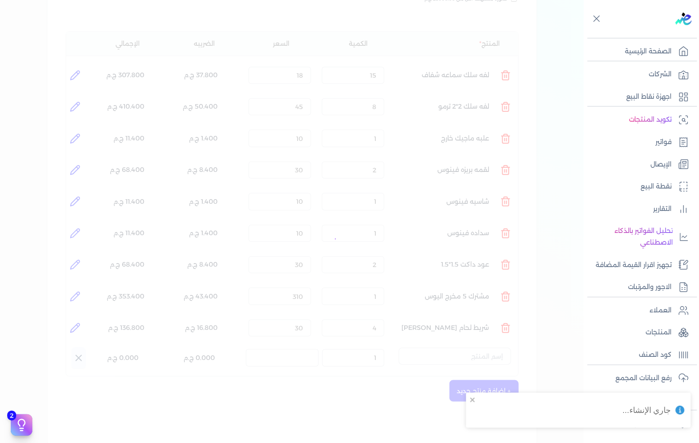
select select "EGS"
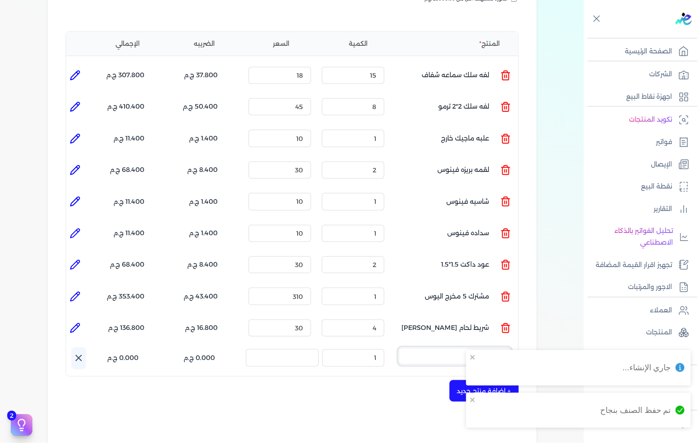
click at [459, 348] on input "text" at bounding box center [455, 356] width 112 height 17
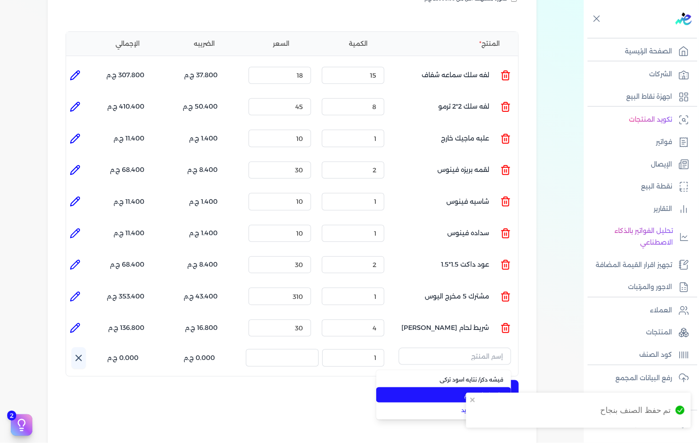
click at [470, 391] on span "علبه فيشر 6 مم" at bounding box center [449, 395] width 110 height 8
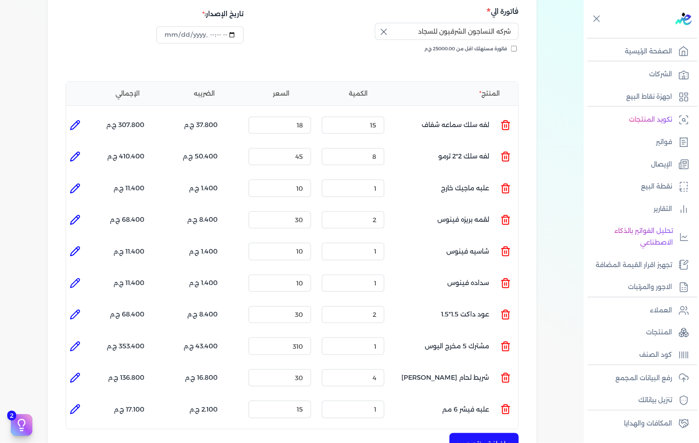
scroll to position [349, 0]
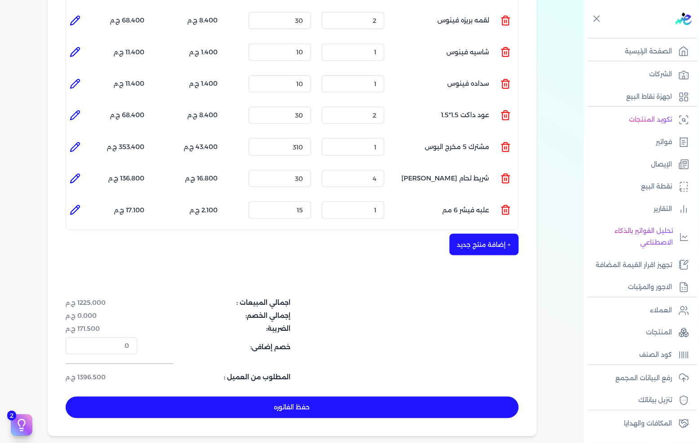
click at [474, 234] on button "+ إضافة منتج جديد" at bounding box center [483, 245] width 69 height 22
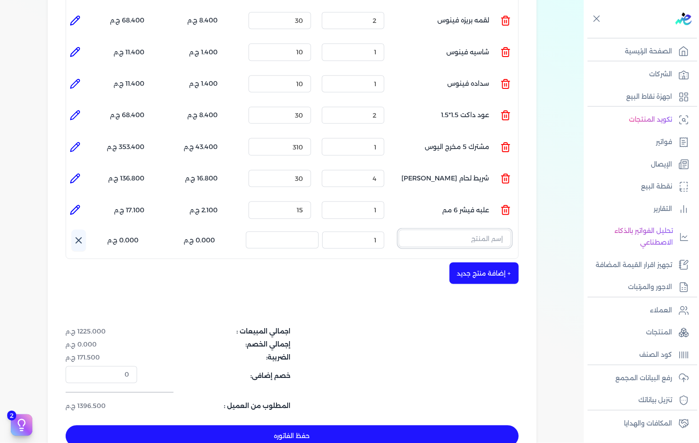
click at [474, 230] on input "text" at bounding box center [455, 238] width 112 height 17
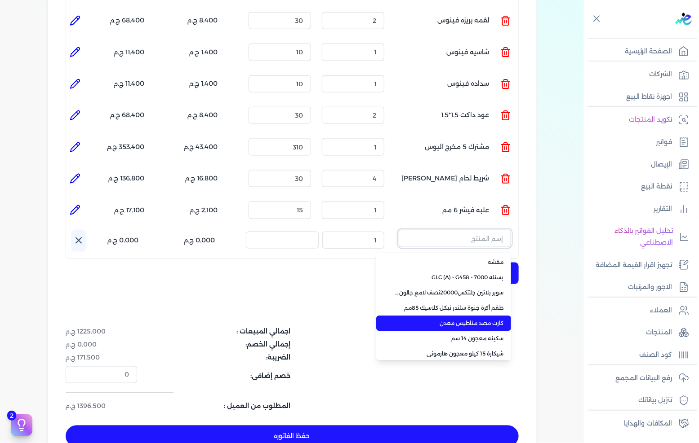
scroll to position [63, 0]
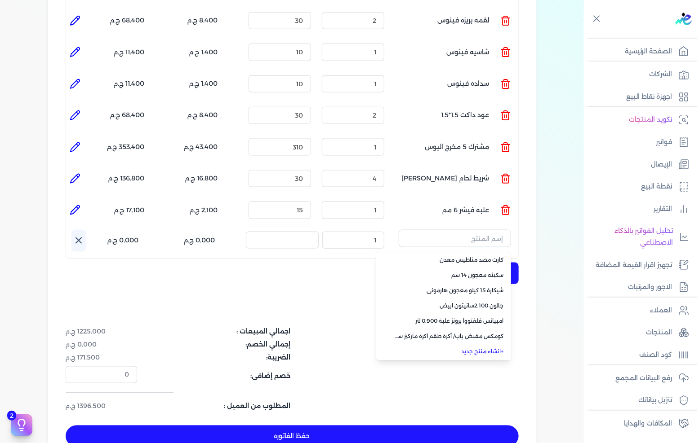
click at [473, 348] on link "+ انشاء منتج جديد" at bounding box center [449, 352] width 110 height 8
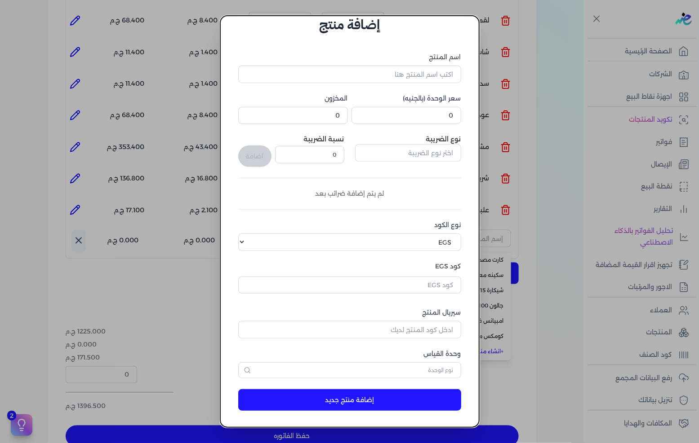
click at [430, 62] on div "اسم المنتج" at bounding box center [349, 68] width 223 height 31
click at [427, 75] on input "اسم المنتج" at bounding box center [349, 74] width 223 height 17
type input "وش ابيض بكسل فينوس"
click at [439, 124] on div "اسم المنتج وش ابيض بكسل فينوس سعر الوحدة (بالجنيه) 0 المخزون 0 نوع الضريبة نسبة…" at bounding box center [349, 216] width 223 height 326
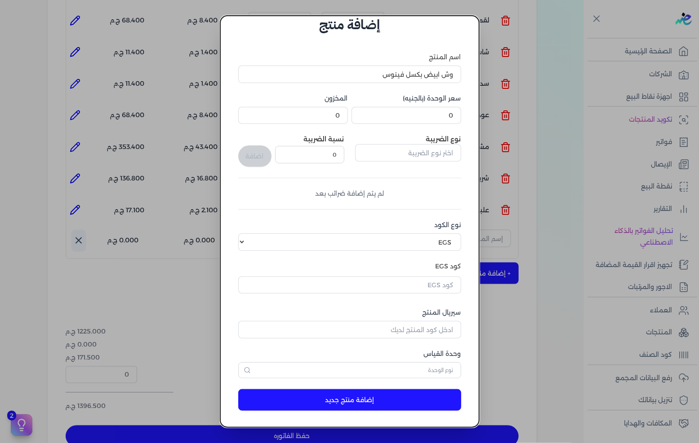
click at [443, 119] on input "0" at bounding box center [406, 115] width 110 height 17
type input "10"
drag, startPoint x: 383, startPoint y: 74, endPoint x: 404, endPoint y: 79, distance: 21.6
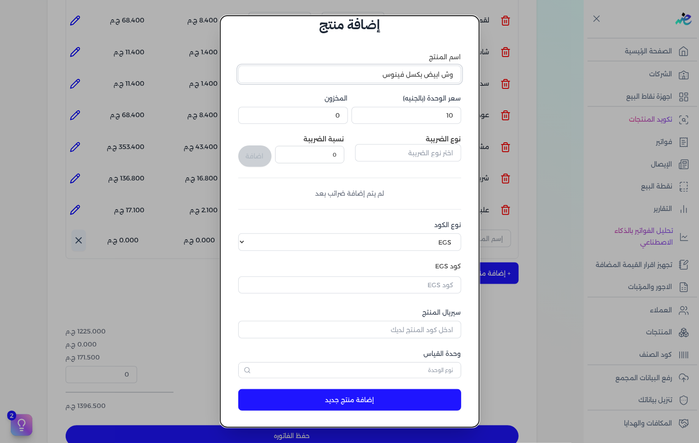
click at [404, 79] on input "وش ابيض بكسل فينوس" at bounding box center [349, 74] width 223 height 17
type input "وش ابيض بكسل"
click at [424, 151] on input "text" at bounding box center [408, 152] width 106 height 17
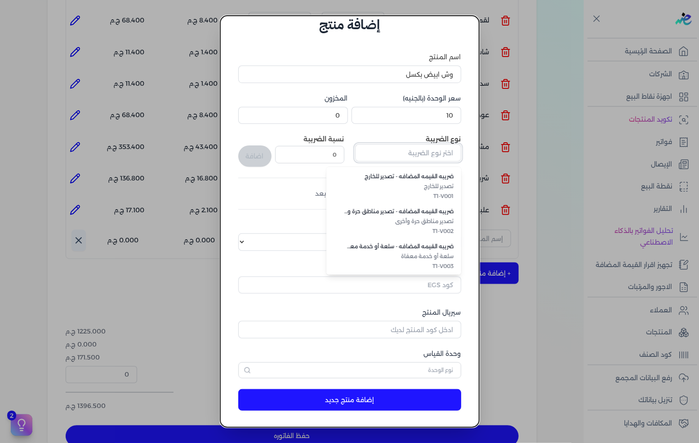
scroll to position [245, 0]
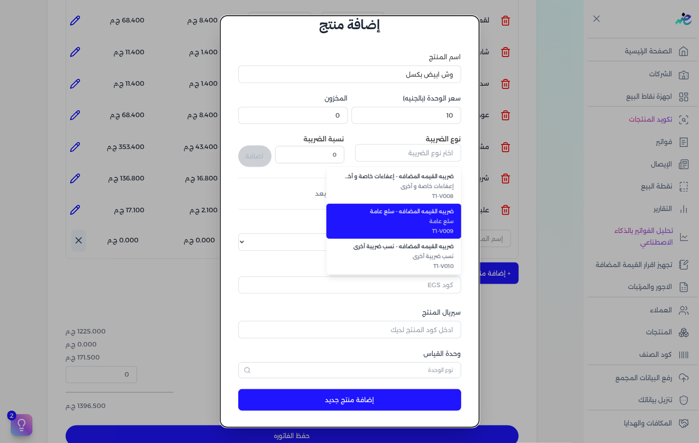
click at [436, 230] on span "T1-V009" at bounding box center [399, 231] width 110 height 8
type input "ضريبه القيمه المضافه - سلع عامة"
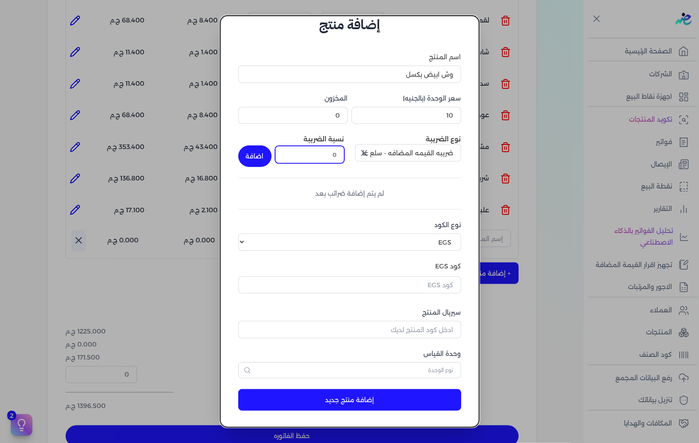
click at [334, 157] on input "0" at bounding box center [309, 154] width 69 height 17
type input "14"
click at [253, 154] on button "اضافة" at bounding box center [254, 157] width 33 height 22
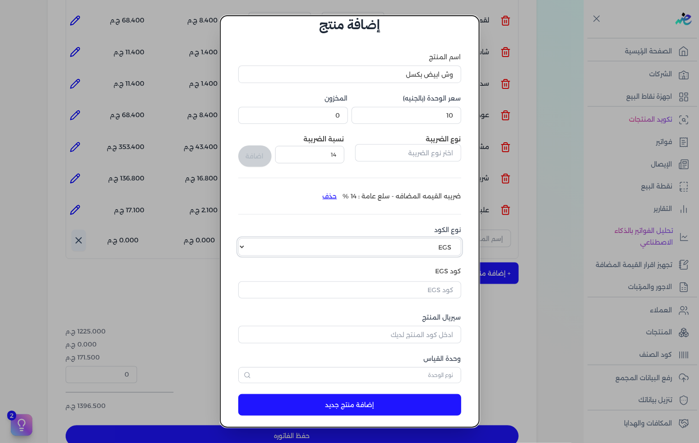
click at [409, 246] on select "اختر نوع الكود EGS GS1" at bounding box center [349, 247] width 223 height 17
select select "GS1"
click at [245, 239] on select "اختر نوع الكود EGS GS1" at bounding box center [349, 247] width 223 height 17
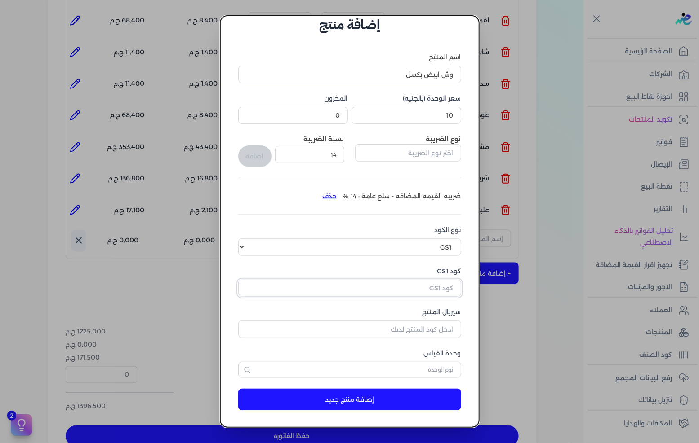
click at [437, 281] on input "كود GS1" at bounding box center [349, 288] width 223 height 17
paste input "10006896"
type input "10006896"
click at [415, 333] on input "سيريال المنتج" at bounding box center [349, 329] width 223 height 17
type input "5009"
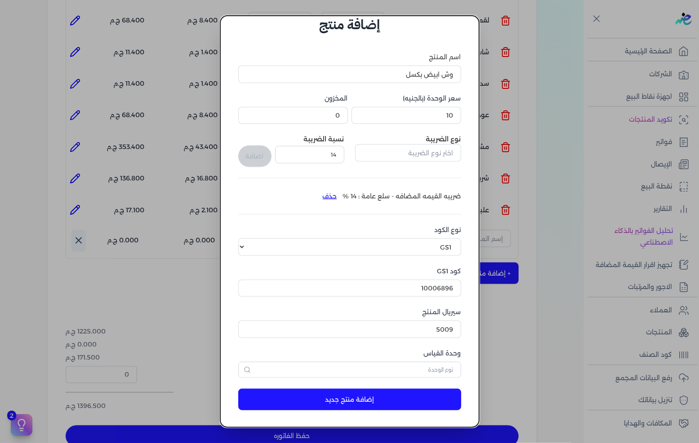
click at [415, 359] on div "وحدة القياس" at bounding box center [349, 363] width 223 height 29
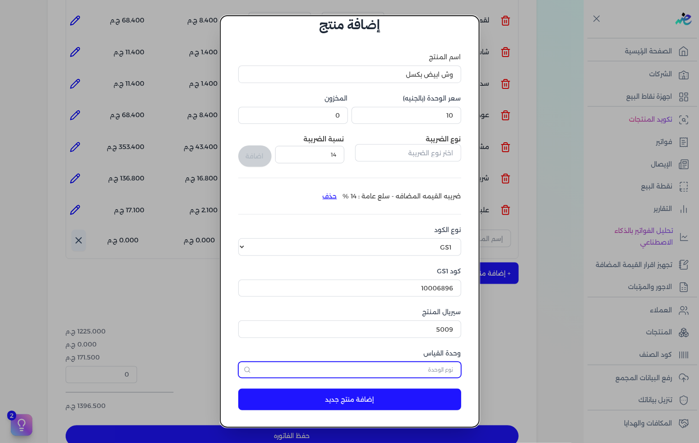
click at [417, 368] on input "text" at bounding box center [349, 370] width 223 height 16
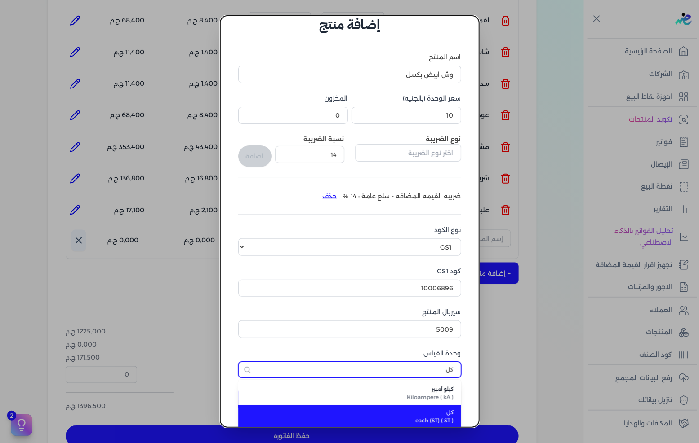
type input "كل"
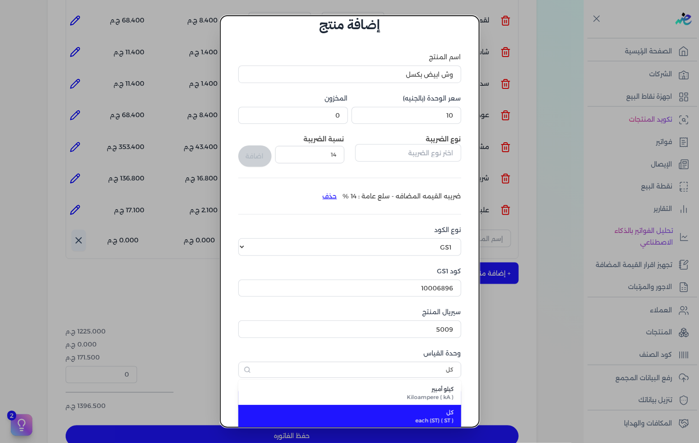
click at [432, 410] on span "كل" at bounding box center [355, 413] width 198 height 8
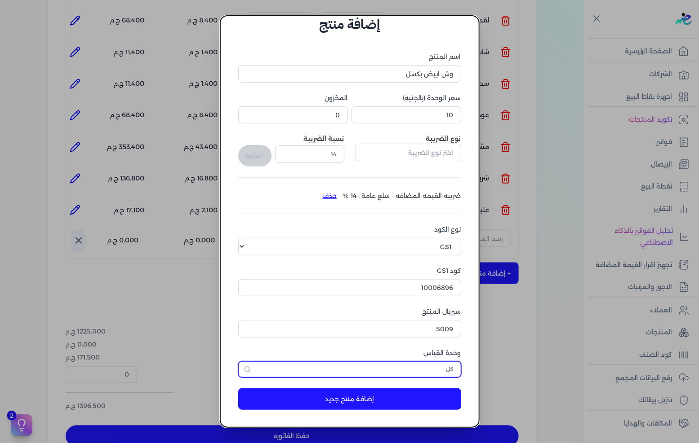
scroll to position [21, 0]
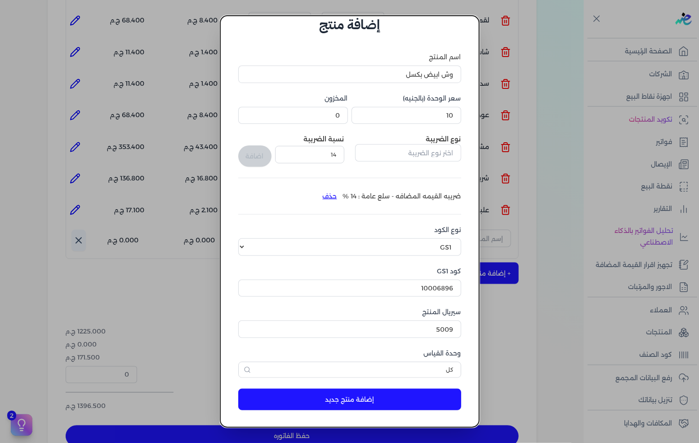
click at [421, 400] on button "إضافة منتج جديد" at bounding box center [349, 400] width 223 height 22
click at [418, 326] on input "5009" at bounding box center [349, 329] width 223 height 17
type input "5010"
click at [371, 399] on button "إضافة منتج جديد" at bounding box center [349, 400] width 223 height 22
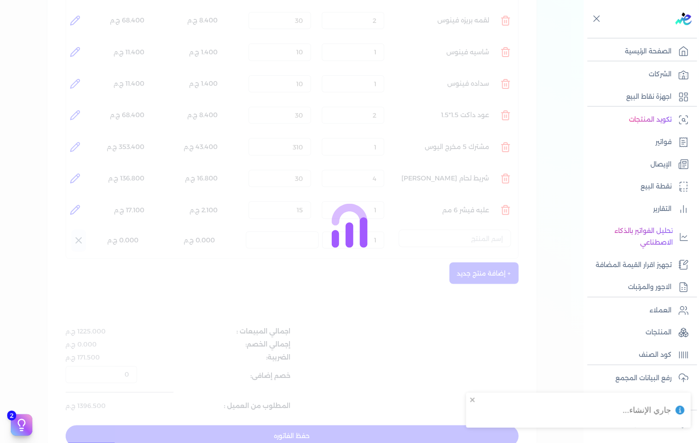
select select "EGS"
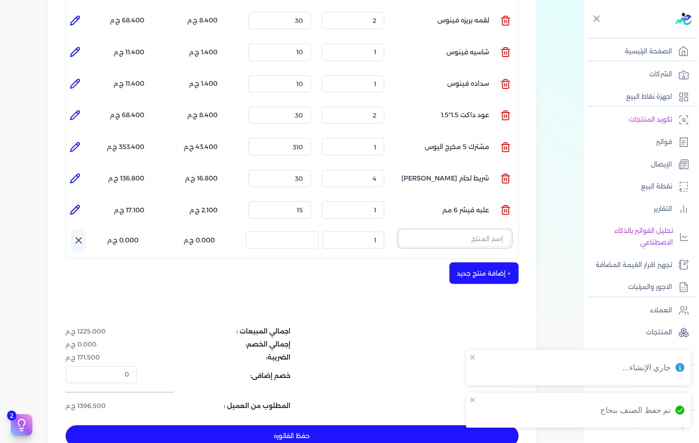
click at [455, 230] on input "text" at bounding box center [455, 238] width 112 height 17
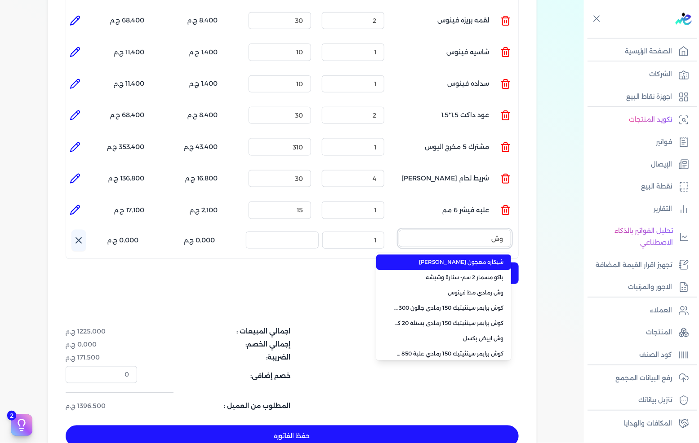
click at [399, 230] on button "وش" at bounding box center [455, 240] width 112 height 21
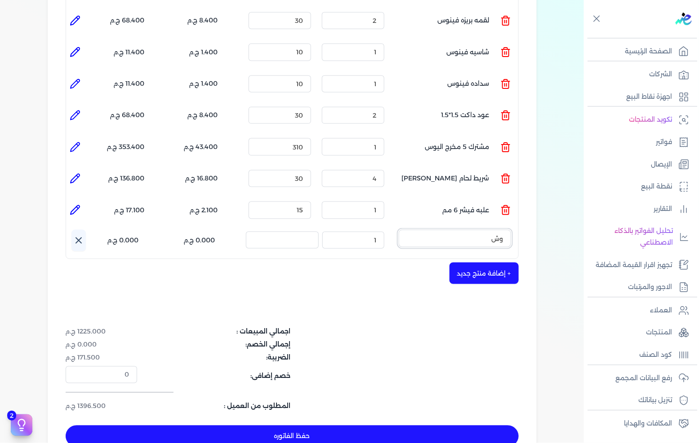
type input "وش ا"
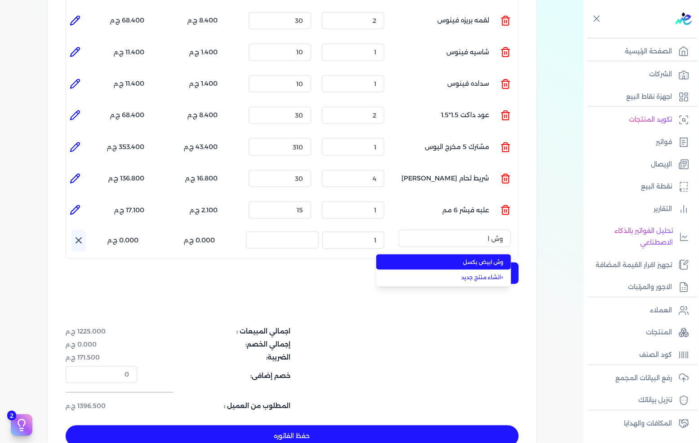
click at [465, 258] on span "وش ابيض بكسل" at bounding box center [449, 262] width 110 height 8
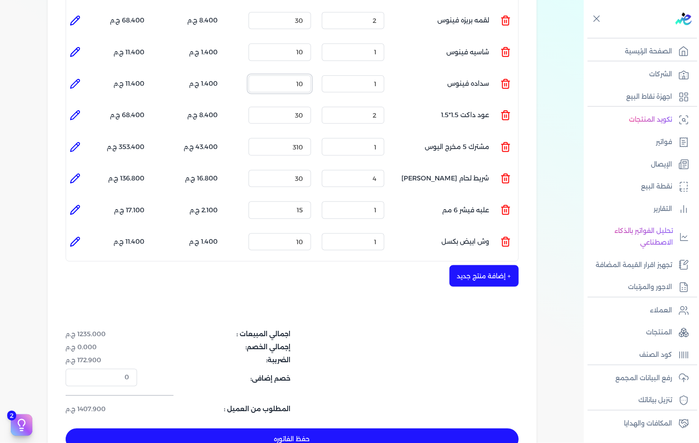
click at [296, 75] on input "10" at bounding box center [279, 83] width 62 height 17
type input "5"
click at [361, 273] on div "شركه الاخوه الثلاثة فتحى السيد على [PERSON_NAME] 288849477 رقم الفاتورة 13380 ف…" at bounding box center [292, 97] width 489 height 742
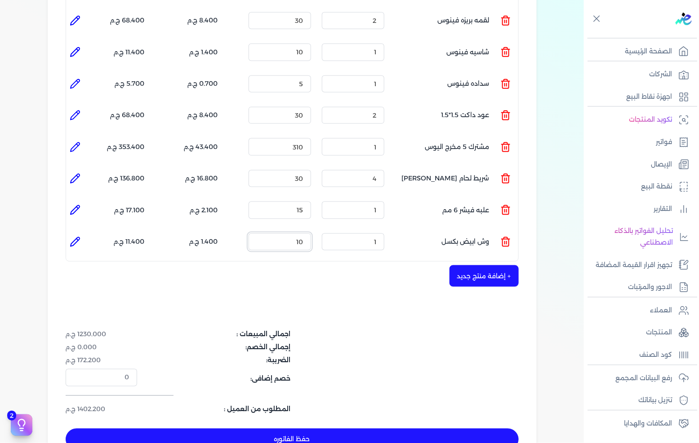
click at [299, 234] on input "10" at bounding box center [279, 242] width 62 height 17
type input "20"
click at [339, 266] on div "+ إضافة منتج جديد" at bounding box center [292, 277] width 453 height 22
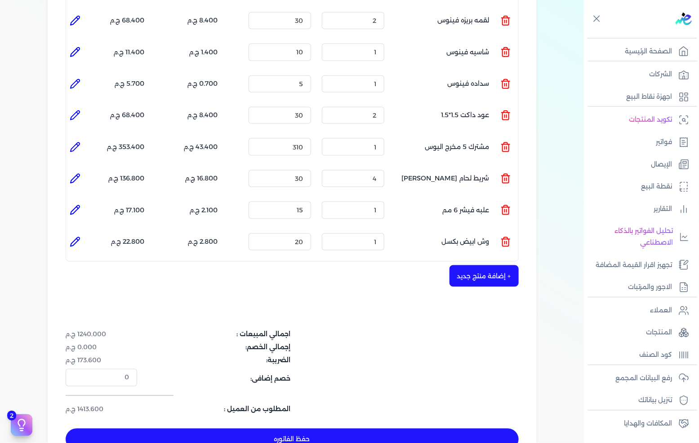
click at [464, 266] on button "+ إضافة منتج جديد" at bounding box center [483, 277] width 69 height 22
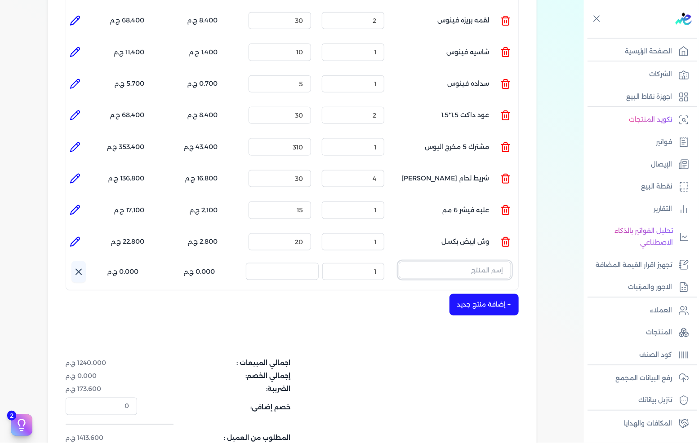
click at [464, 262] on input "text" at bounding box center [455, 270] width 112 height 17
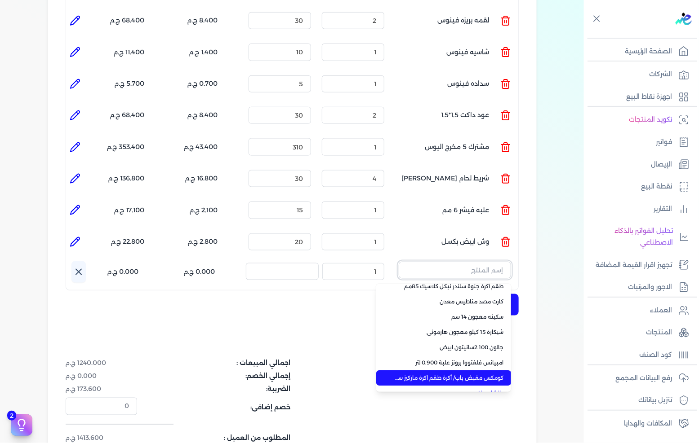
scroll to position [63, 0]
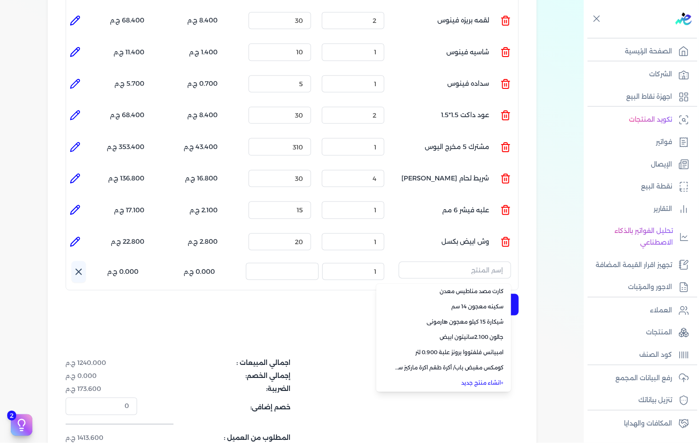
click at [482, 379] on link "+ انشاء منتج جديد" at bounding box center [449, 383] width 110 height 8
click at [474, 262] on input "text" at bounding box center [455, 270] width 112 height 17
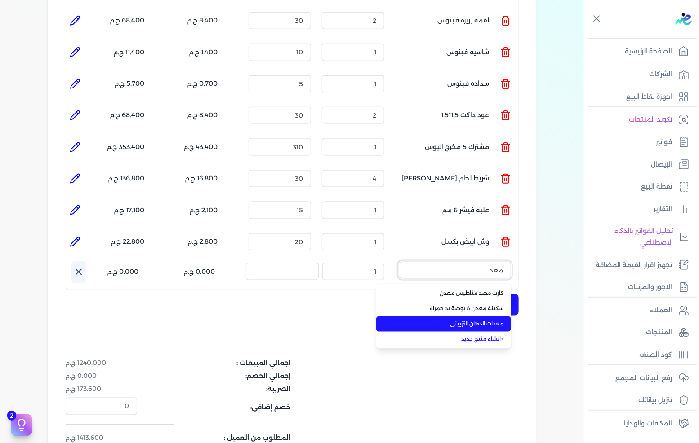
type input "معد"
click at [487, 320] on span "معدات الدهان التزييني" at bounding box center [449, 324] width 110 height 8
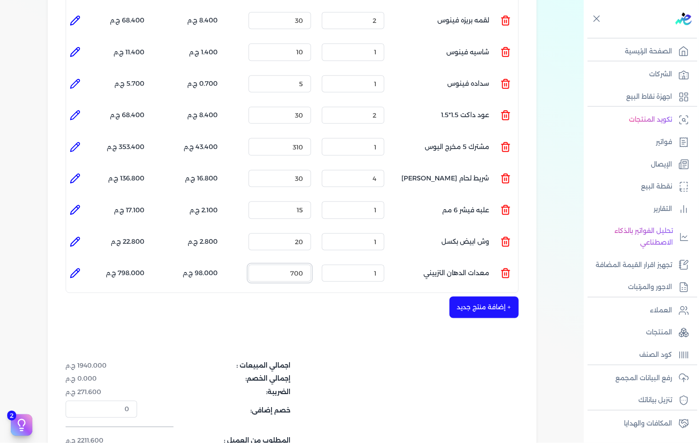
click at [302, 265] on input "700" at bounding box center [279, 273] width 62 height 17
type input "400"
click at [80, 268] on icon at bounding box center [75, 273] width 11 height 11
type input "معدات الدهان التزييني"
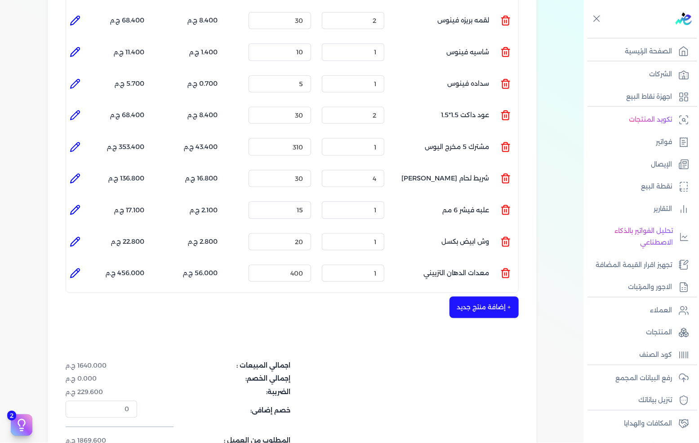
type input "400"
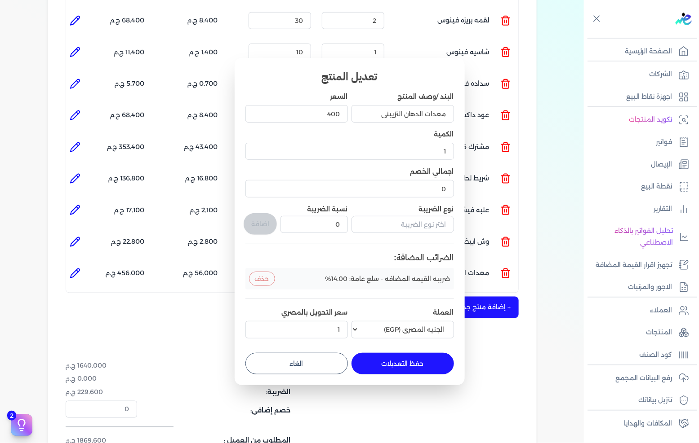
click at [322, 368] on button "الغاء" at bounding box center [296, 364] width 102 height 22
type input "0"
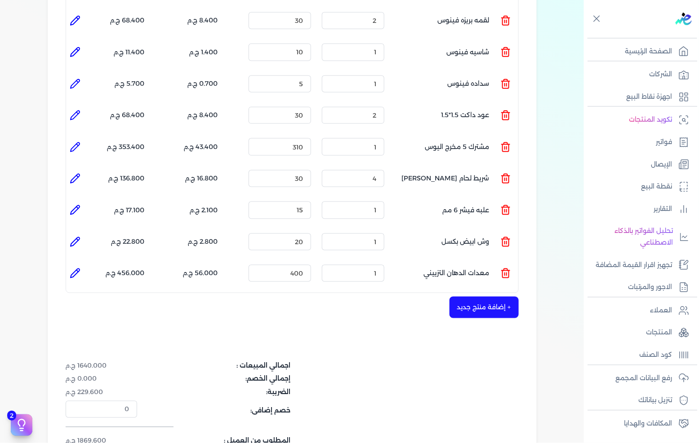
scroll to position [399, 0]
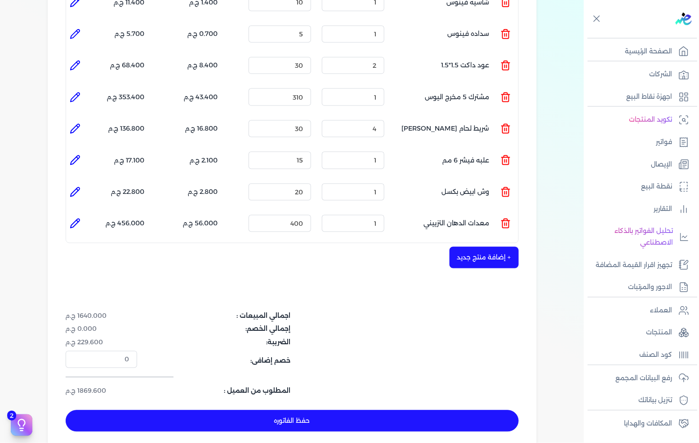
click at [509, 218] on icon at bounding box center [505, 223] width 11 height 11
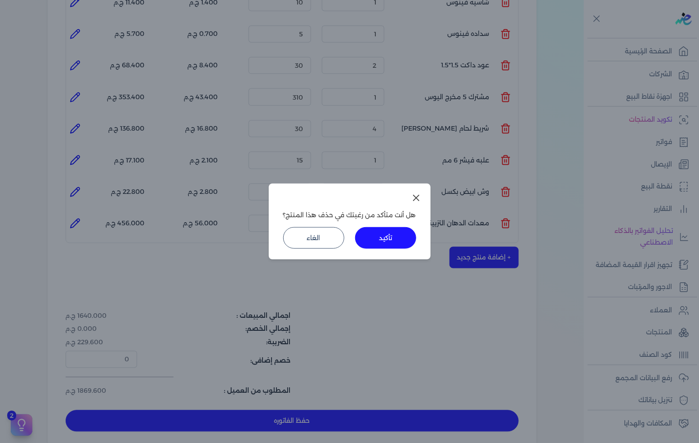
click at [393, 236] on button "تأكيد" at bounding box center [385, 238] width 61 height 22
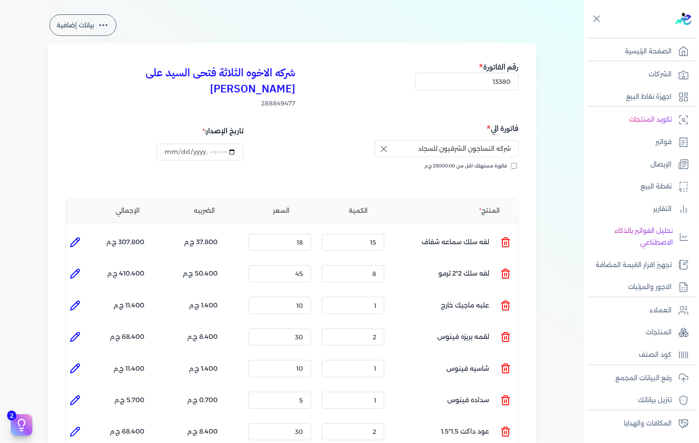
scroll to position [50, 0]
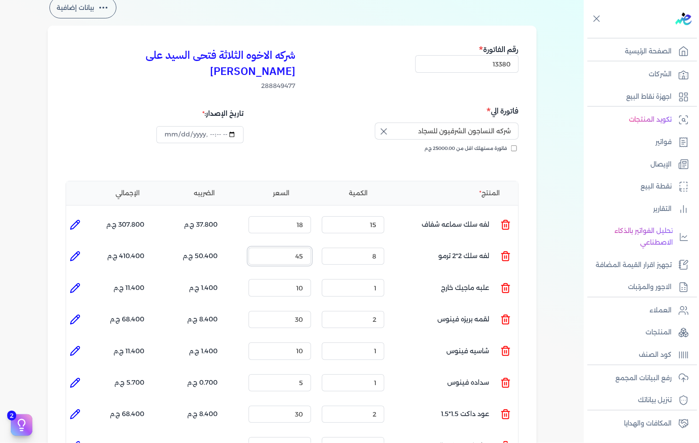
click at [286, 248] on input "45" at bounding box center [279, 256] width 62 height 17
type input "65"
click at [282, 279] on input "10" at bounding box center [279, 287] width 62 height 17
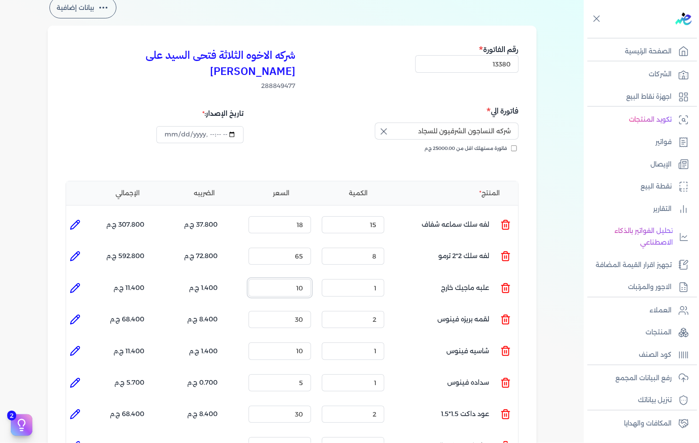
click at [282, 279] on input "10" at bounding box center [279, 287] width 62 height 17
click at [285, 279] on input "40" at bounding box center [279, 287] width 62 height 17
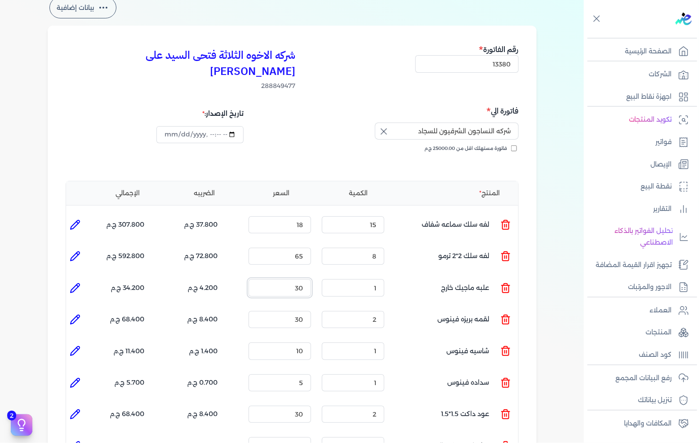
type input "30"
click at [316, 145] on div "شركه النساجون الشرقيون للسجاد" at bounding box center [407, 157] width 220 height 25
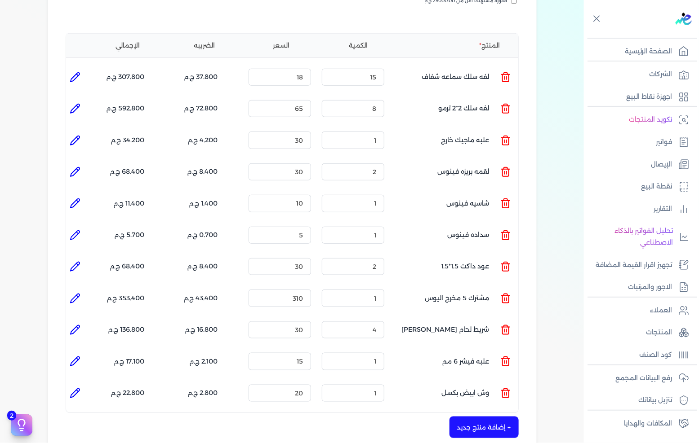
scroll to position [399, 0]
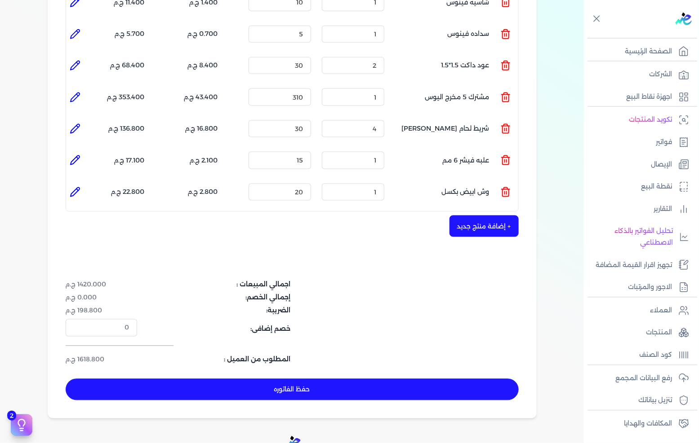
click at [312, 379] on button "حفظ الفاتوره" at bounding box center [292, 390] width 453 height 22
type input "[DATE]"
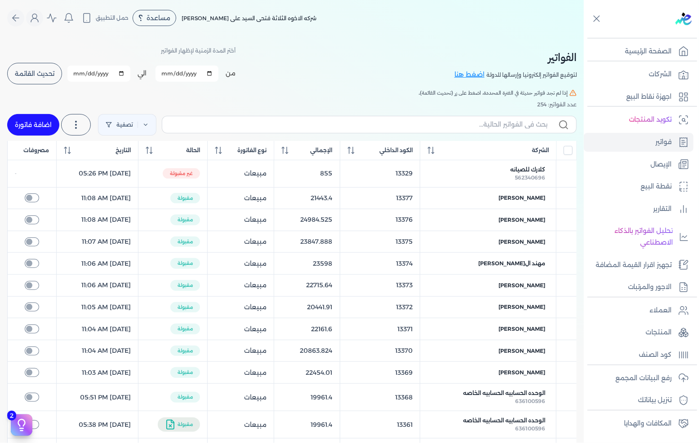
click at [32, 78] on button "تحديث القائمة" at bounding box center [34, 74] width 55 height 22
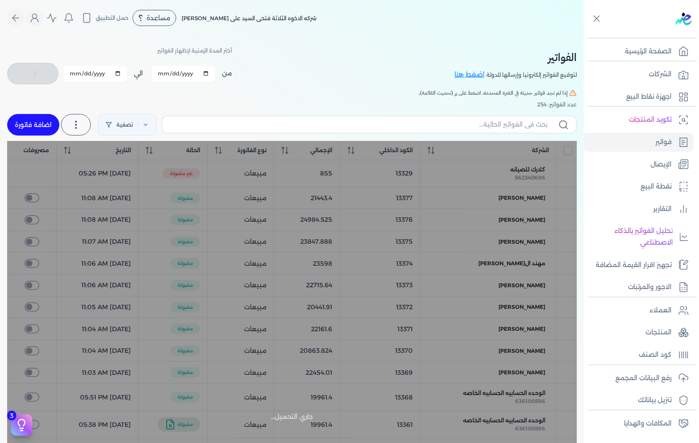
checkbox input "false"
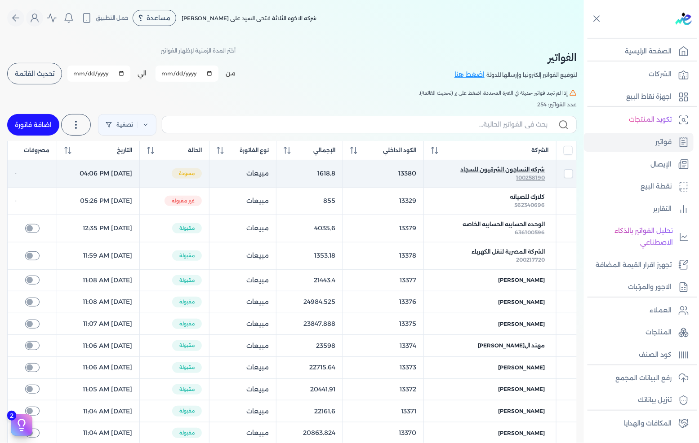
click at [510, 166] on span "شركه النساجون الشرقيون للسجاد" at bounding box center [503, 170] width 84 height 8
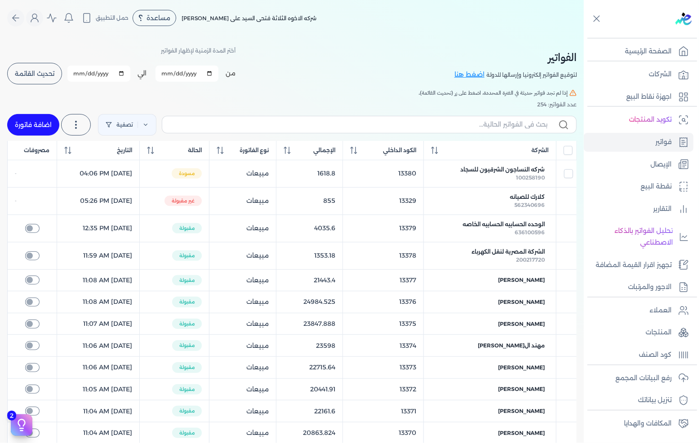
select select "EGP"
select select "B"
select select "EGS"
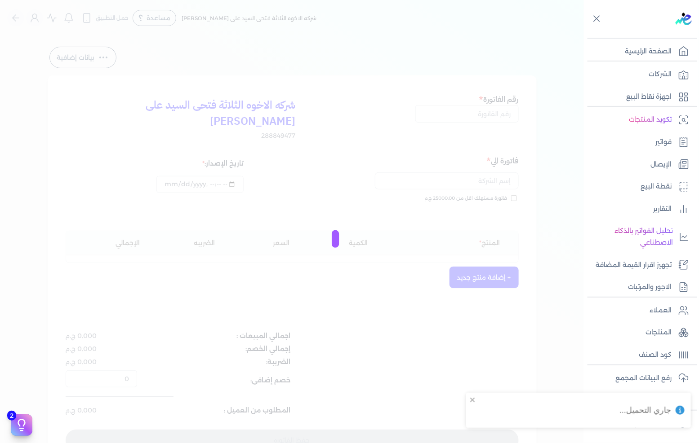
type input "13380"
type input "شركه النساجون الشرقيون للسجاد"
type input "[DATE]T16:06:05"
type input "[DATE]"
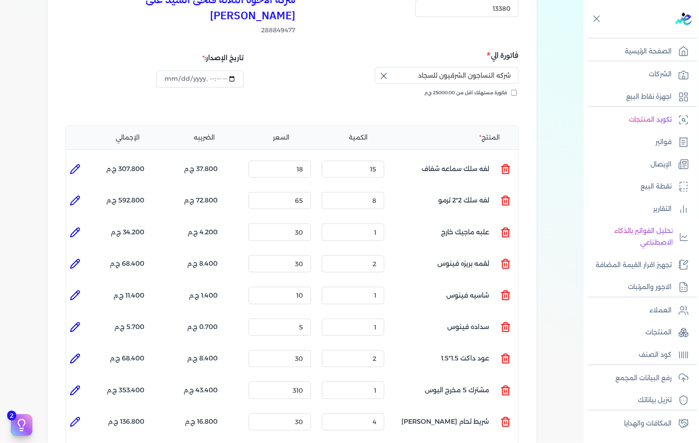
scroll to position [100, 0]
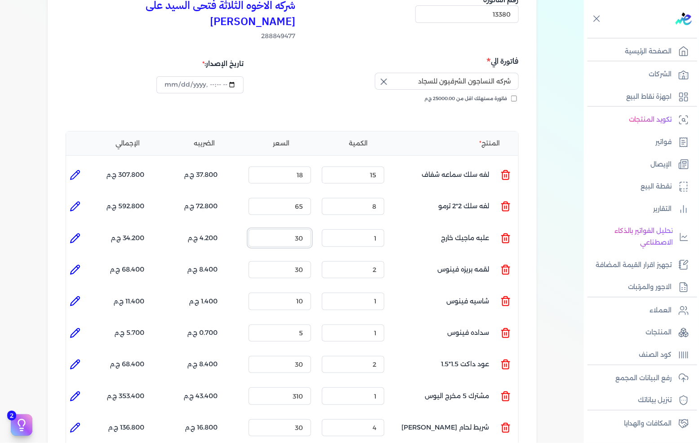
click at [288, 230] on input "30" at bounding box center [279, 238] width 62 height 17
type input "10"
click at [540, 183] on div "بيانات إضافية شركه الاخوه الثلاثة فتحى السيد على [PERSON_NAME] 288849477 رقم ال…" at bounding box center [292, 331] width 518 height 773
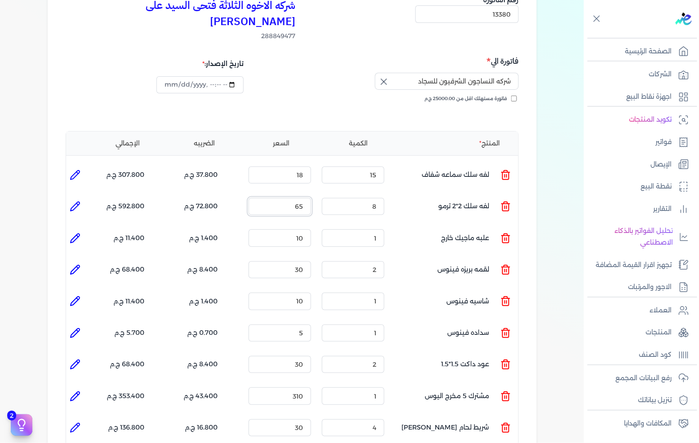
click at [288, 198] on input "65" at bounding box center [279, 206] width 62 height 17
type input "45"
click at [535, 180] on div "شركه الاخوه الثلاثة فتحى السيد على [PERSON_NAME] 288849477 رقم الفاتورة 13380 ف…" at bounding box center [292, 347] width 489 height 742
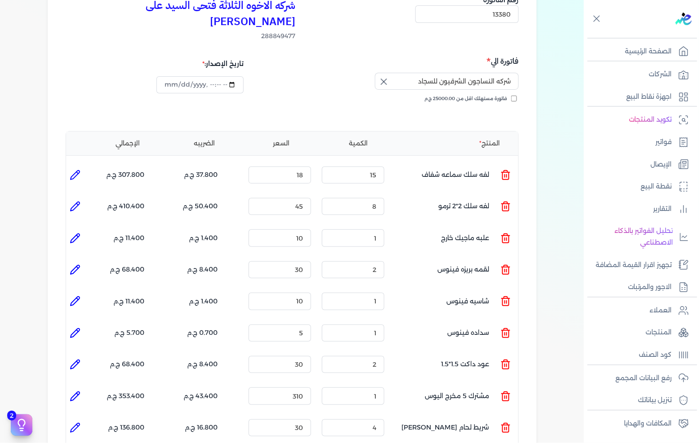
scroll to position [449, 0]
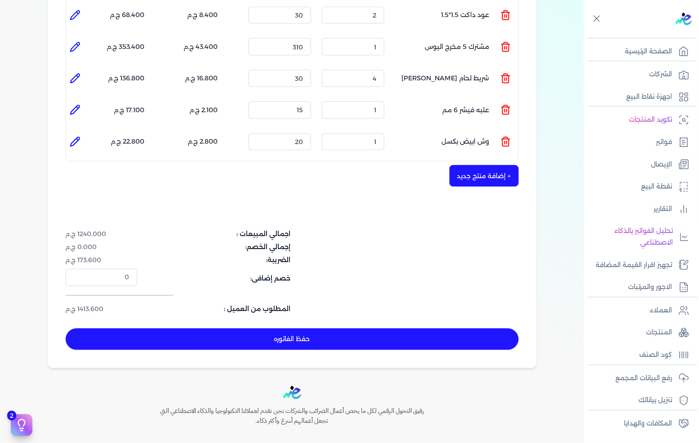
click at [495, 165] on button "+ إضافة منتج جديد" at bounding box center [483, 176] width 69 height 22
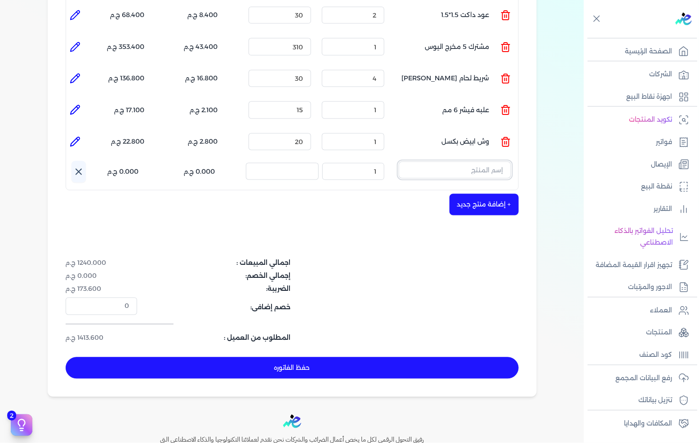
click at [486, 162] on input "text" at bounding box center [455, 170] width 112 height 17
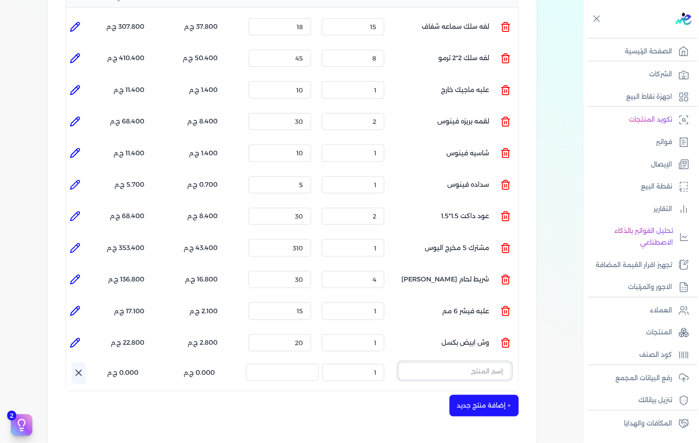
scroll to position [0, 0]
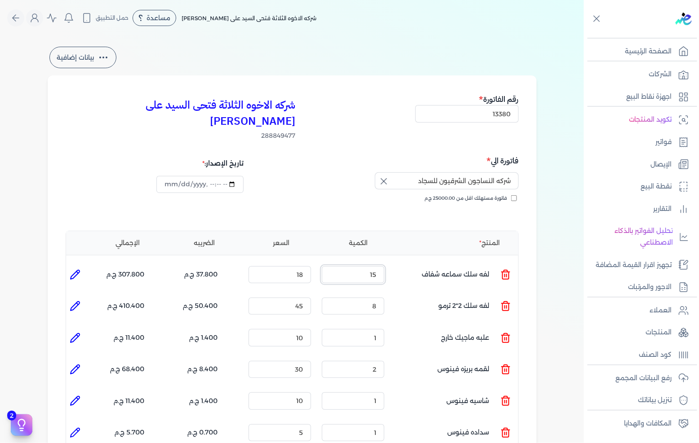
click at [368, 266] on input "15" at bounding box center [353, 274] width 62 height 17
click at [302, 266] on input "18" at bounding box center [279, 274] width 62 height 17
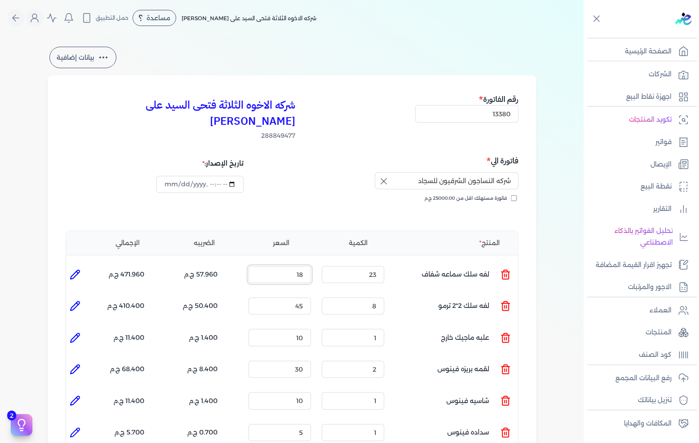
click at [302, 266] on input "18" at bounding box center [279, 274] width 62 height 17
click at [373, 266] on input "23" at bounding box center [353, 274] width 62 height 17
type input "15"
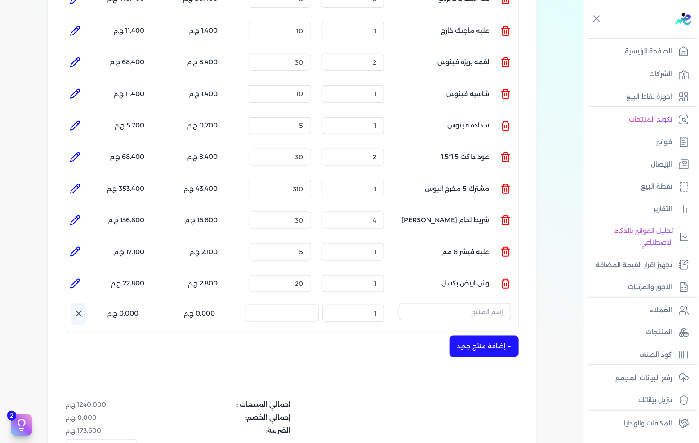
scroll to position [399, 0]
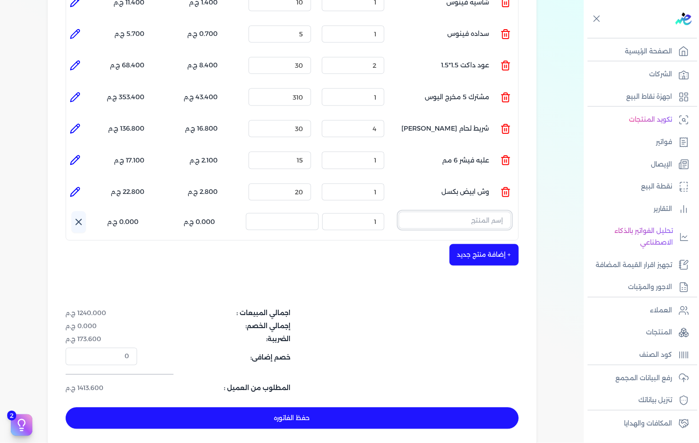
click at [474, 212] on input "text" at bounding box center [455, 220] width 112 height 17
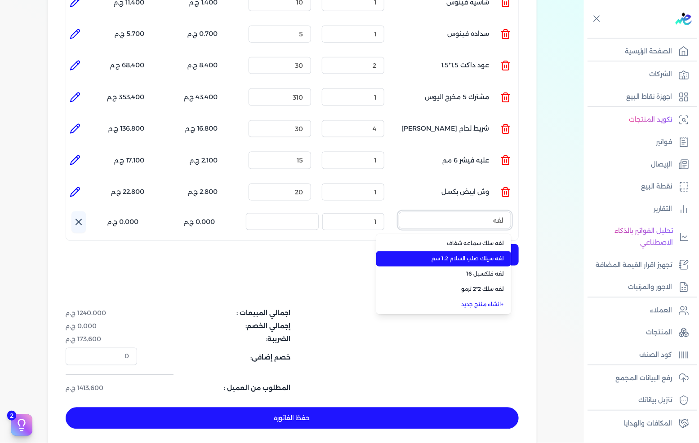
type input "لفه"
click at [470, 252] on li "لفه سيلك صلب السلام 1.2 سم" at bounding box center [443, 259] width 135 height 15
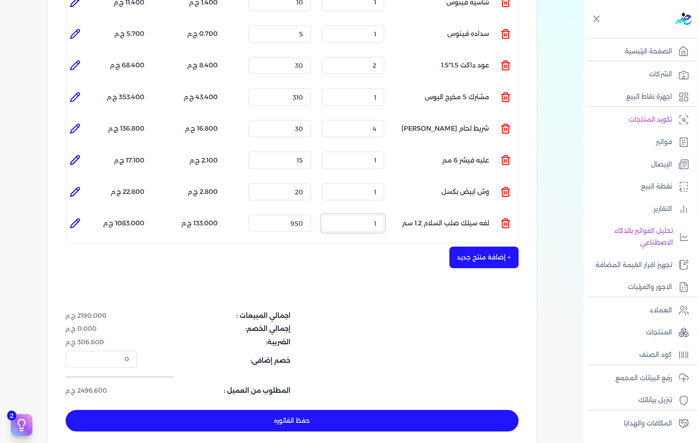
click at [368, 215] on input "1" at bounding box center [353, 223] width 62 height 17
click at [288, 215] on input "950" at bounding box center [279, 223] width 62 height 17
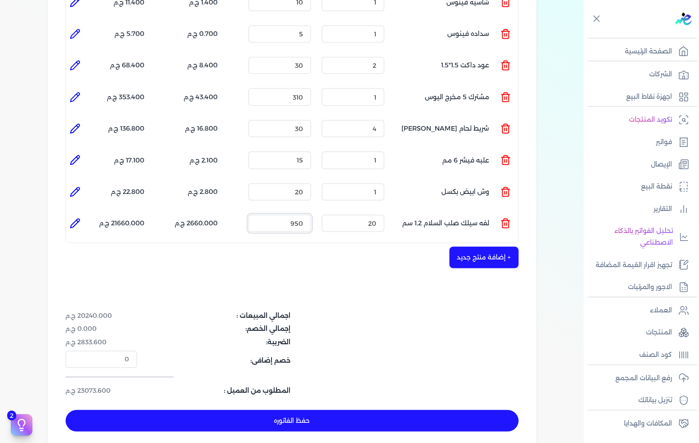
click at [288, 215] on input "950" at bounding box center [279, 223] width 62 height 17
click at [244, 411] on button "حفظ الفاتوره" at bounding box center [292, 422] width 453 height 22
